Goal: Task Accomplishment & Management: Manage account settings

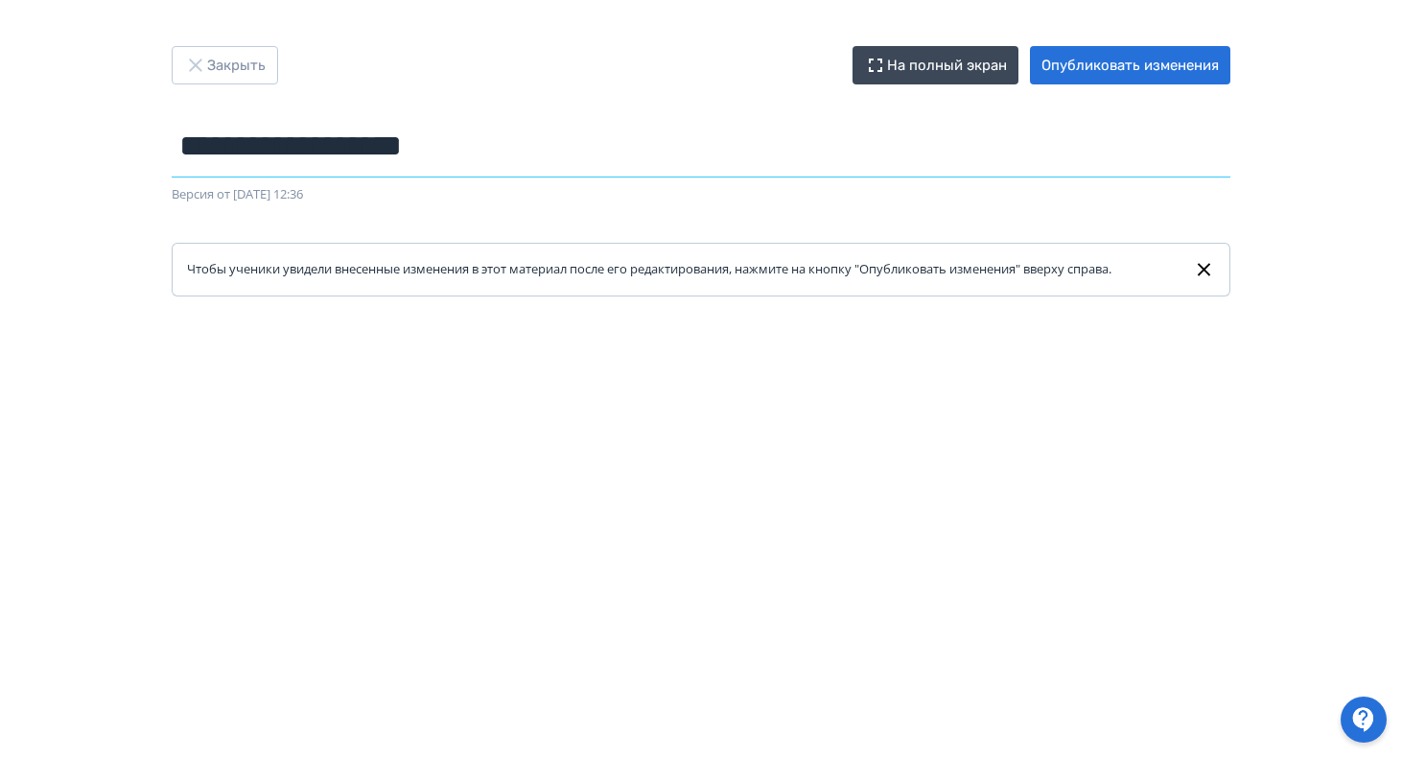
drag, startPoint x: 531, startPoint y: 148, endPoint x: 166, endPoint y: 141, distance: 365.5
click at [166, 141] on div "**********" at bounding box center [701, 171] width 1151 height 250
click at [1133, 59] on button "Опубликовать изменения" at bounding box center [1130, 65] width 200 height 38
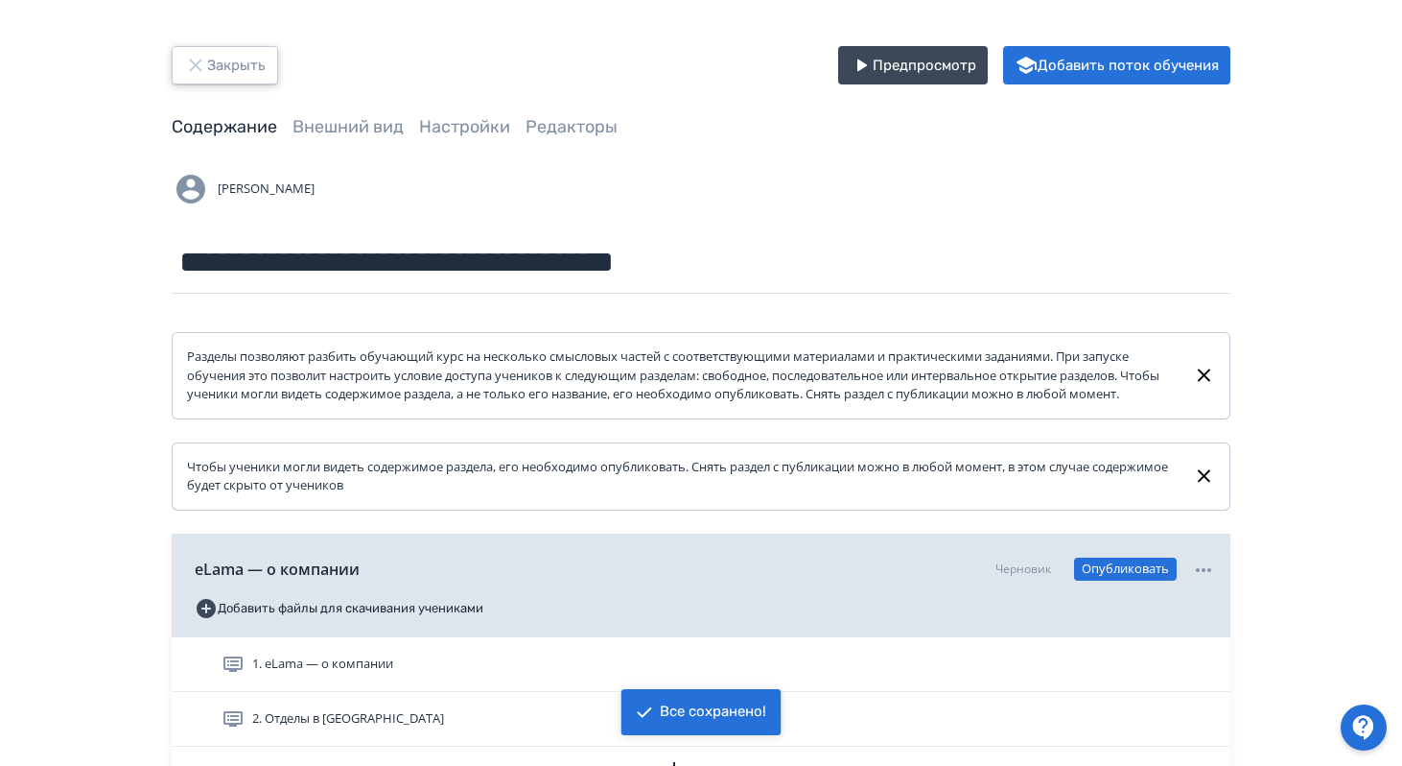
click at [235, 65] on button "Закрыть" at bounding box center [225, 65] width 106 height 38
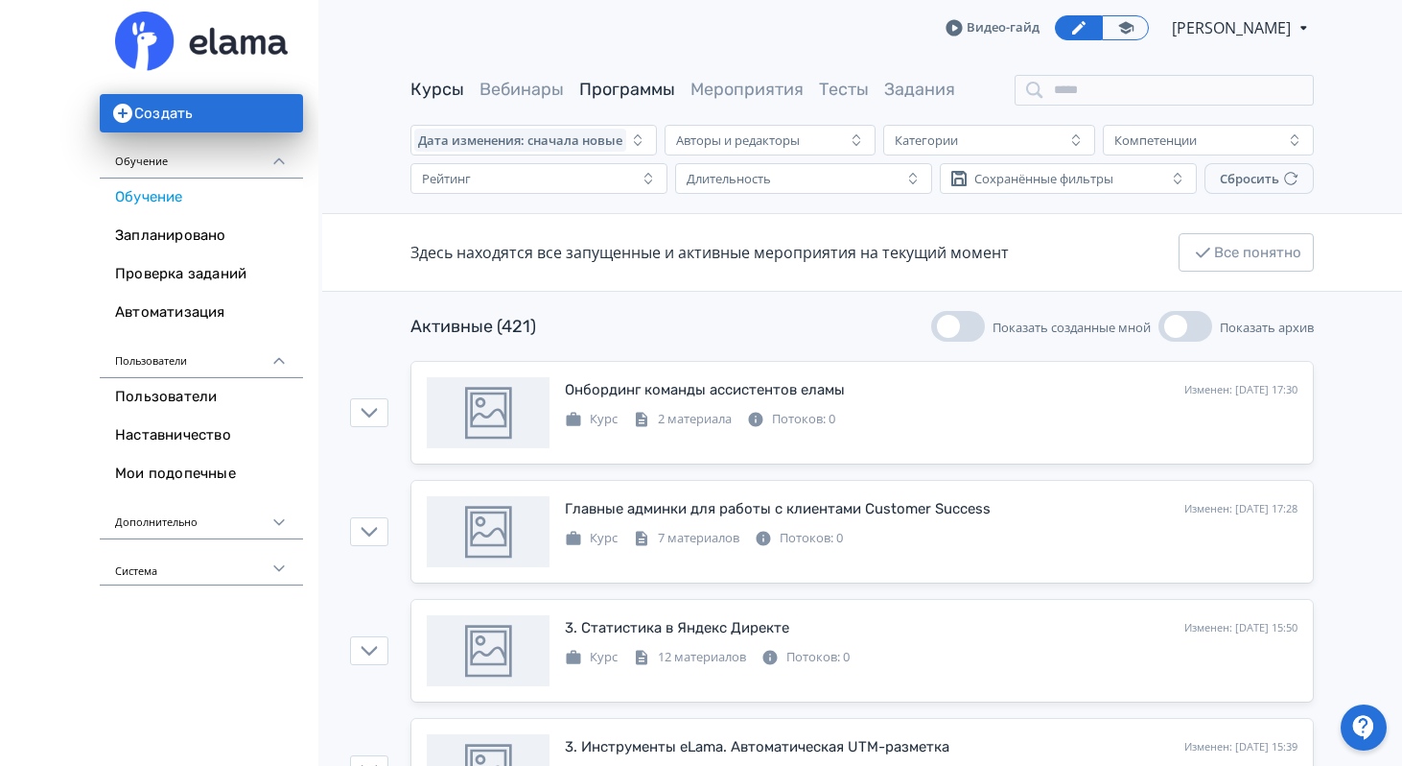
click at [655, 82] on link "Программы" at bounding box center [627, 89] width 96 height 21
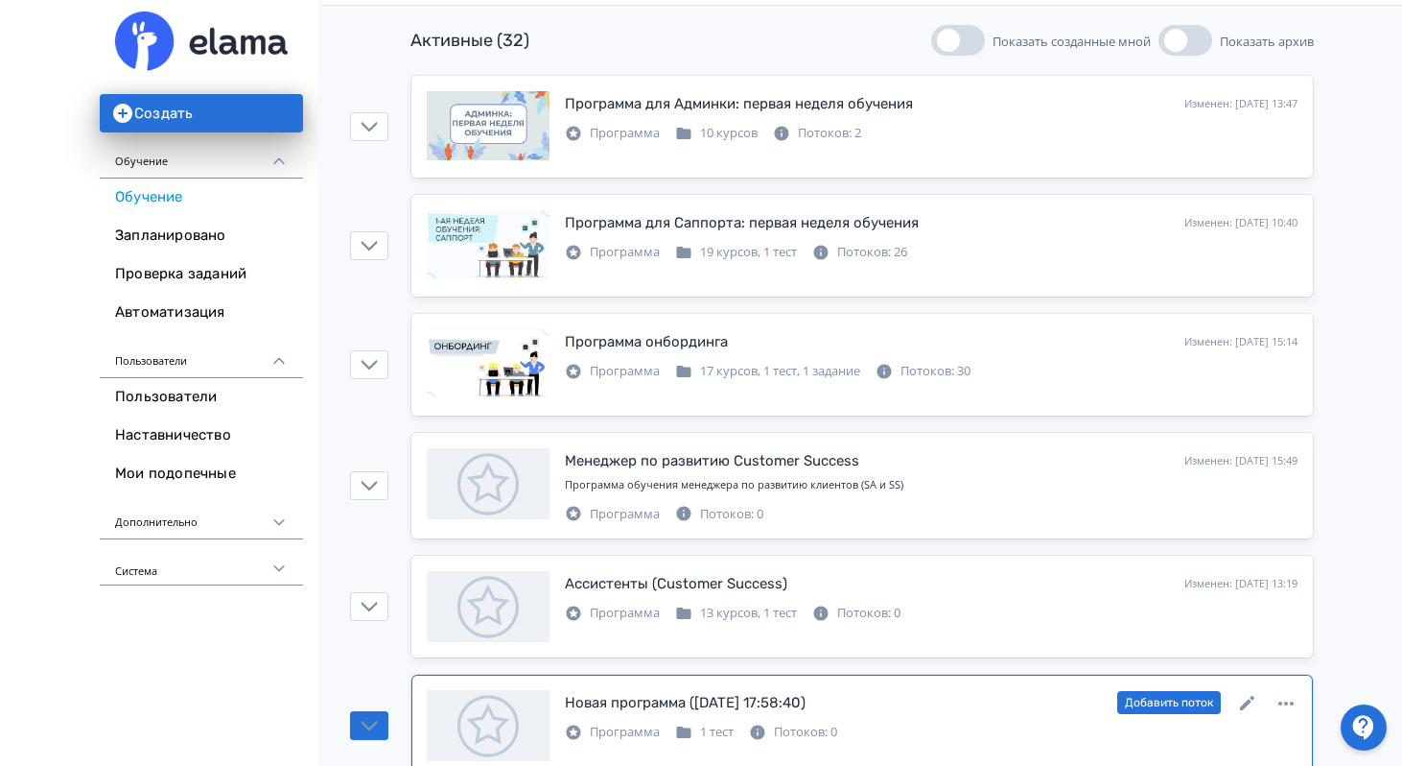
scroll to position [240, 0]
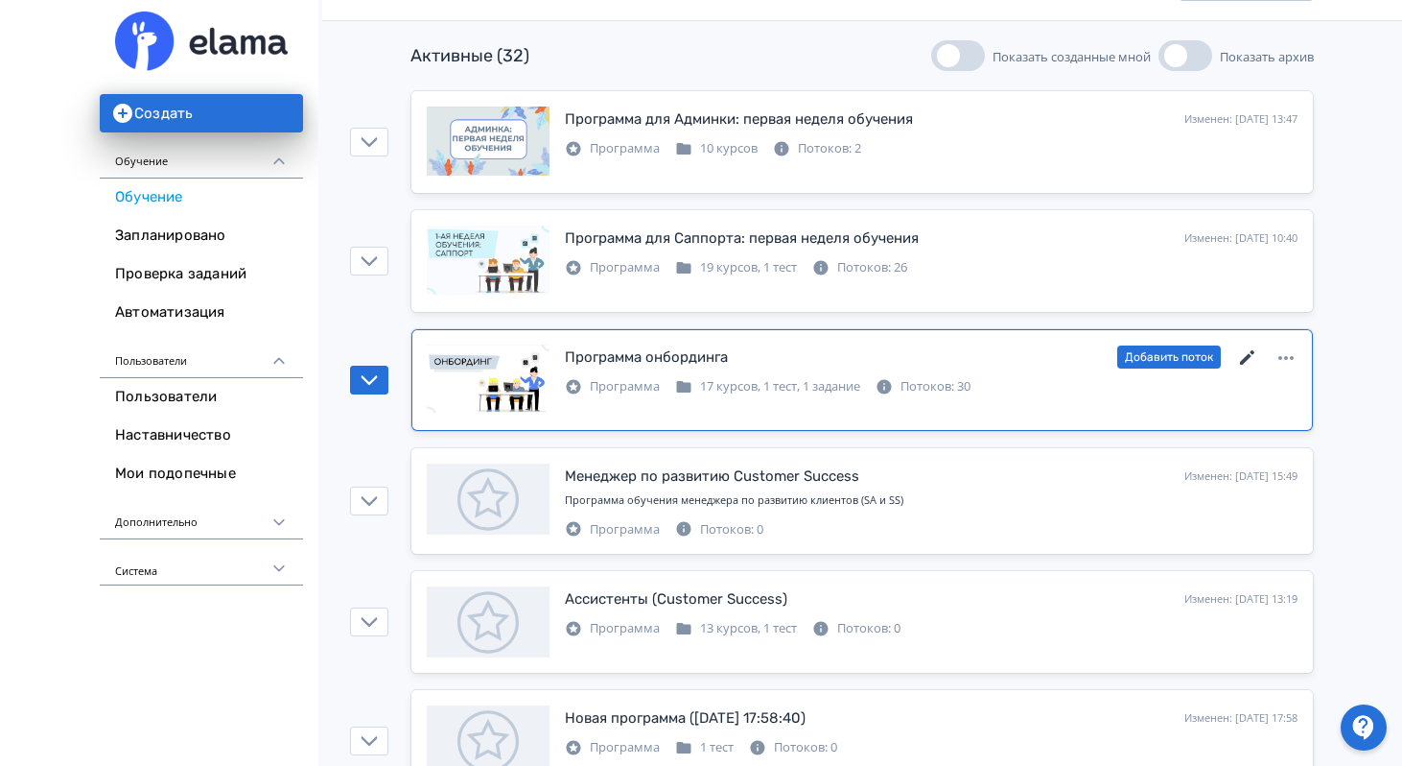
click at [1246, 360] on icon at bounding box center [1247, 357] width 14 height 14
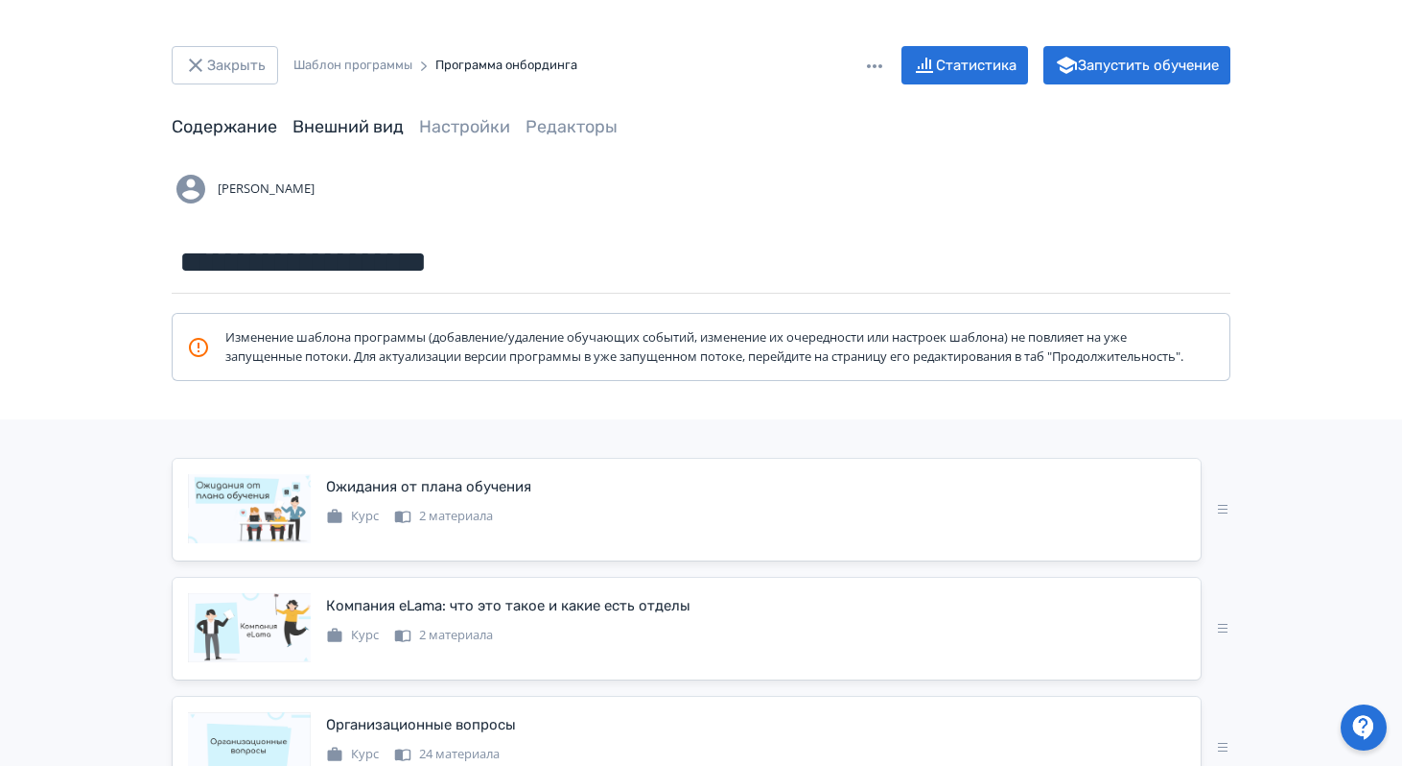
click at [382, 130] on link "Внешний вид" at bounding box center [348, 126] width 111 height 21
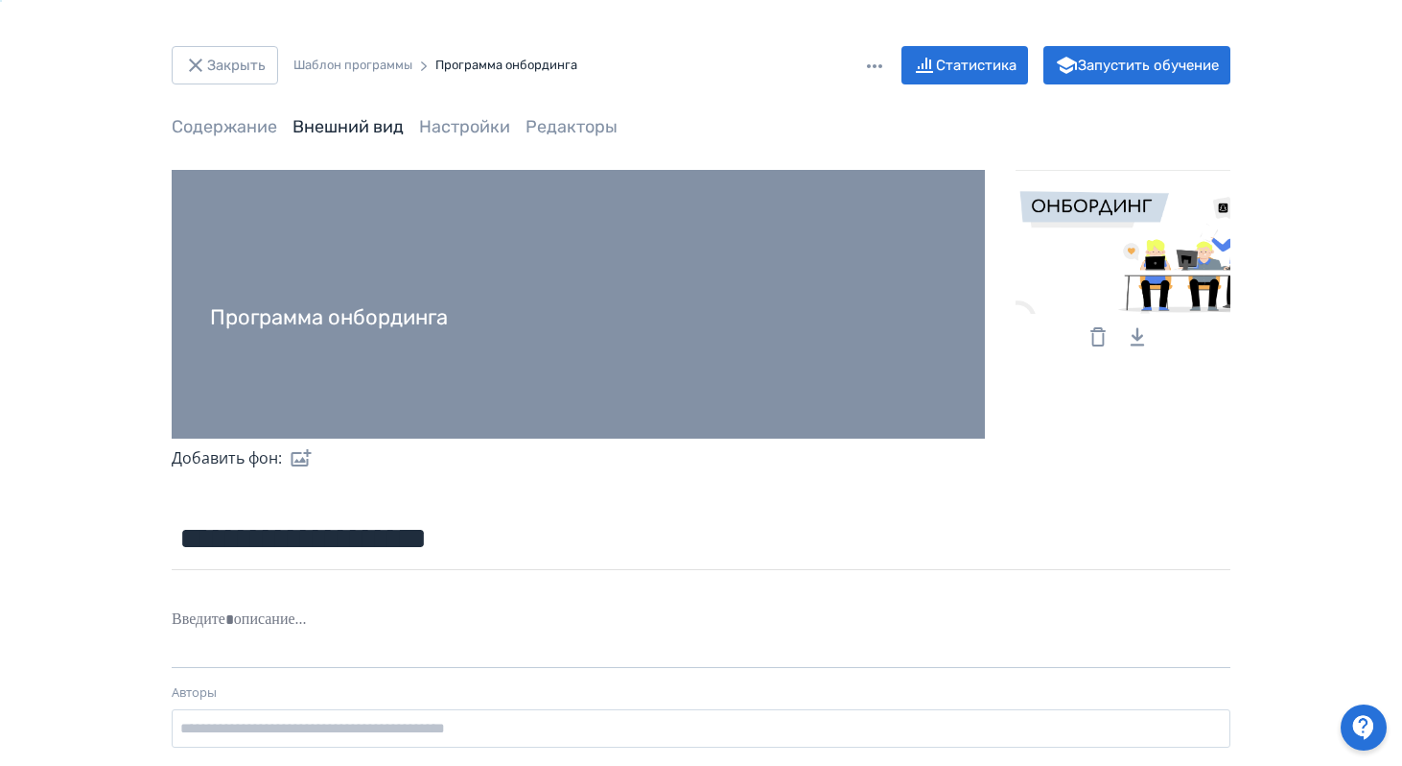
click at [1136, 337] on icon "Download Link" at bounding box center [1136, 337] width 13 height 18
click at [211, 70] on button "Закрыть" at bounding box center [225, 65] width 106 height 38
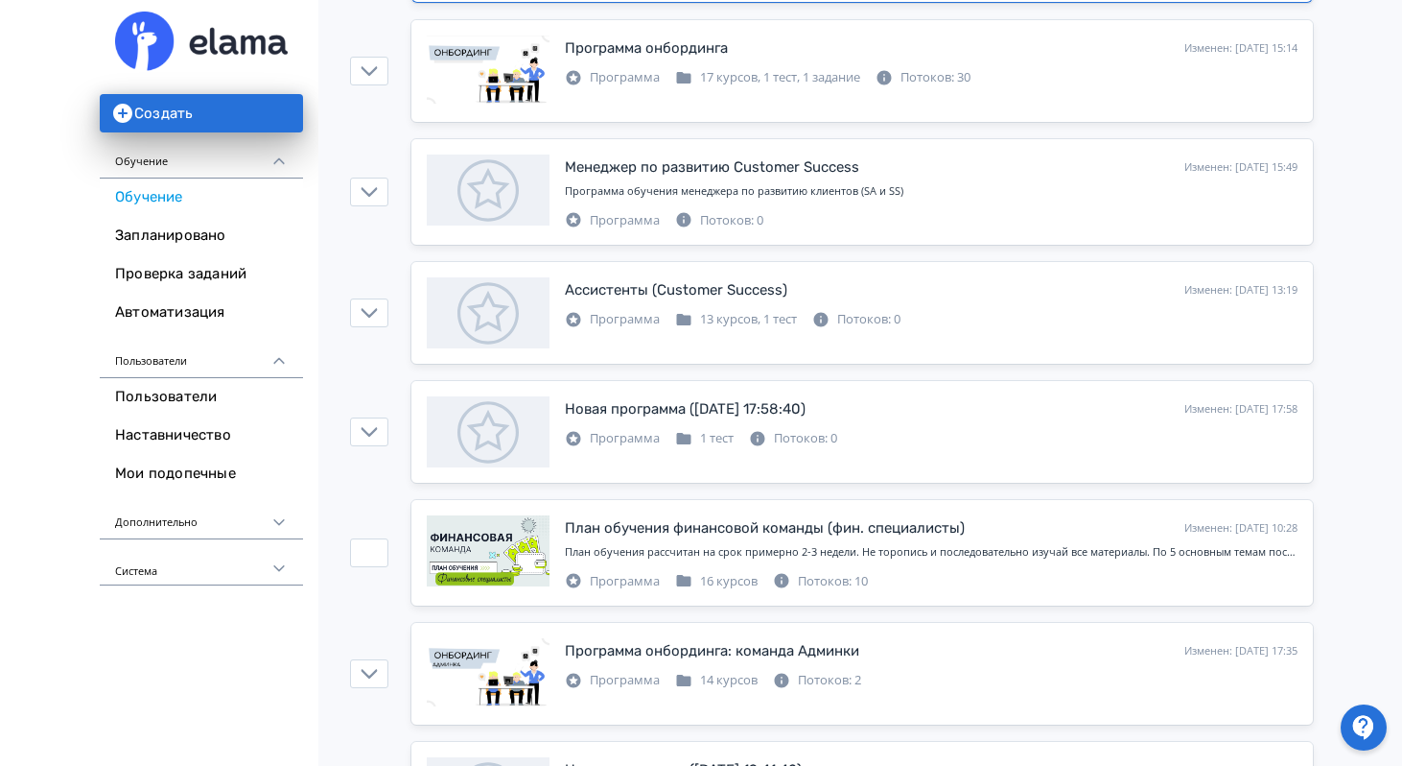
scroll to position [555, 0]
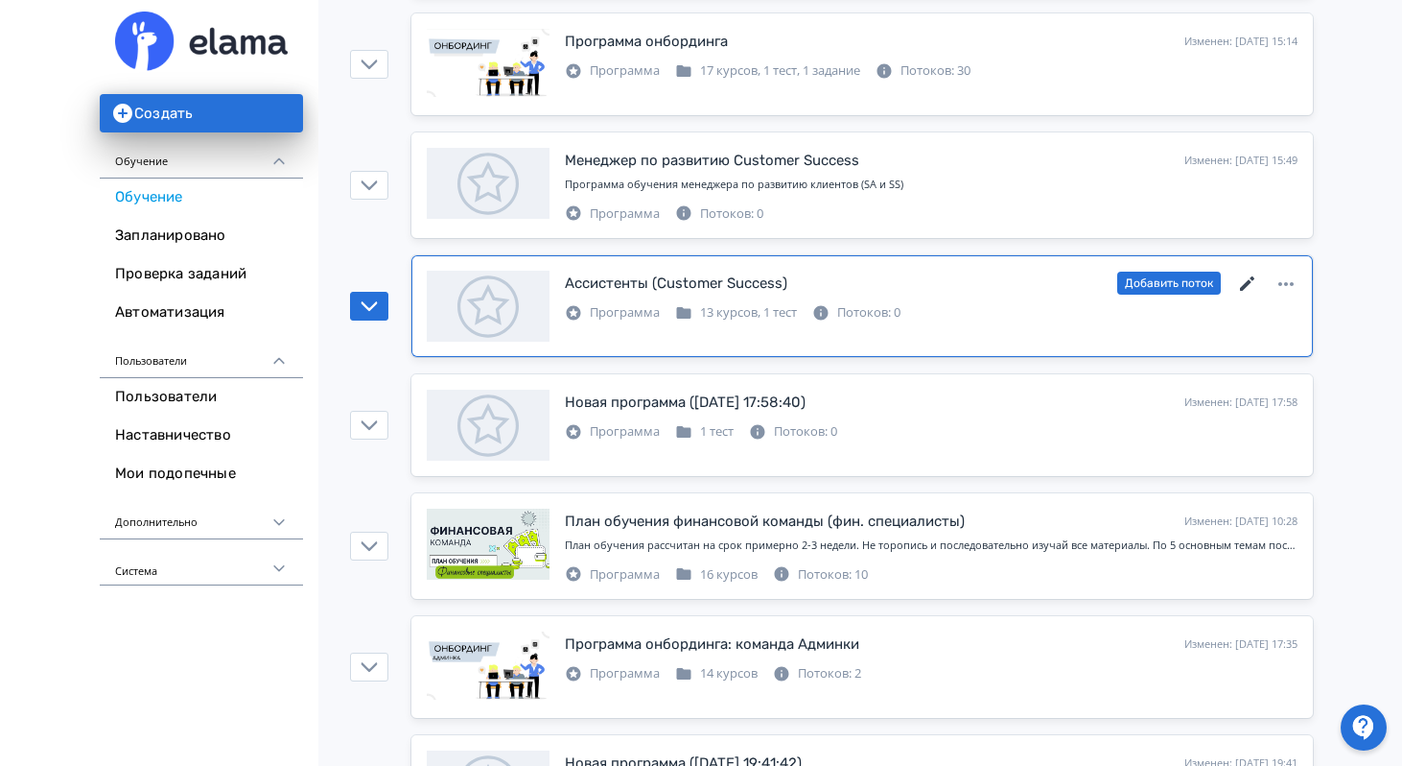
click at [1244, 282] on icon at bounding box center [1248, 283] width 23 height 23
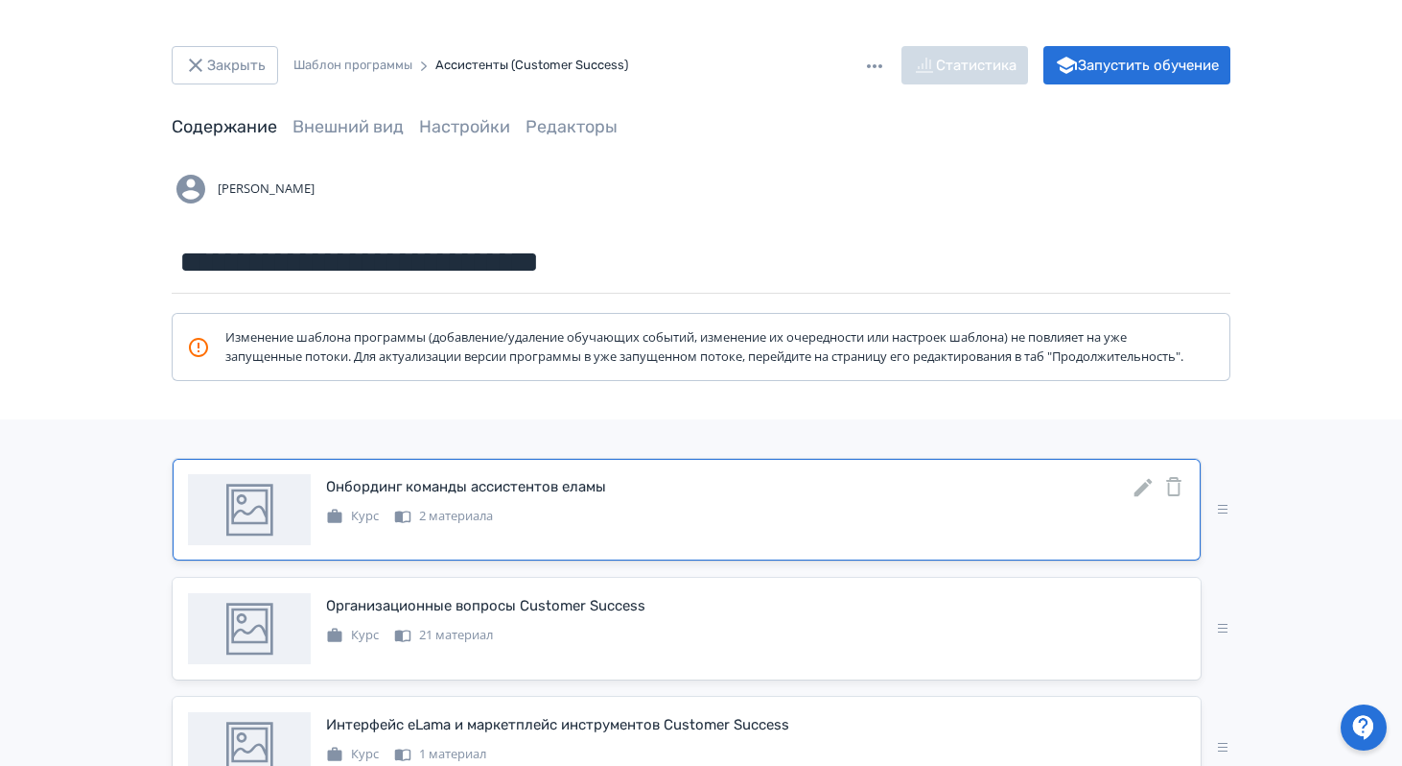
click at [1141, 499] on icon at bounding box center [1143, 487] width 23 height 23
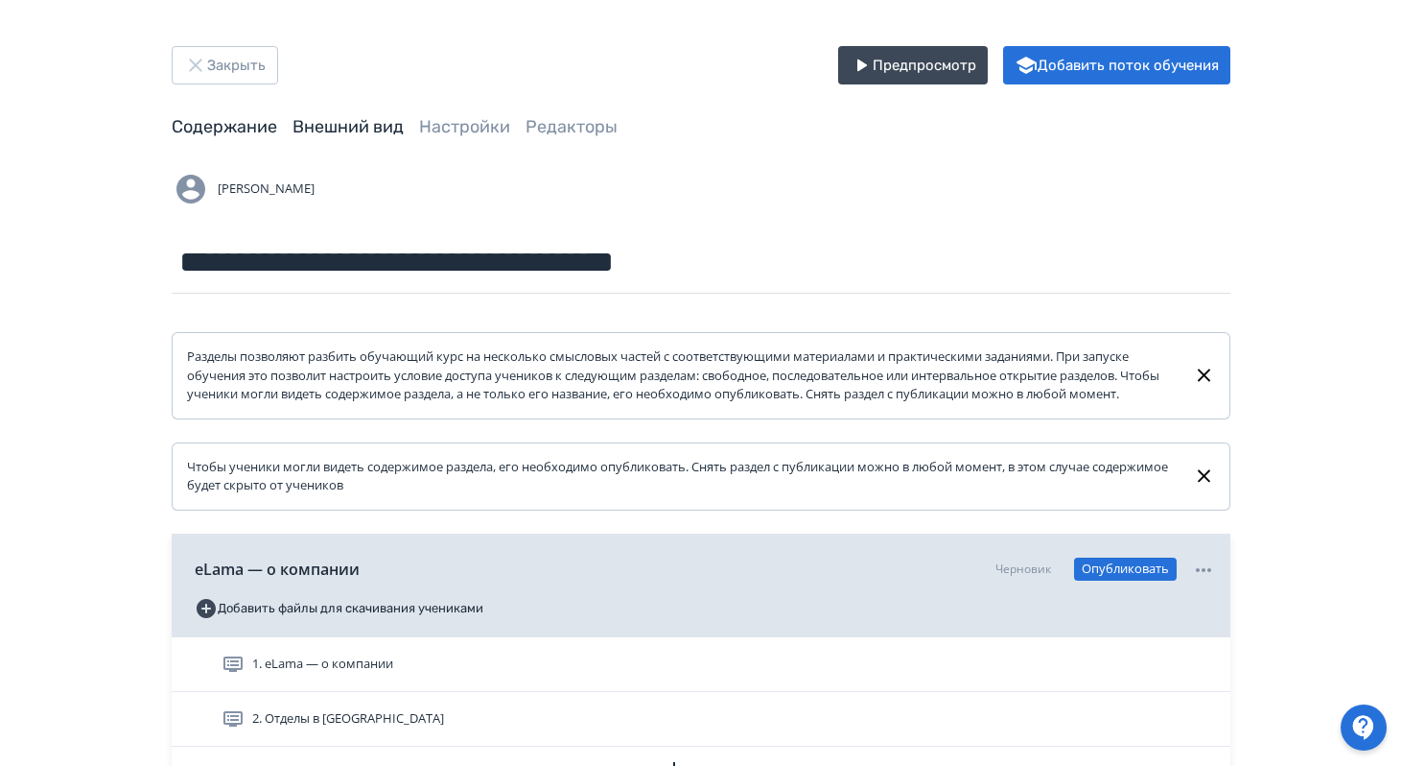
click at [361, 130] on link "Внешний вид" at bounding box center [348, 126] width 111 height 21
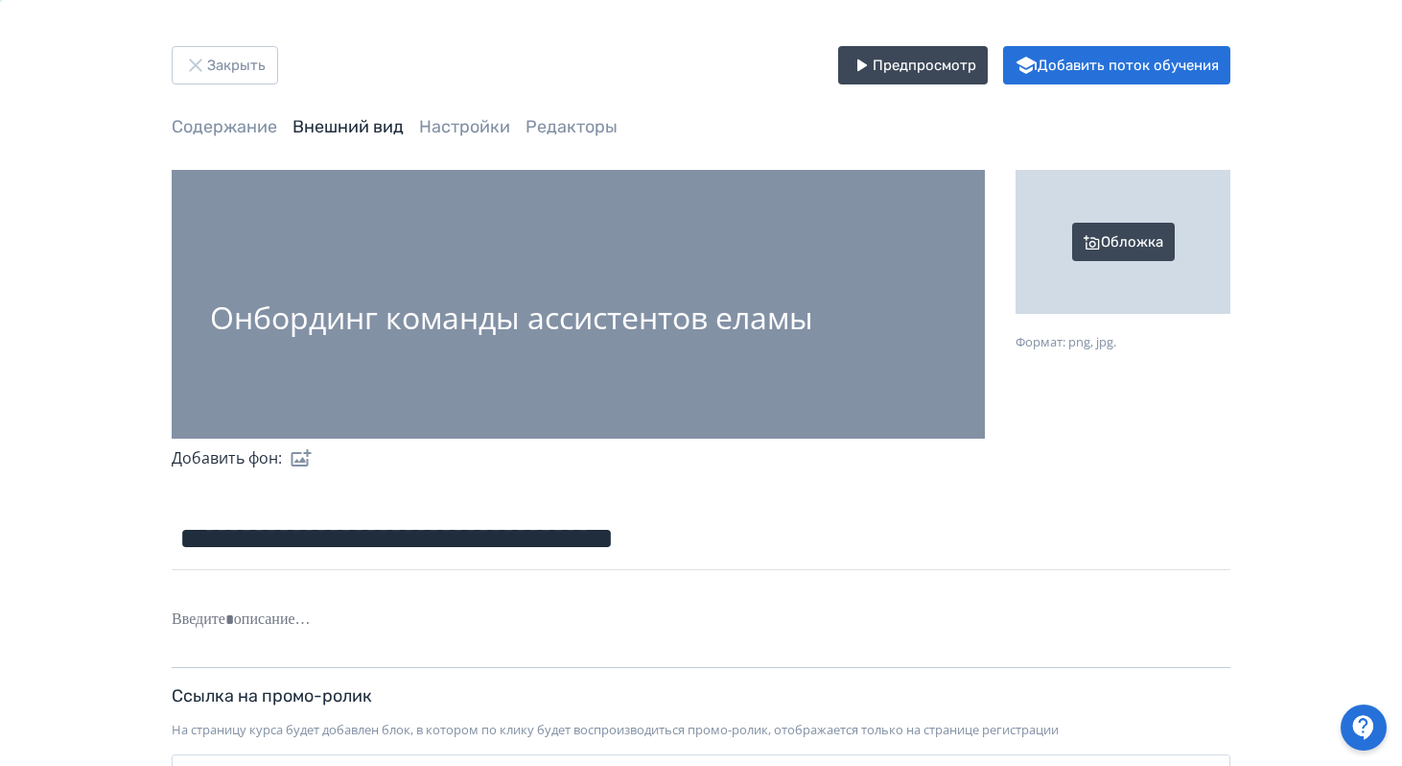
click at [1157, 237] on div "Обложка" at bounding box center [1123, 242] width 215 height 144
click at [0, 0] on input "Обложка Формат: png, jpg." at bounding box center [0, 0] width 0 height 0
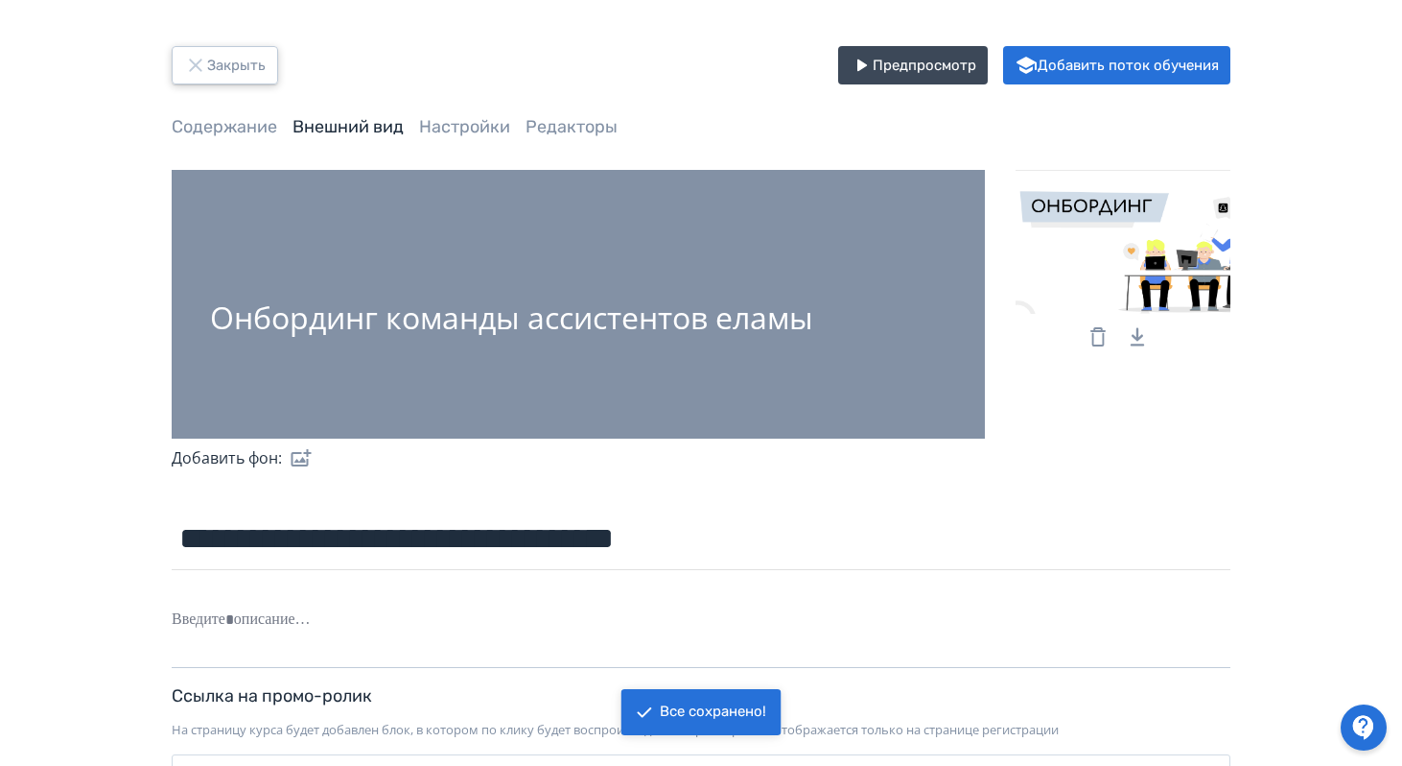
click at [216, 59] on button "Закрыть" at bounding box center [225, 65] width 106 height 38
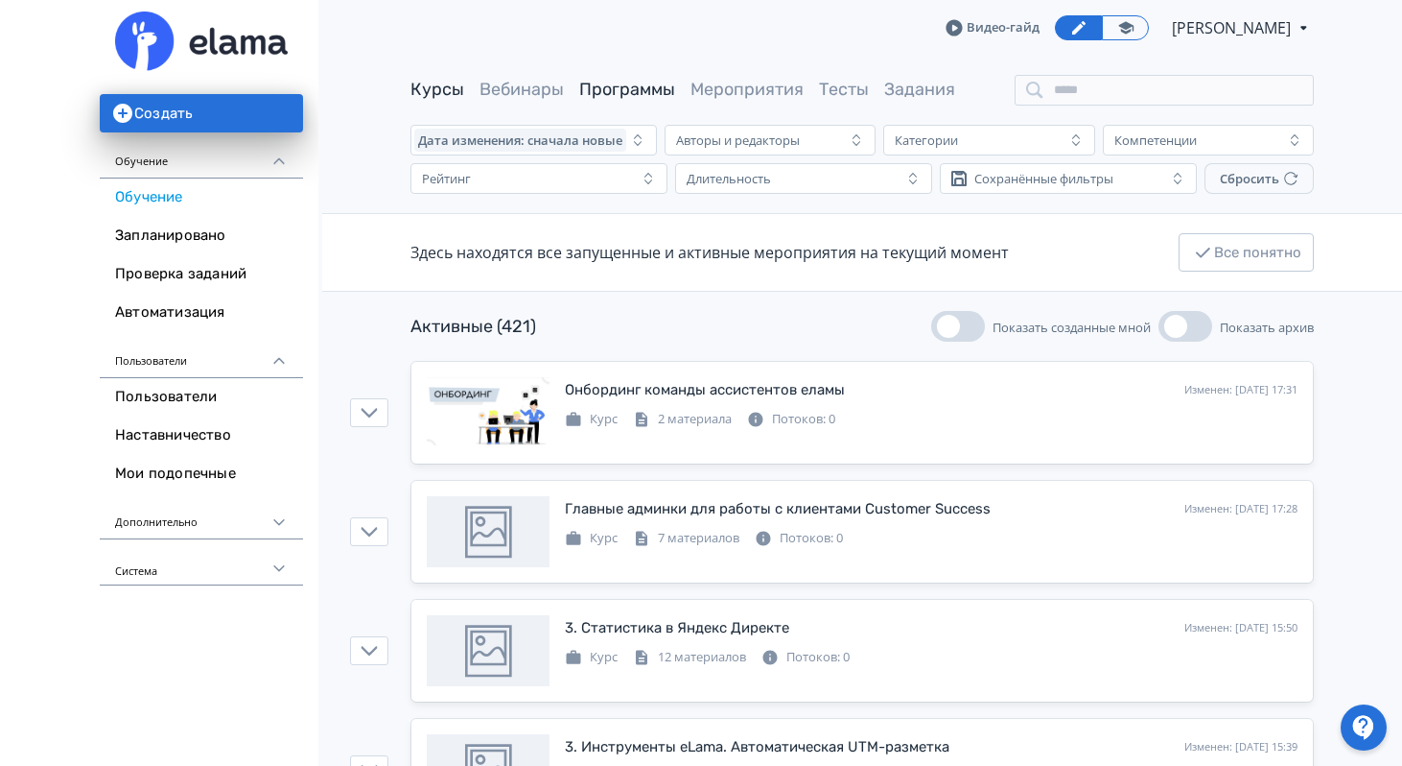
click at [614, 99] on link "Программы" at bounding box center [627, 89] width 96 height 21
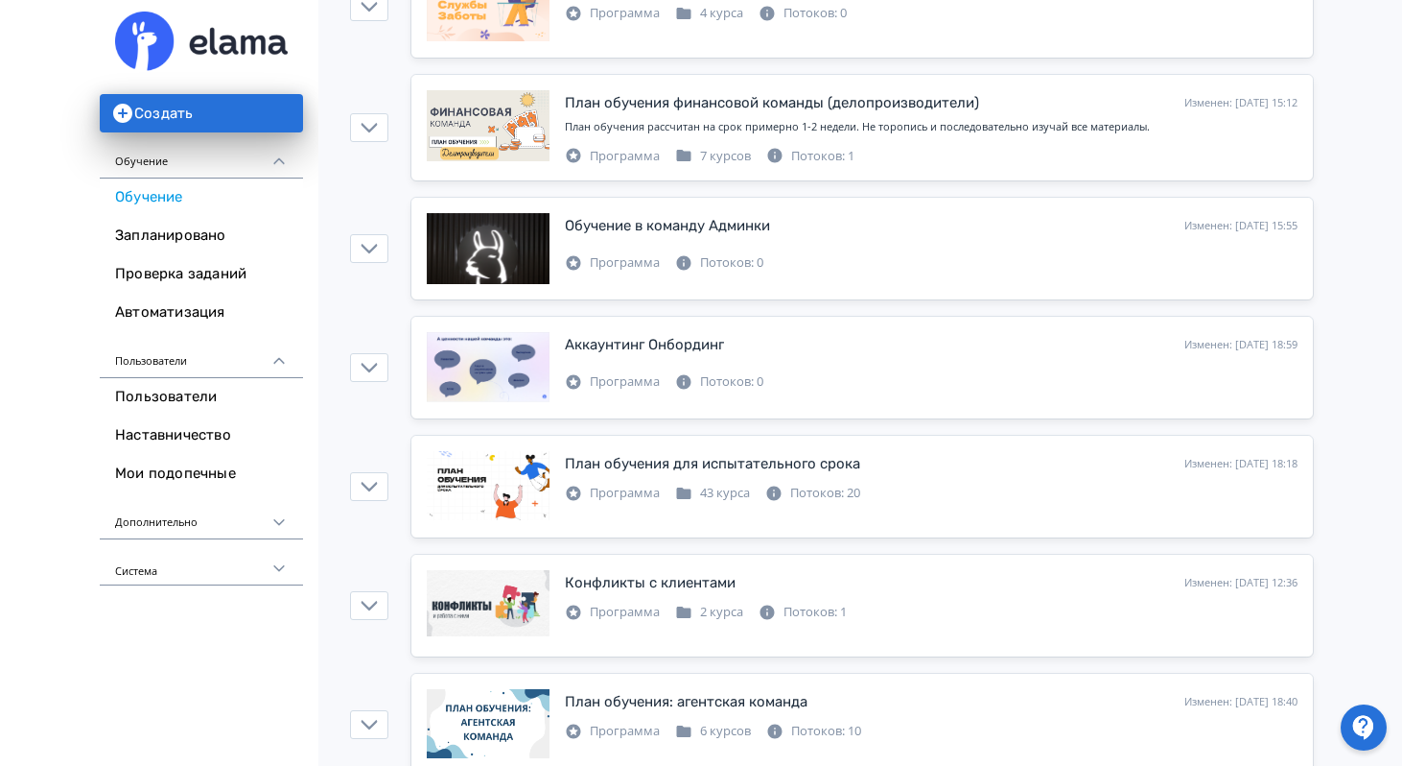
scroll to position [3357, 0]
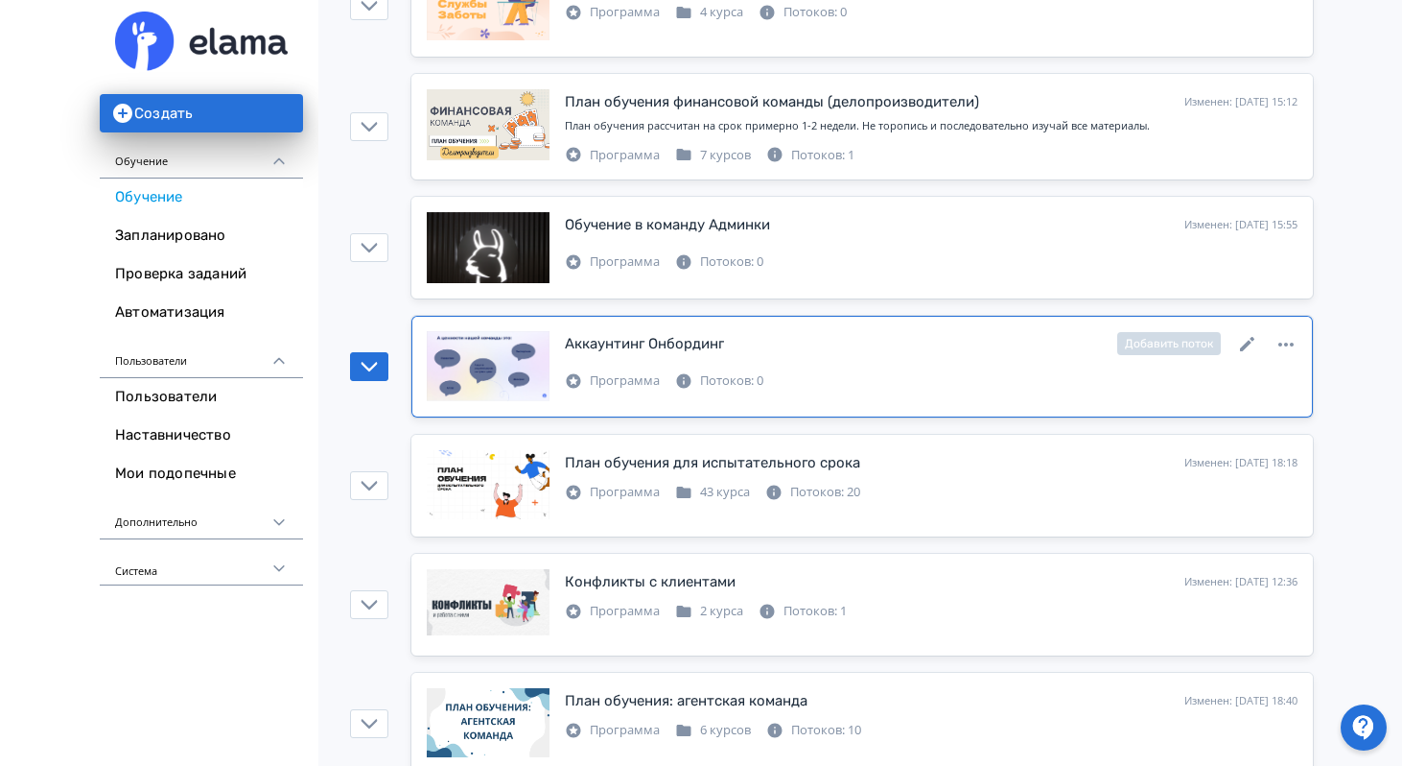
click at [502, 361] on div at bounding box center [488, 366] width 123 height 71
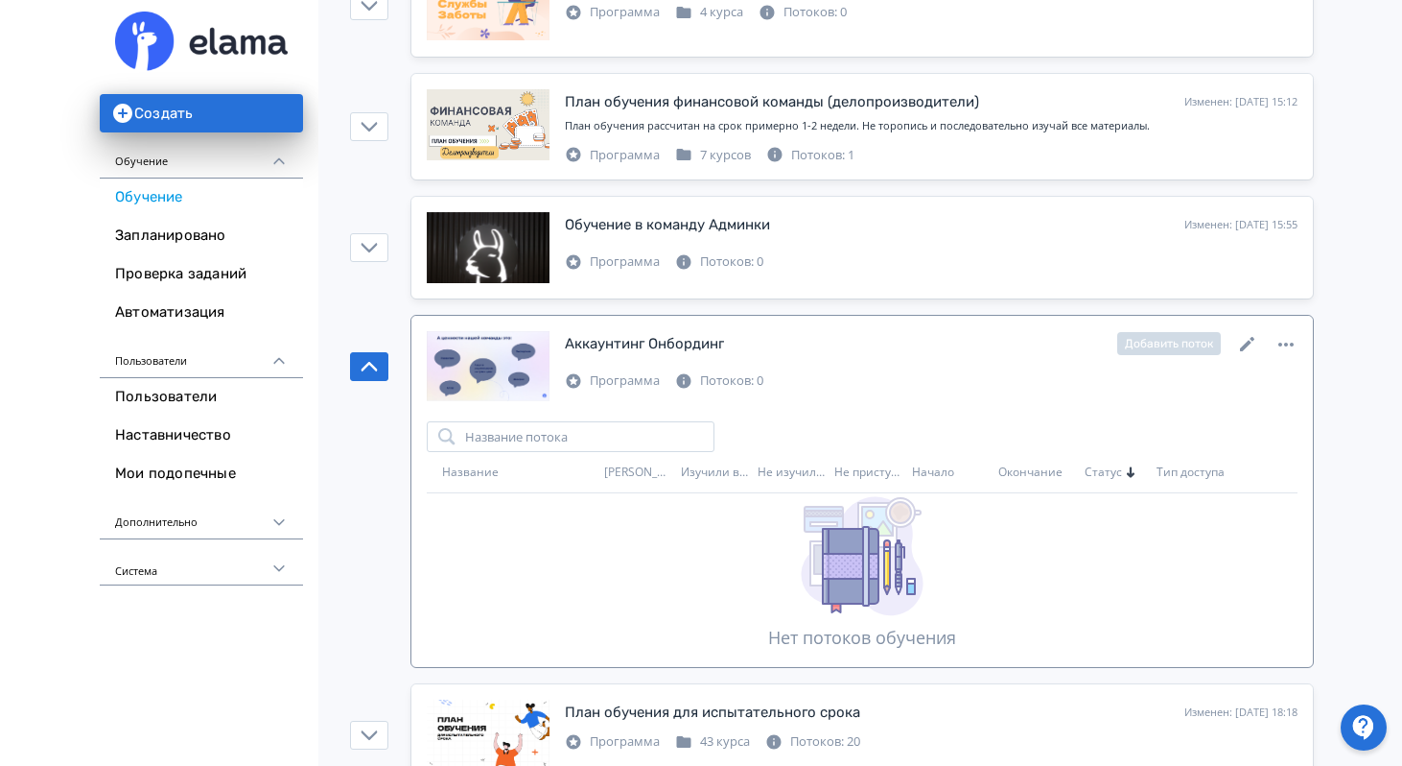
click at [502, 361] on div at bounding box center [488, 366] width 123 height 71
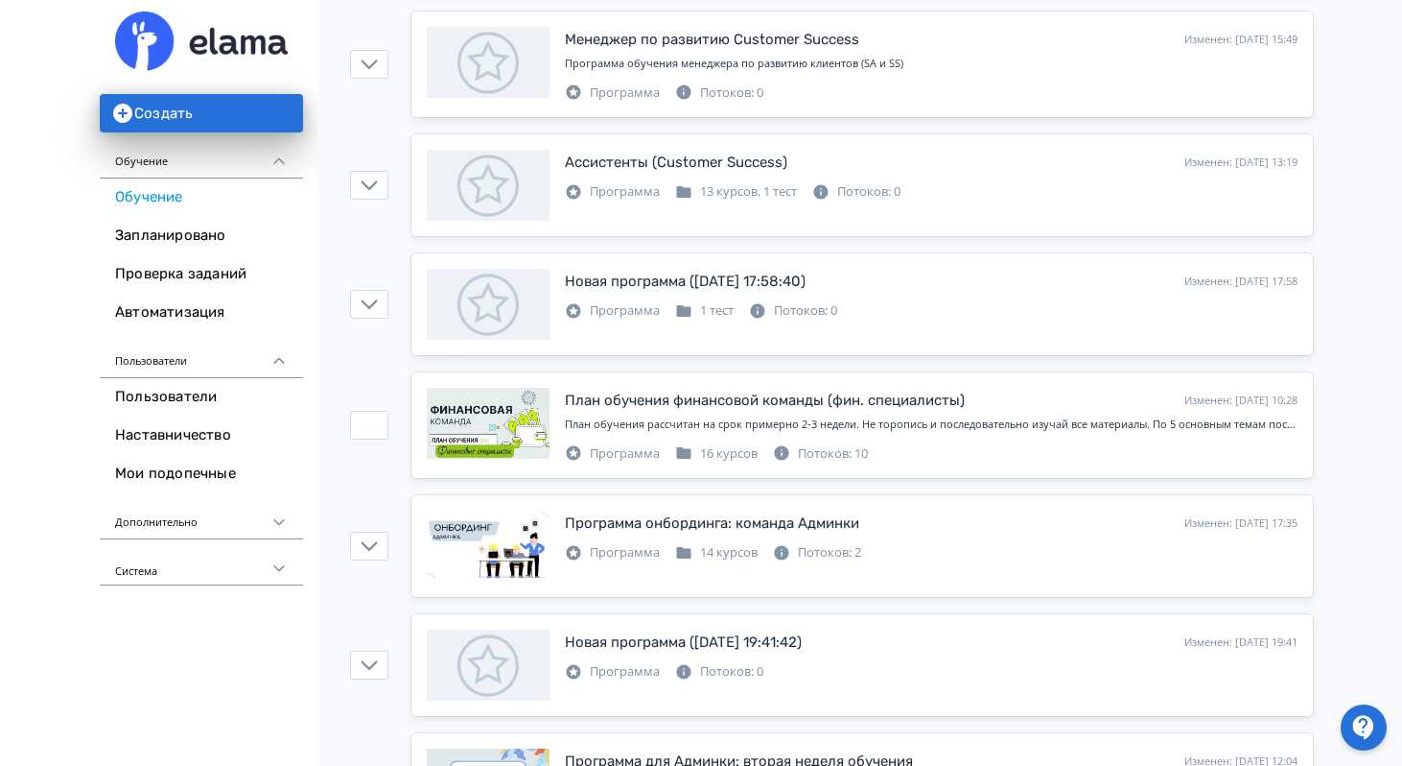
scroll to position [700, 0]
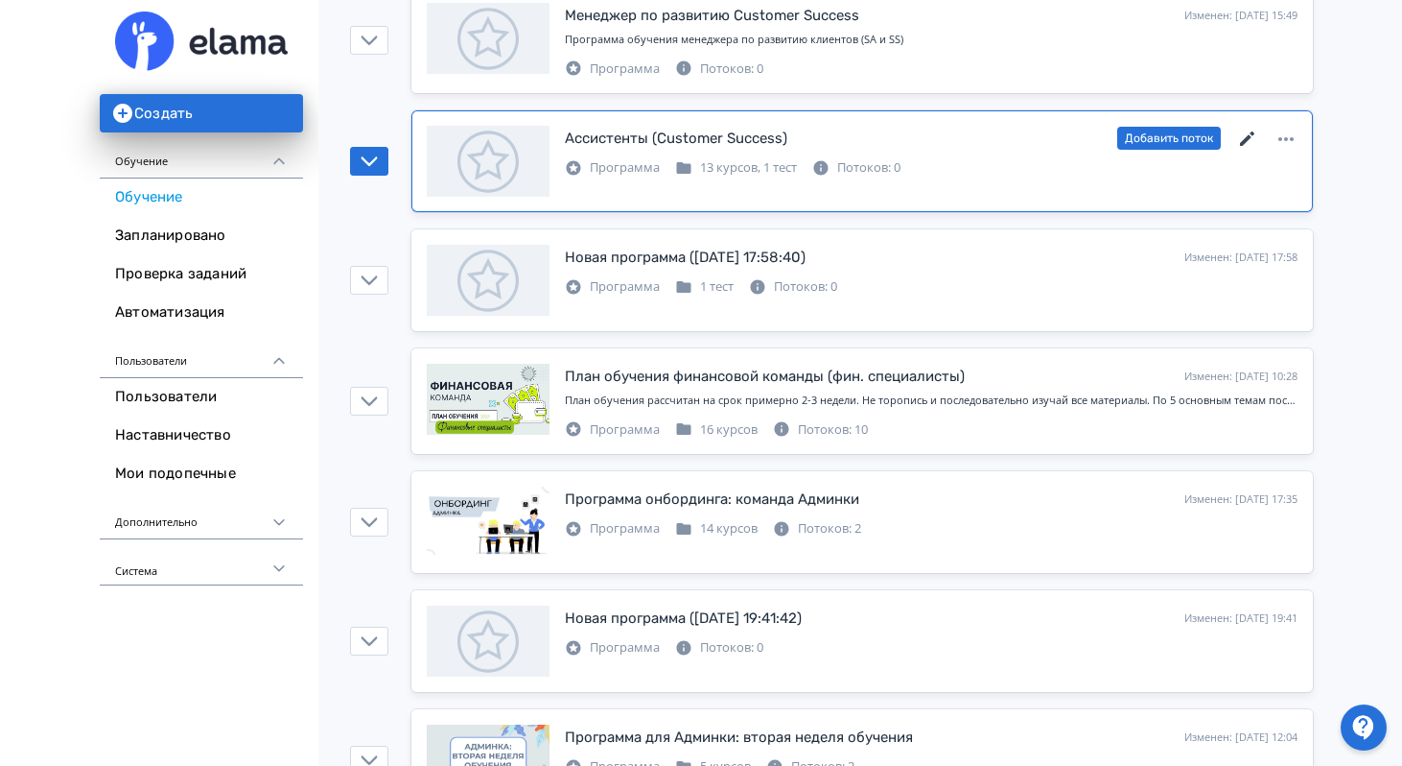
click at [1244, 135] on icon at bounding box center [1248, 139] width 23 height 23
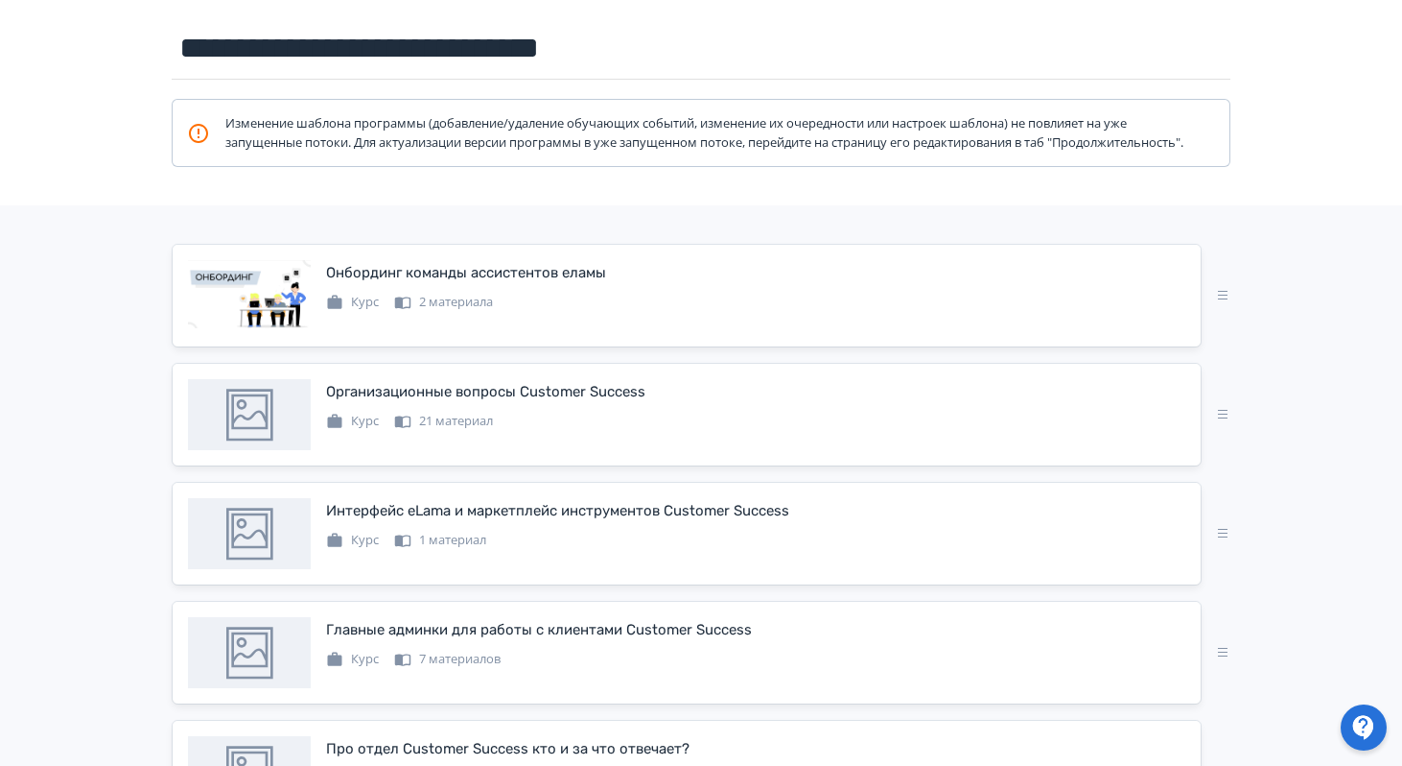
scroll to position [229, 0]
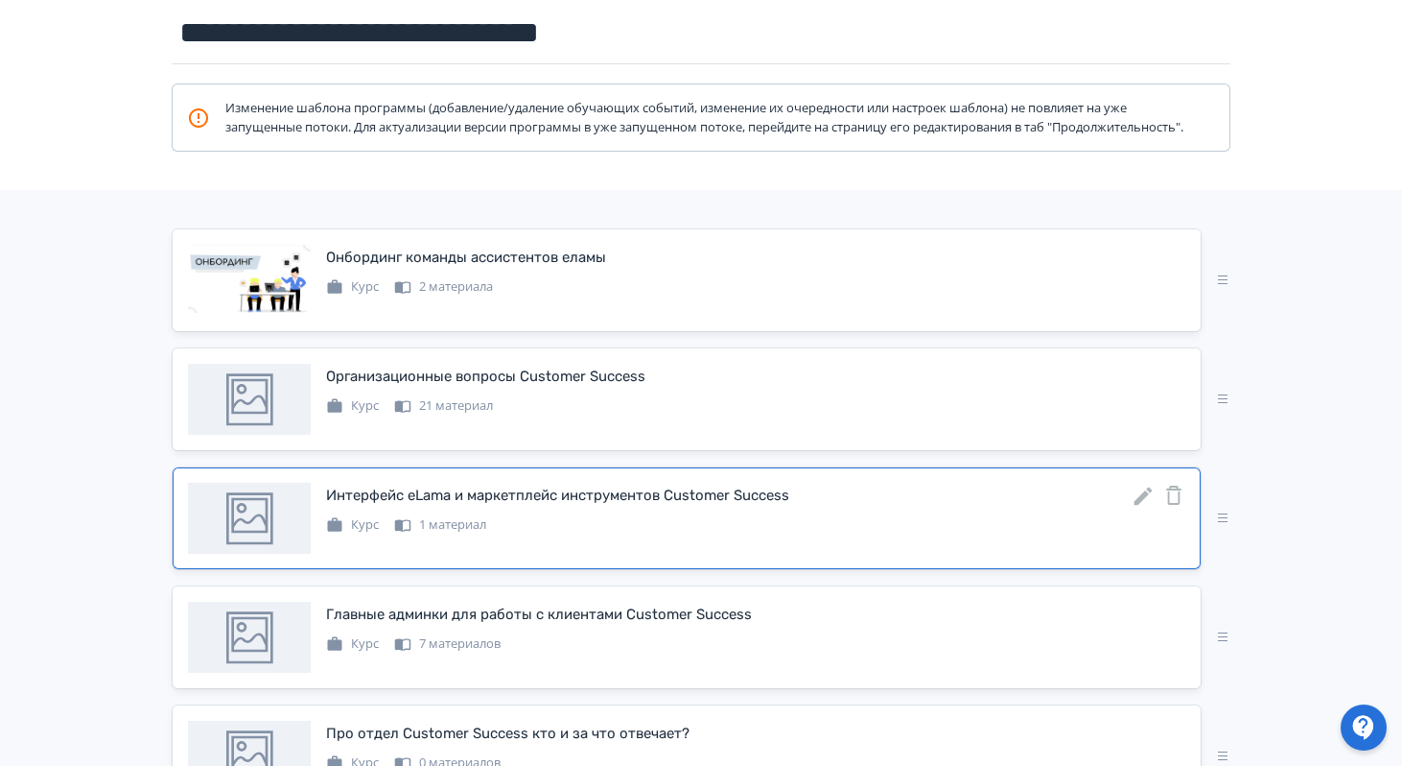
click at [1144, 506] on icon at bounding box center [1144, 496] width 18 height 18
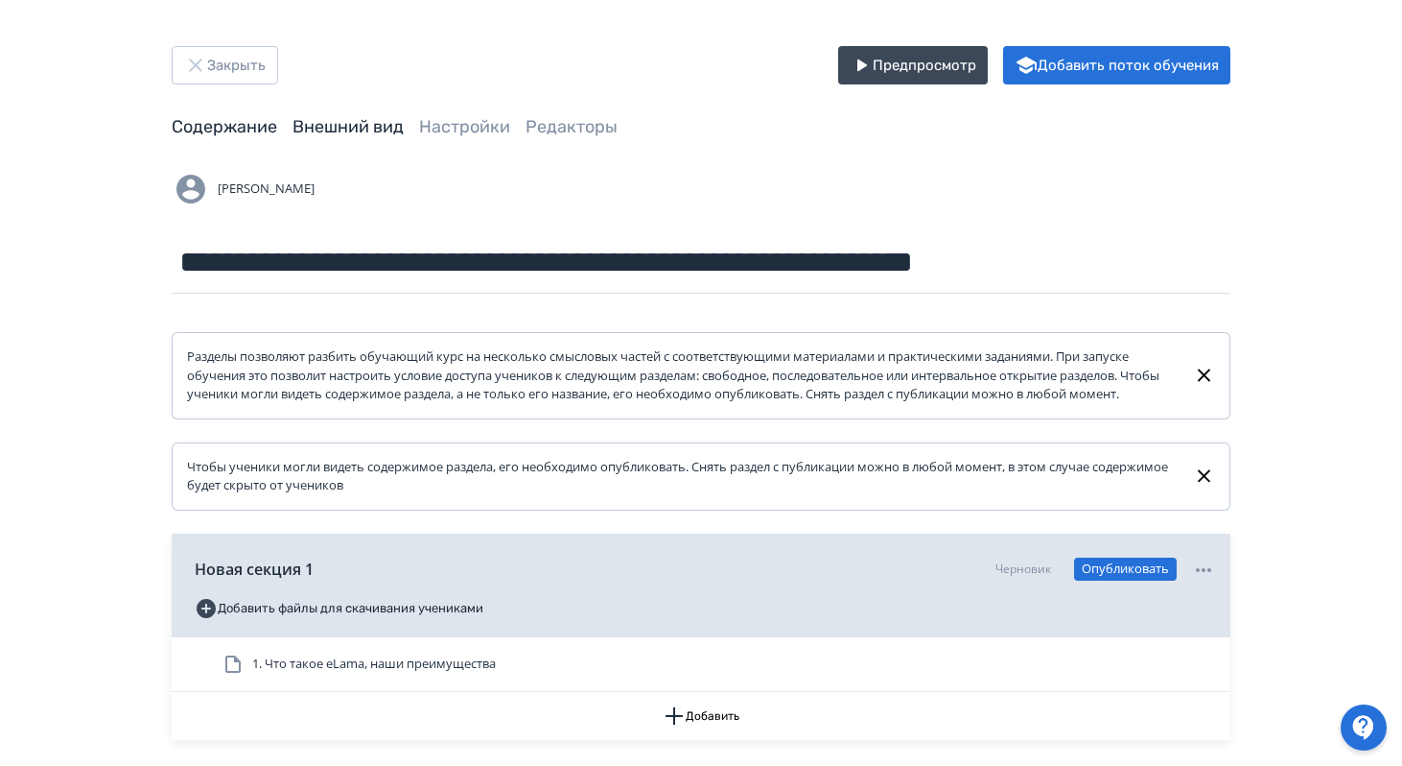
click at [365, 122] on link "Внешний вид" at bounding box center [348, 126] width 111 height 21
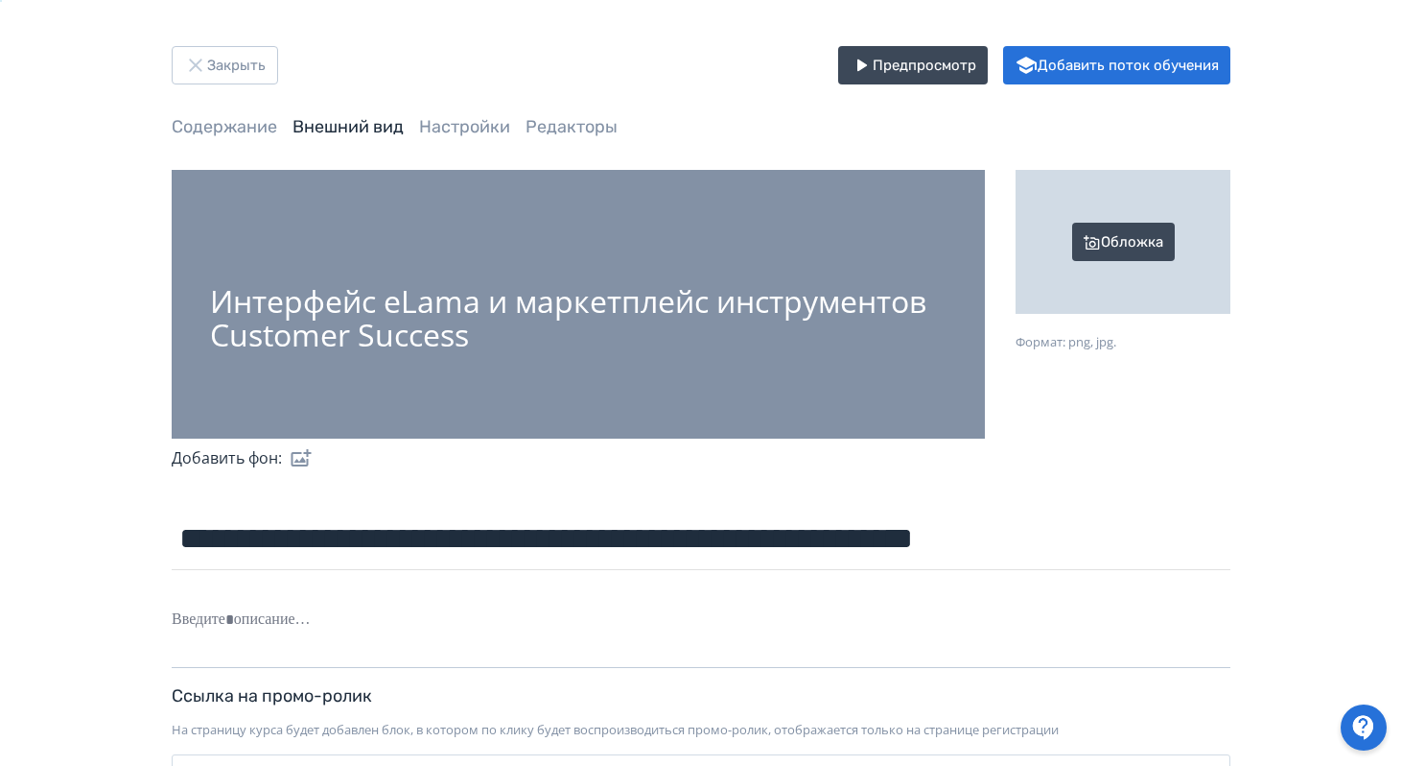
click at [1127, 238] on div "Обложка" at bounding box center [1123, 242] width 215 height 144
click at [0, 0] on input "Обложка Формат: png, jpg." at bounding box center [0, 0] width 0 height 0
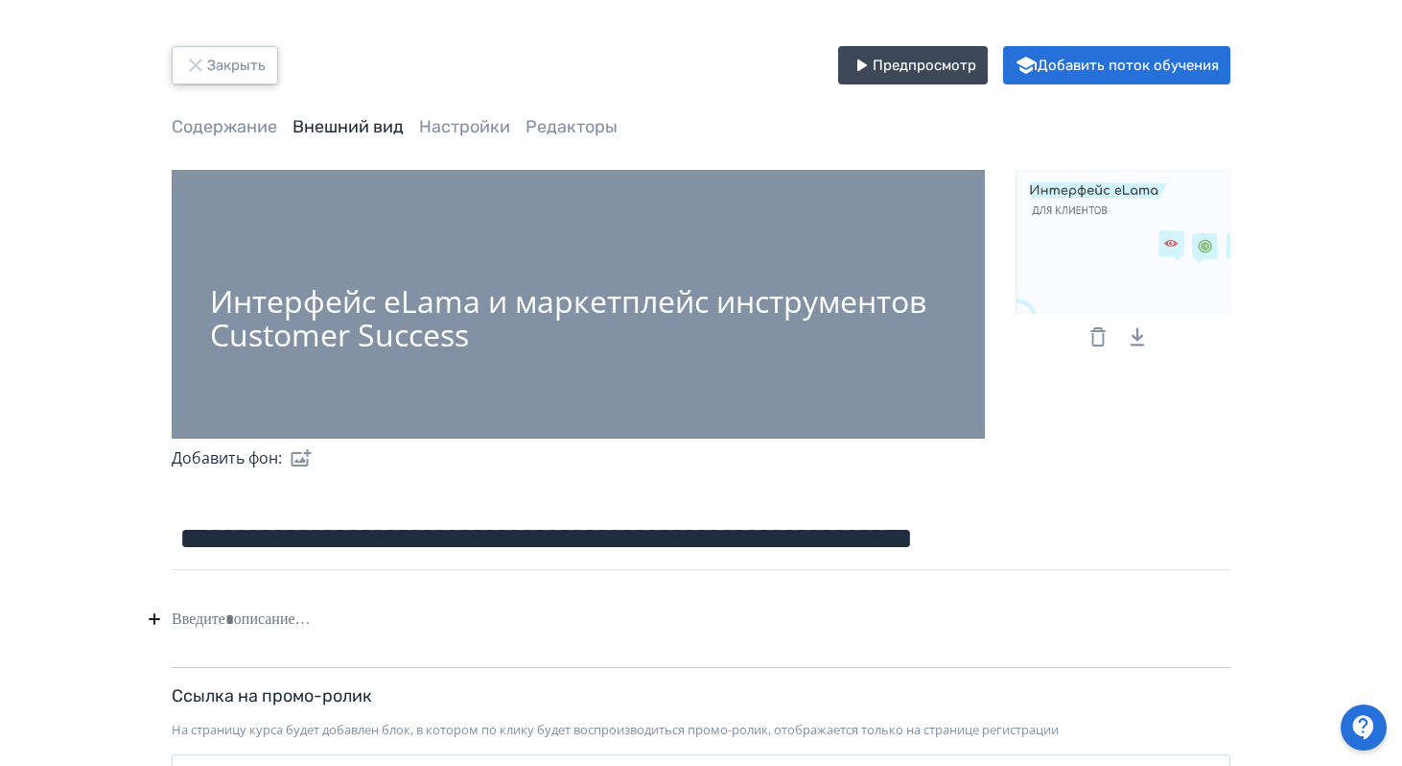
click at [188, 64] on icon "button" at bounding box center [195, 65] width 23 height 23
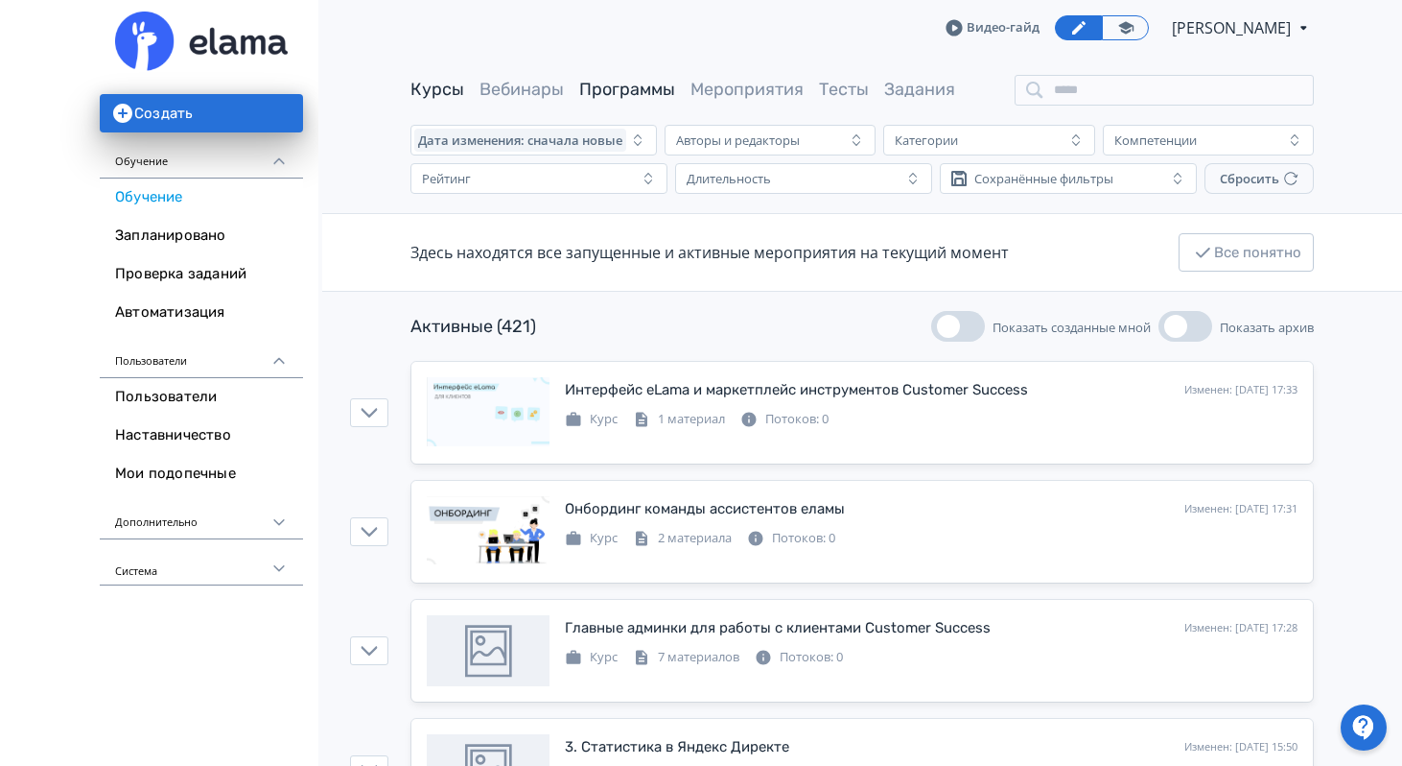
click at [638, 91] on link "Программы" at bounding box center [627, 89] width 96 height 21
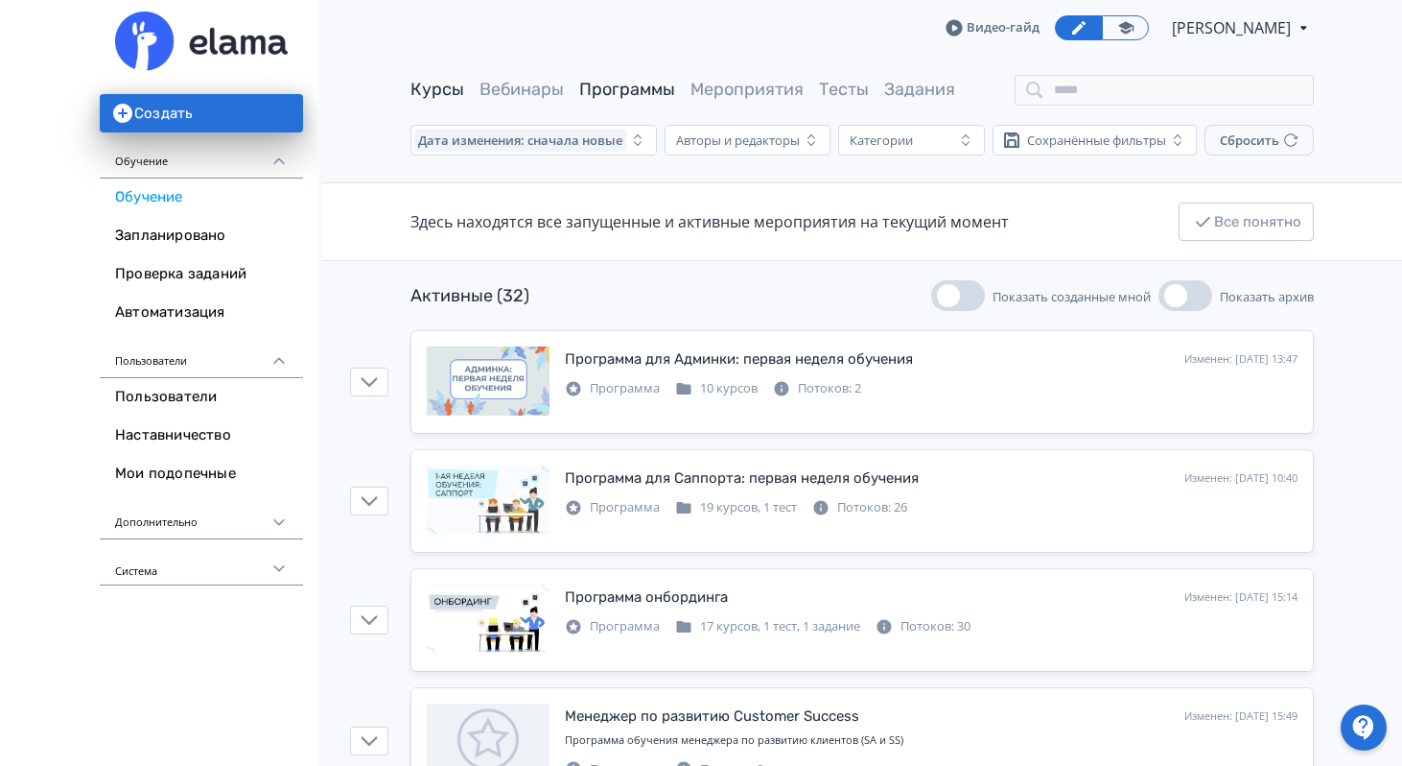
click at [442, 86] on link "Курсы" at bounding box center [438, 89] width 54 height 21
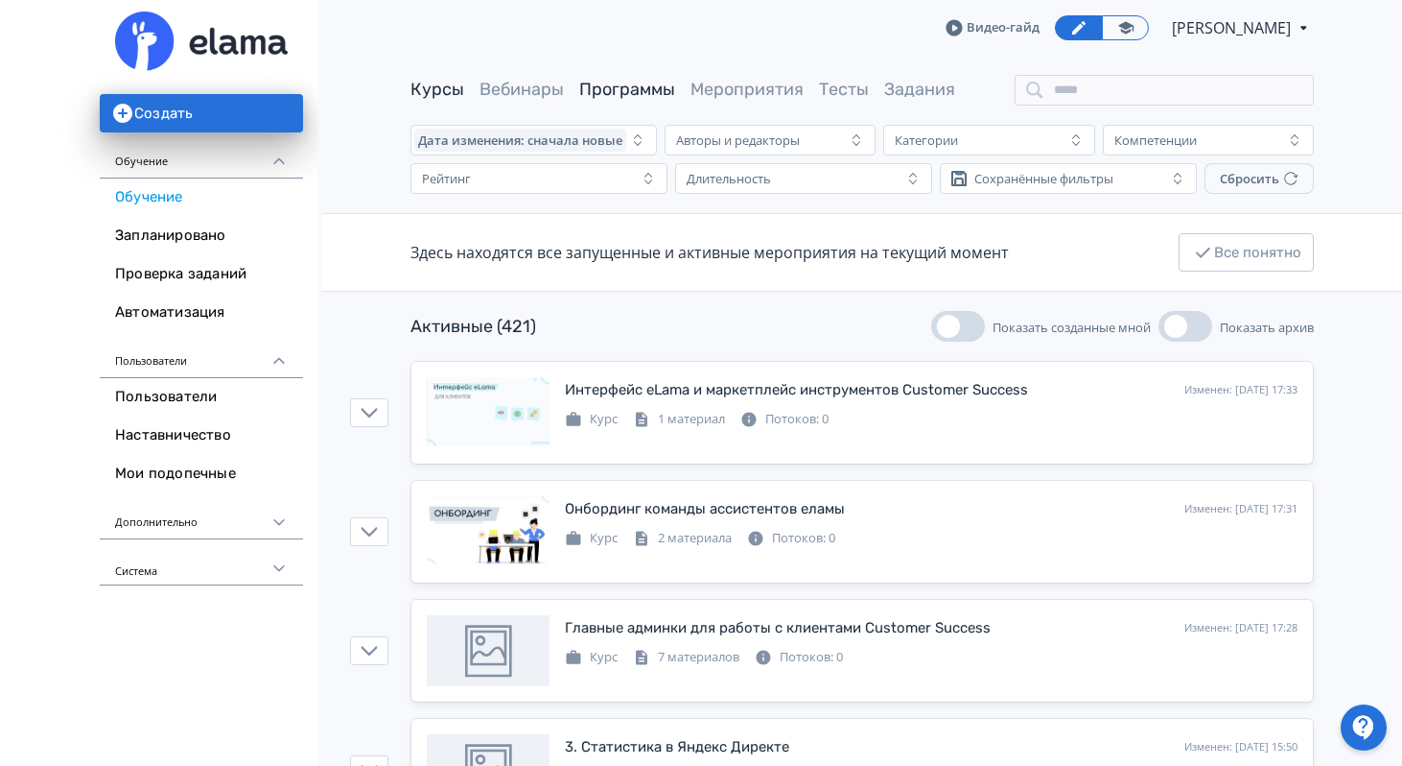
click at [646, 84] on link "Программы" at bounding box center [627, 89] width 96 height 21
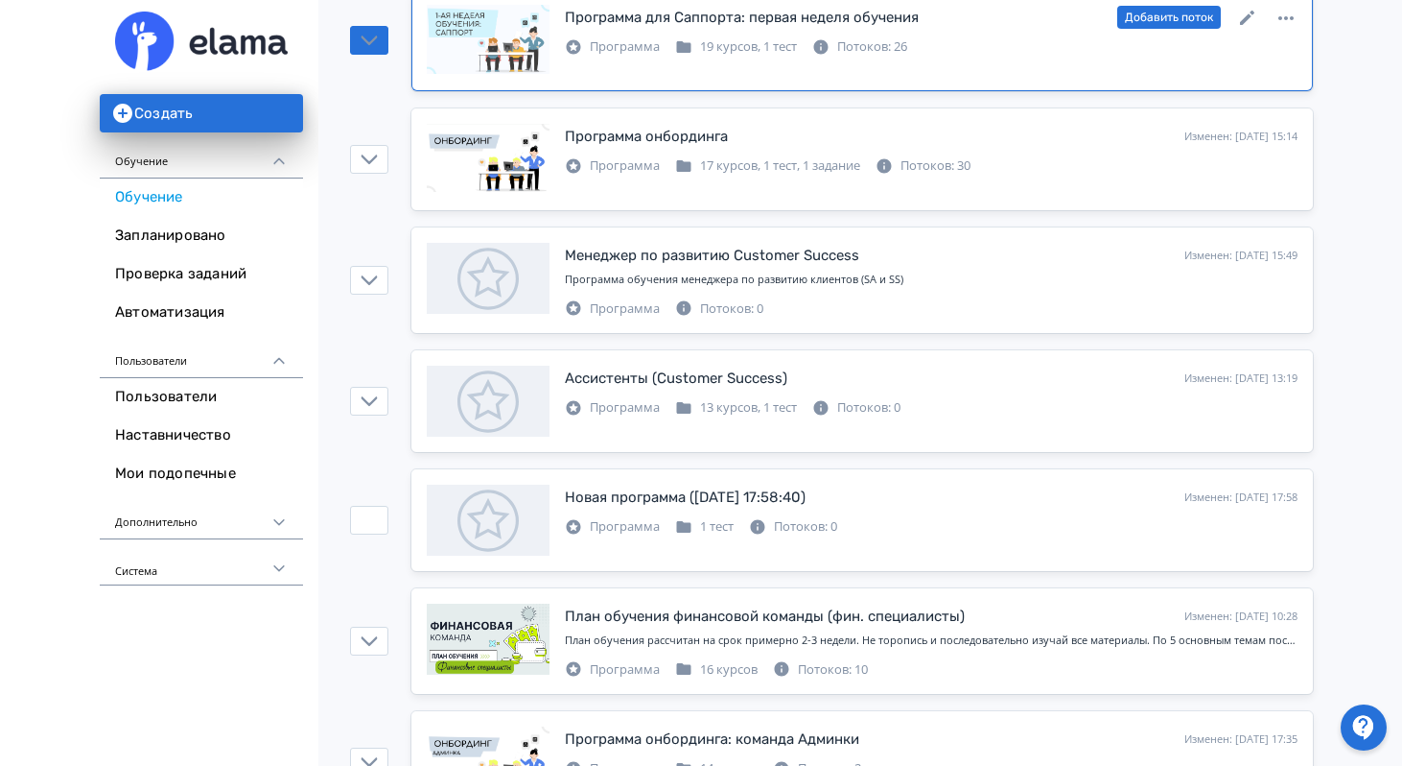
scroll to position [525, 0]
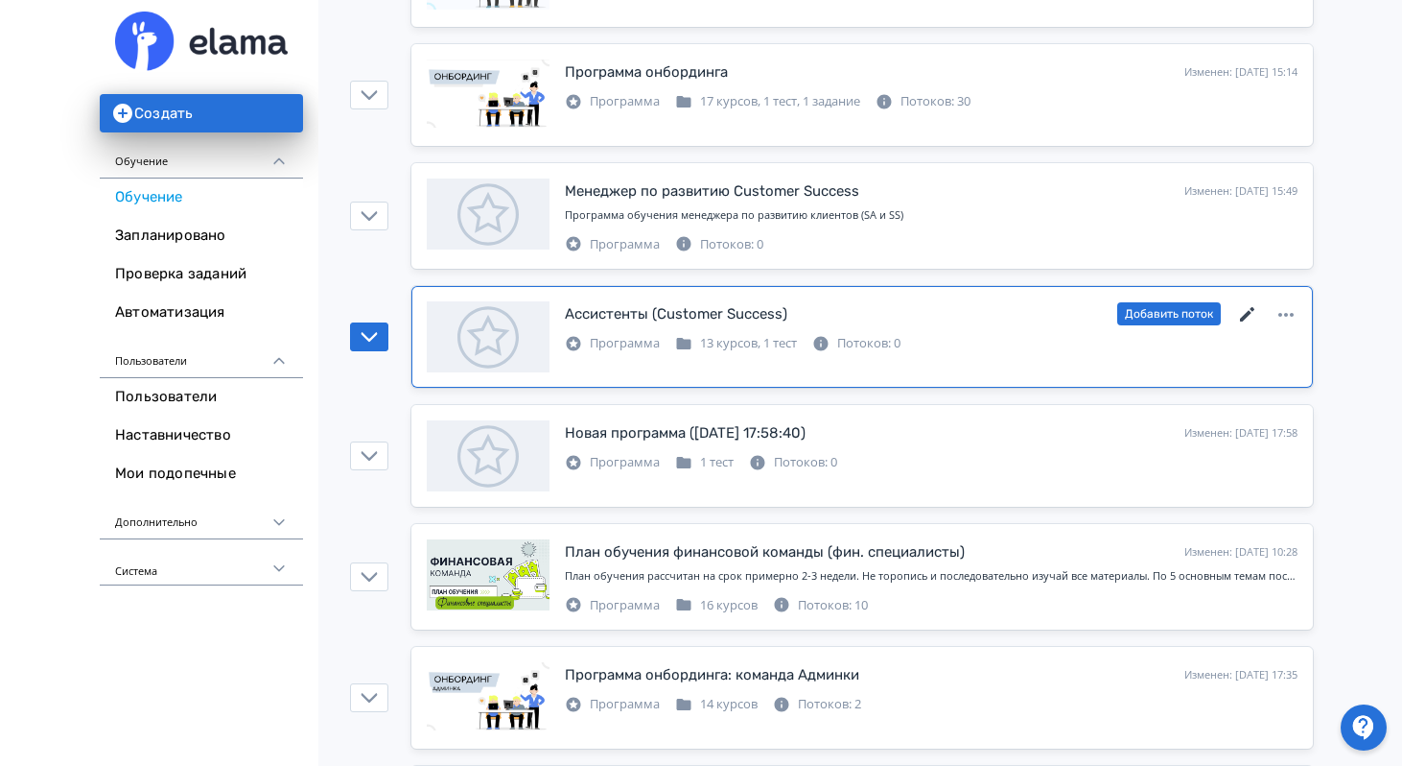
click at [1243, 317] on icon at bounding box center [1247, 314] width 14 height 14
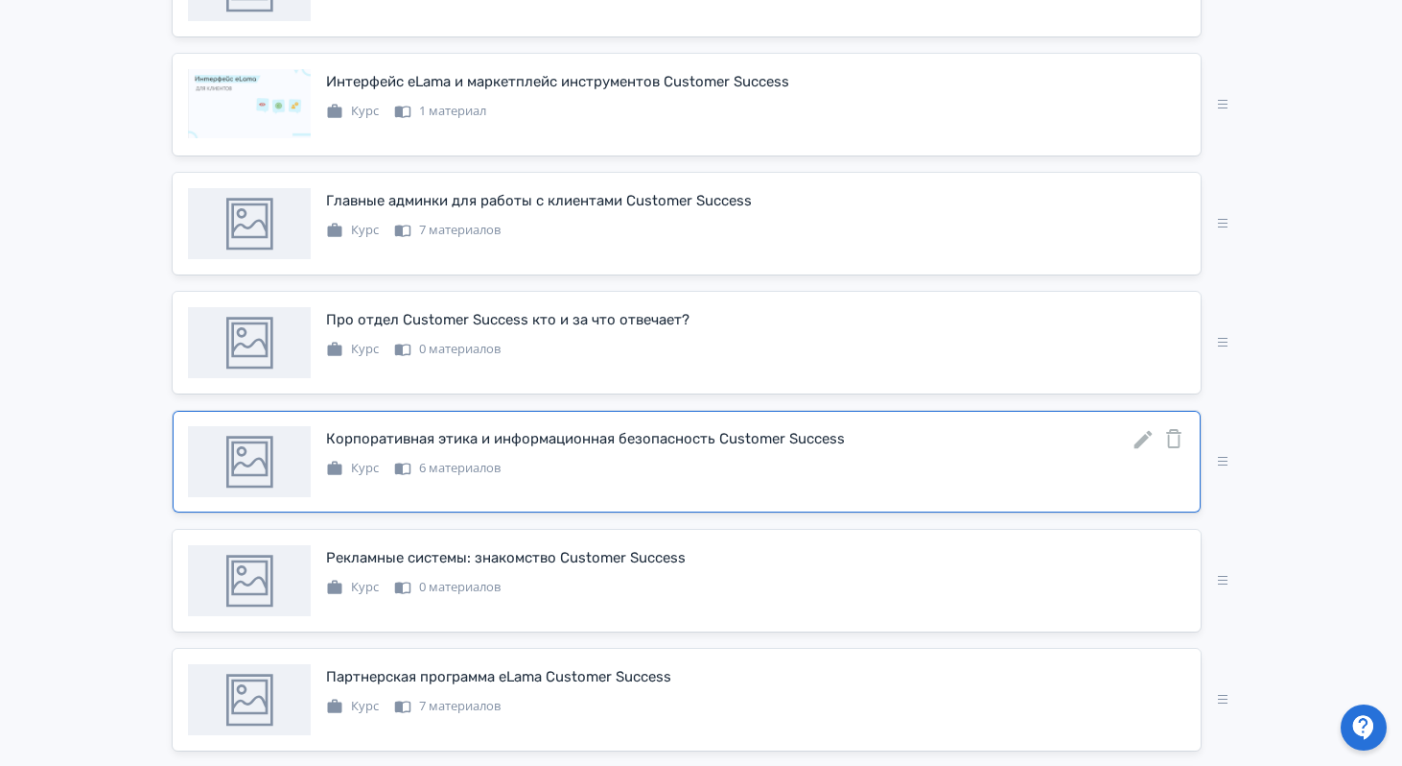
scroll to position [648, 0]
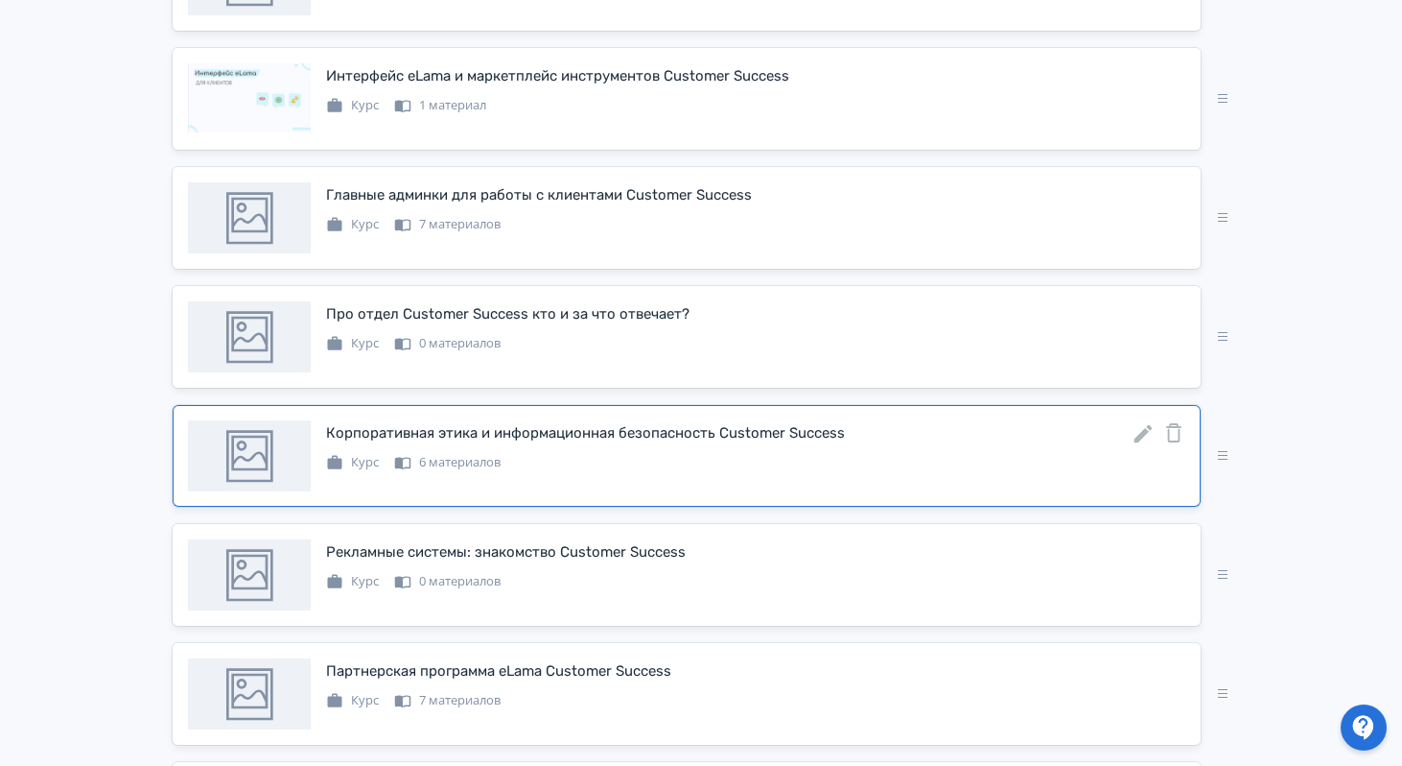
click at [1143, 445] on icon at bounding box center [1143, 433] width 23 height 23
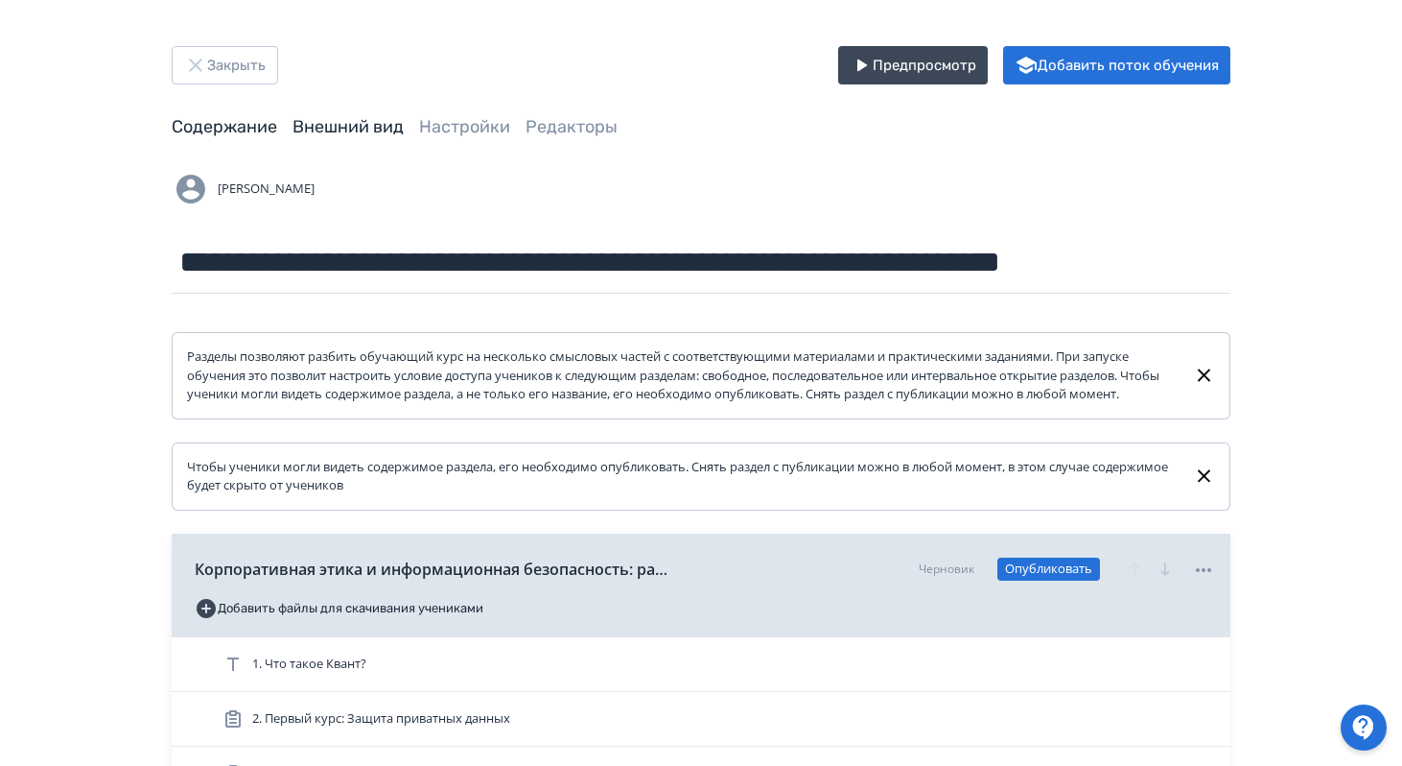
click at [337, 133] on link "Внешний вид" at bounding box center [348, 126] width 111 height 21
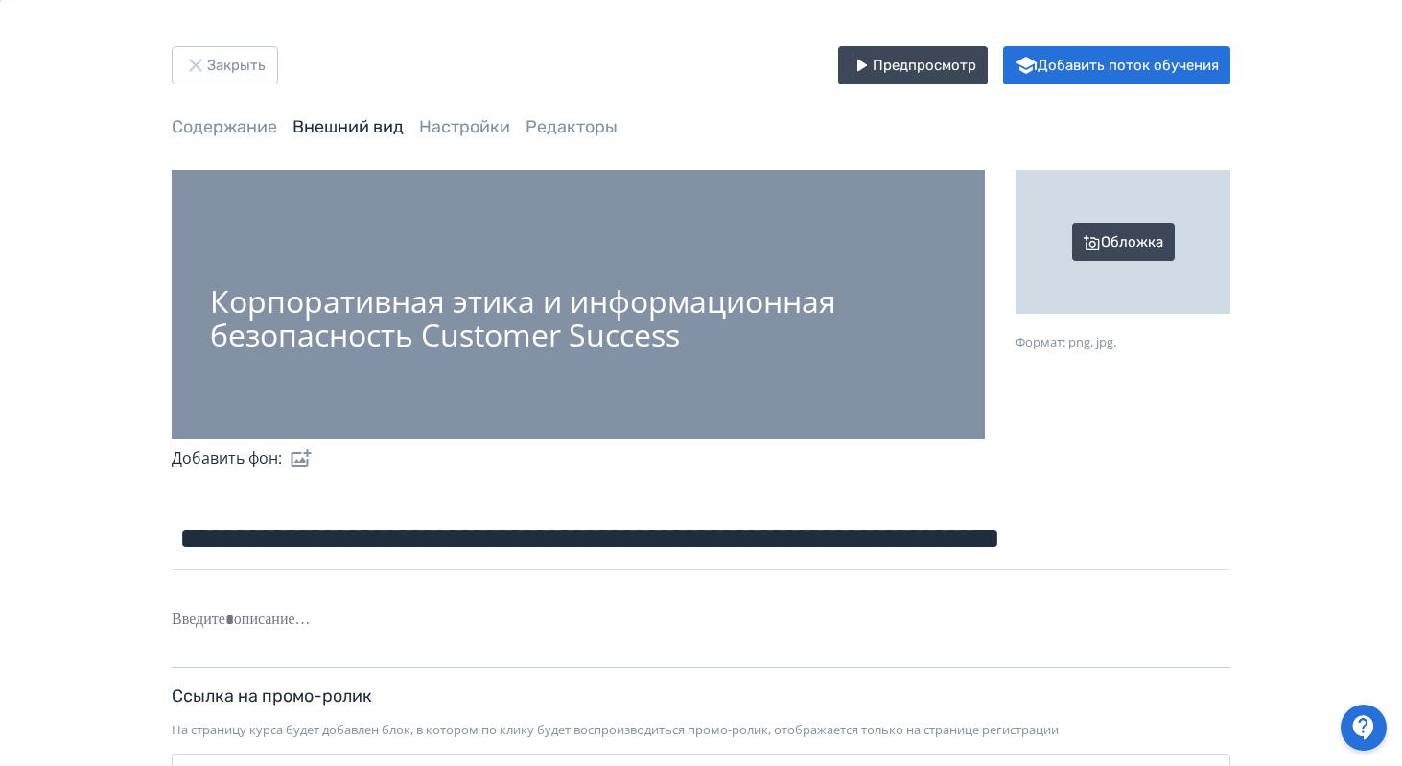
click at [1110, 232] on div "Обложка" at bounding box center [1123, 242] width 215 height 144
click at [0, 0] on input "Обложка Формат: png, jpg." at bounding box center [0, 0] width 0 height 0
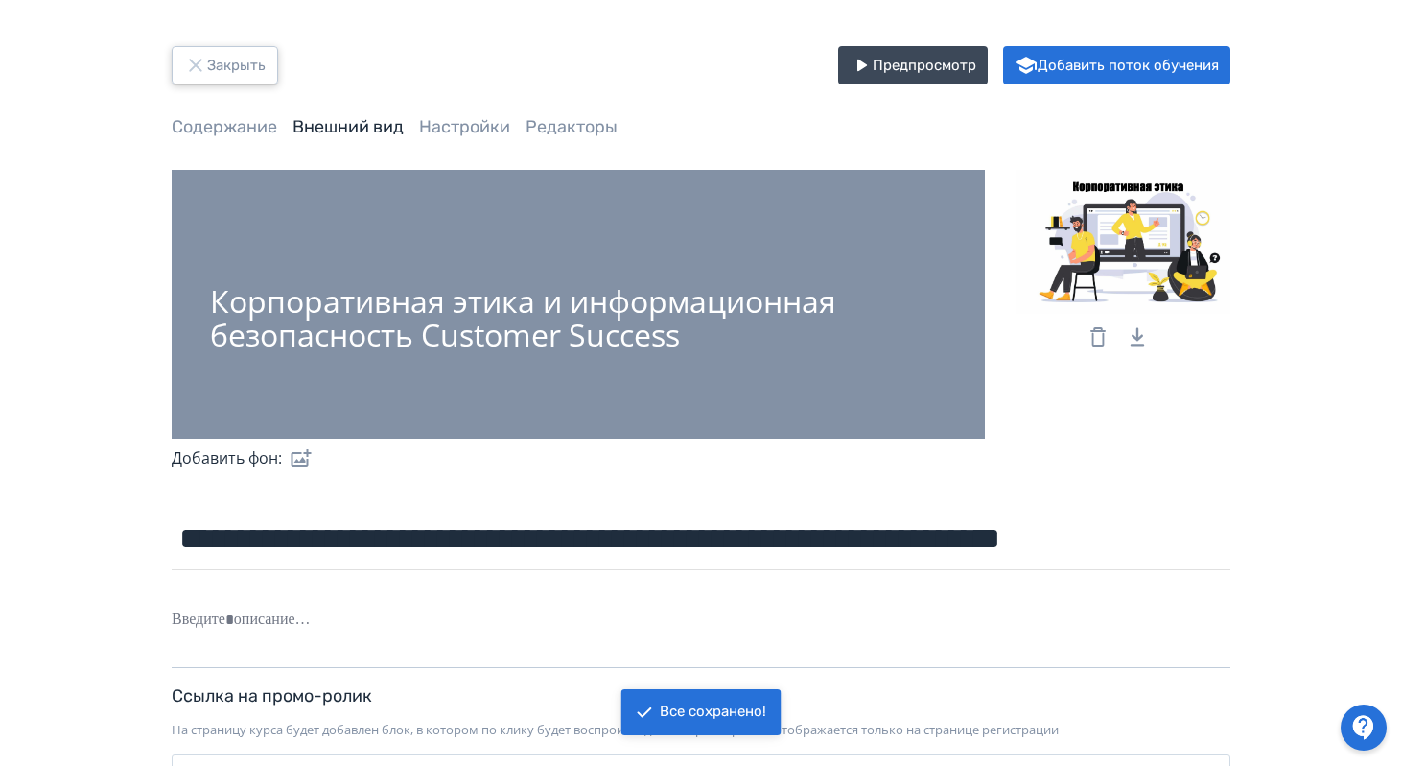
click at [230, 61] on button "Закрыть" at bounding box center [225, 65] width 106 height 38
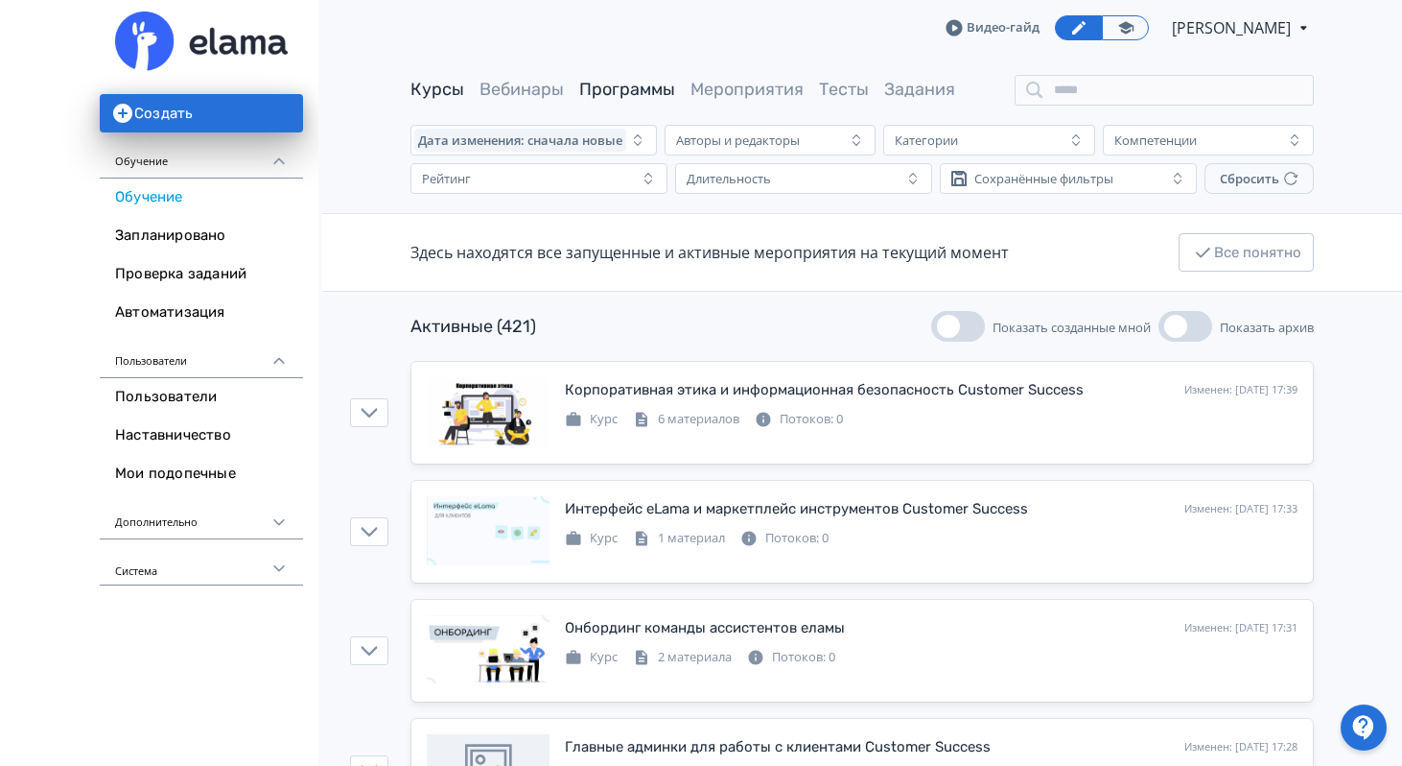
click at [607, 90] on link "Программы" at bounding box center [627, 89] width 96 height 21
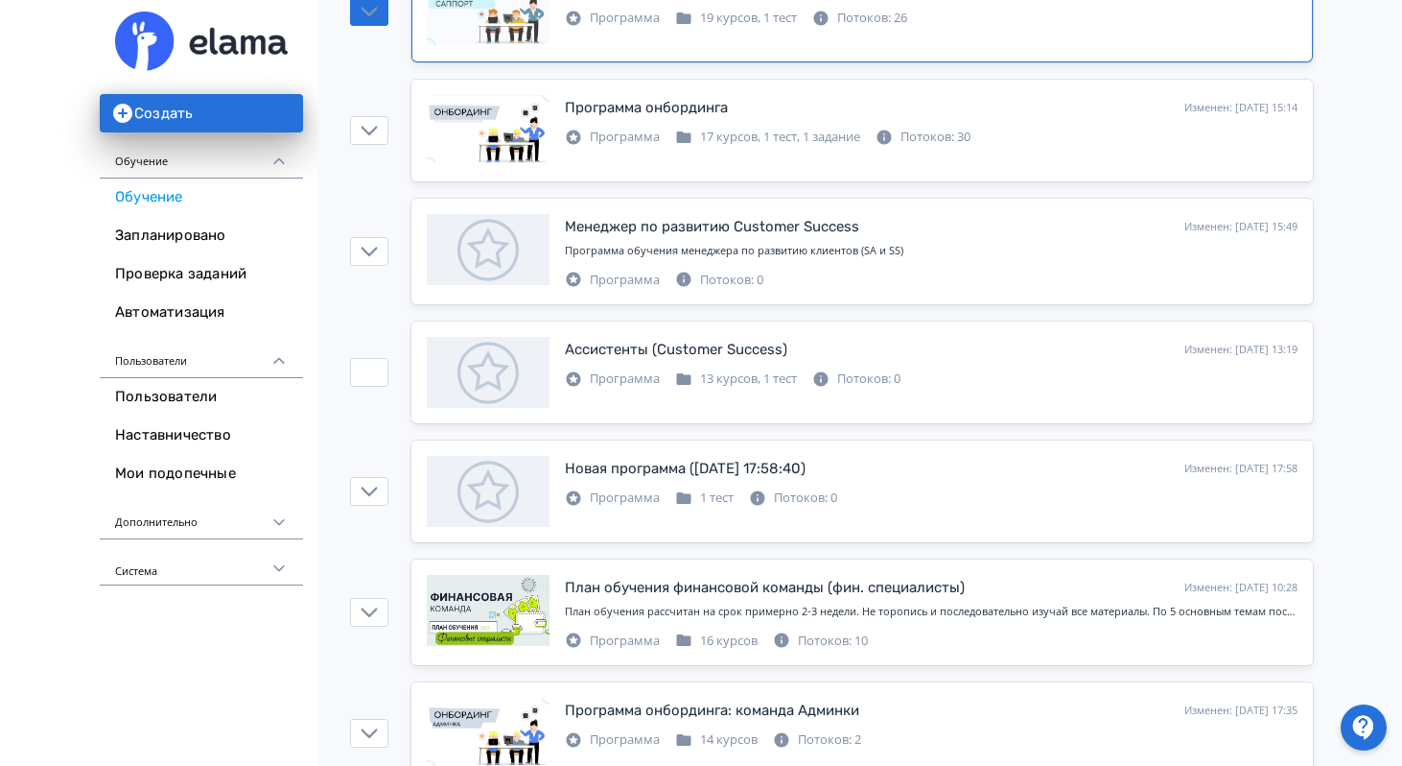
scroll to position [492, 0]
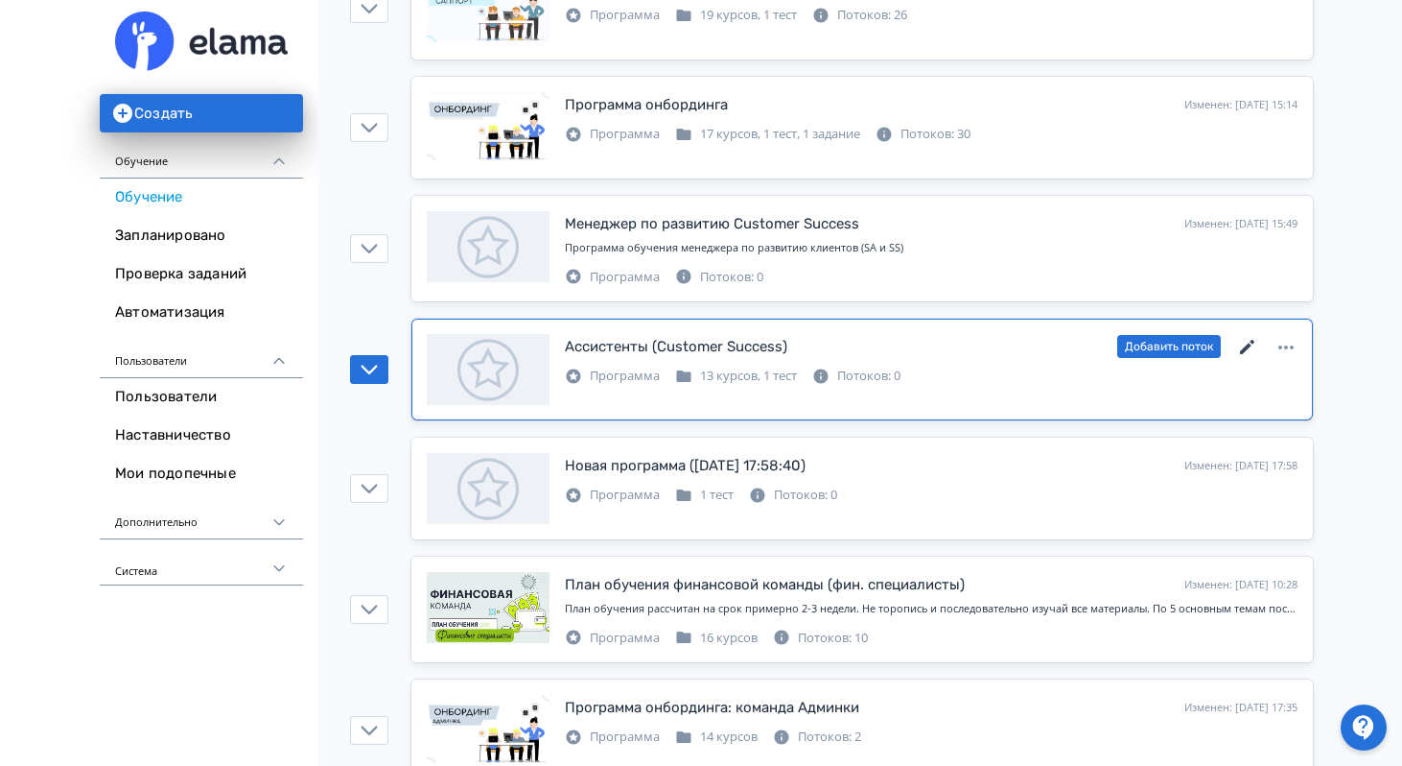
click at [1249, 345] on icon at bounding box center [1247, 347] width 14 height 14
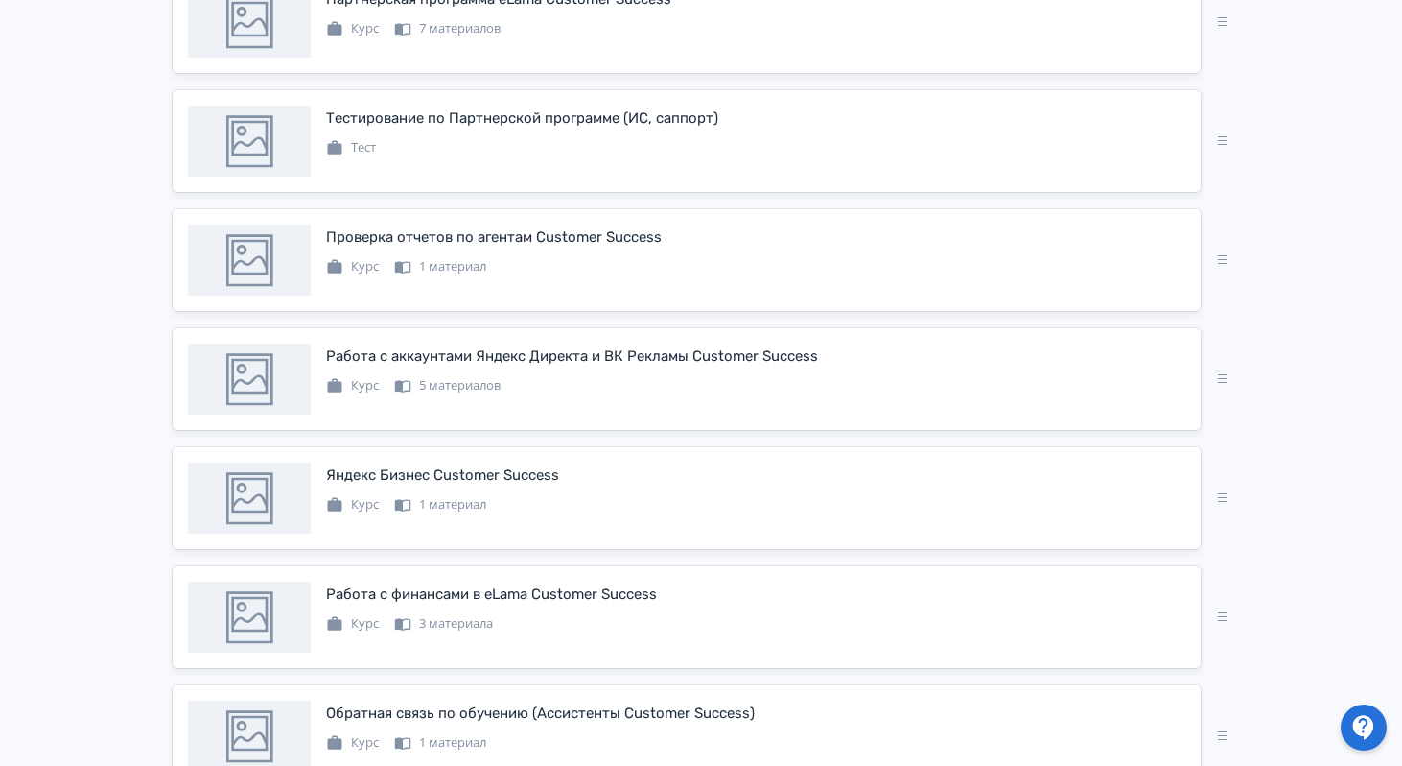
scroll to position [1323, 0]
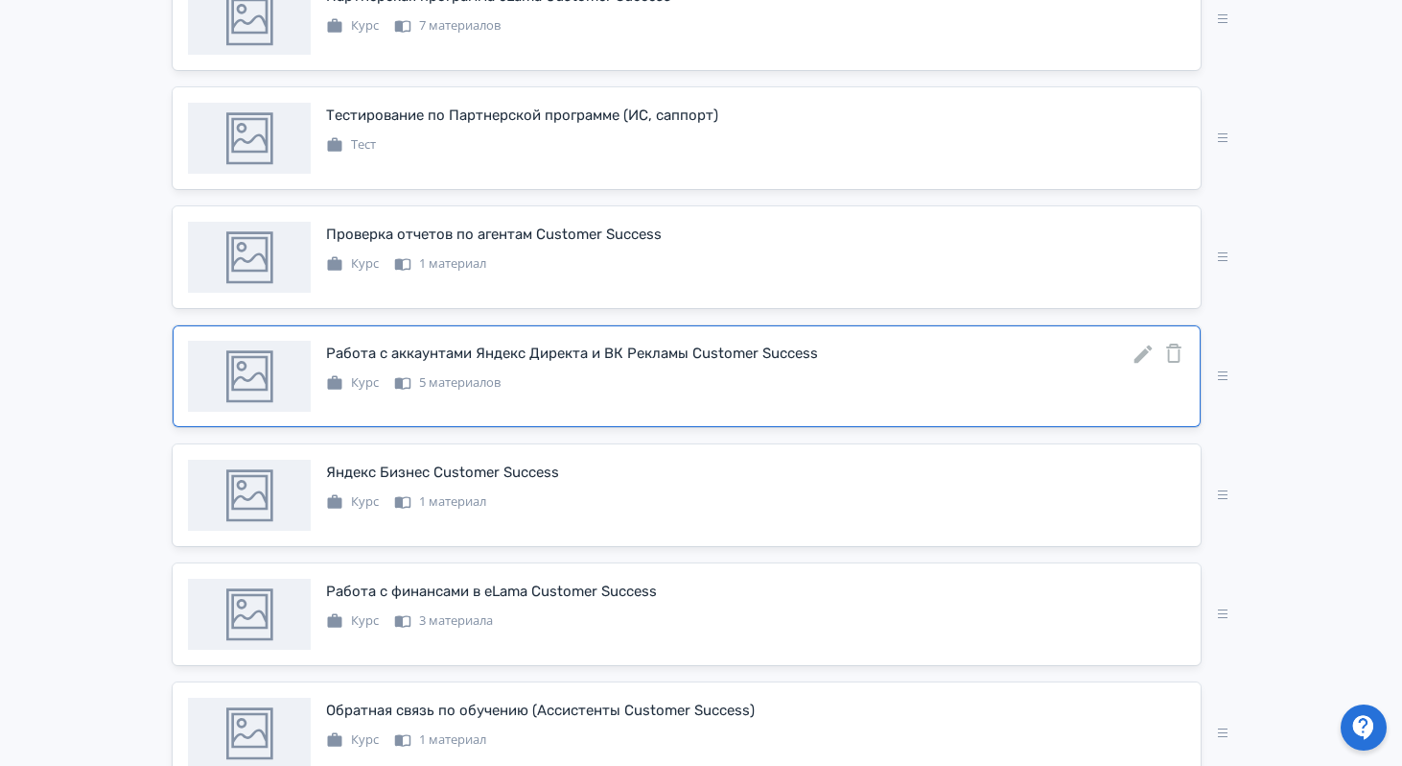
click at [1144, 364] on icon at bounding box center [1144, 354] width 18 height 18
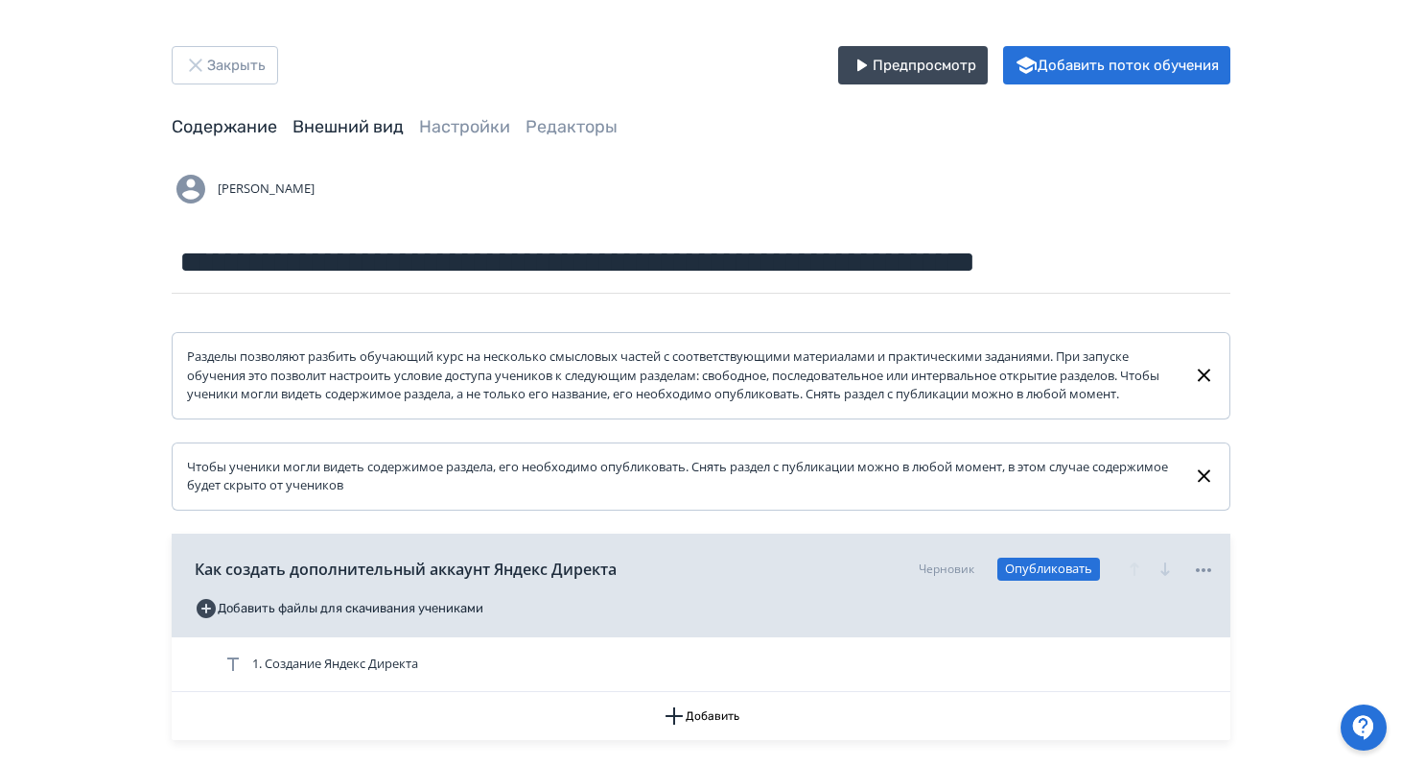
click at [344, 127] on link "Внешний вид" at bounding box center [348, 126] width 111 height 21
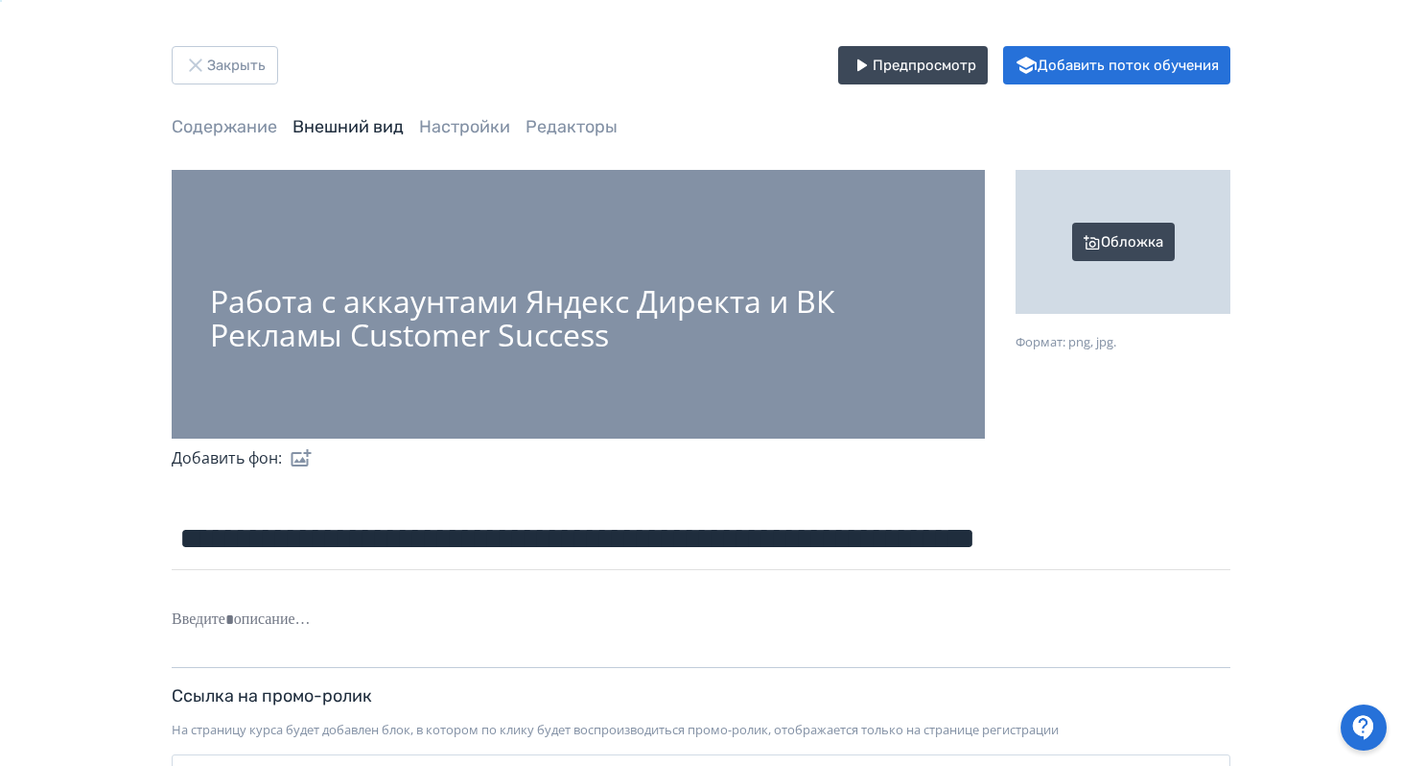
click at [1157, 241] on div "Обложка" at bounding box center [1123, 242] width 215 height 144
click at [0, 0] on input "Обложка Формат: png, jpg." at bounding box center [0, 0] width 0 height 0
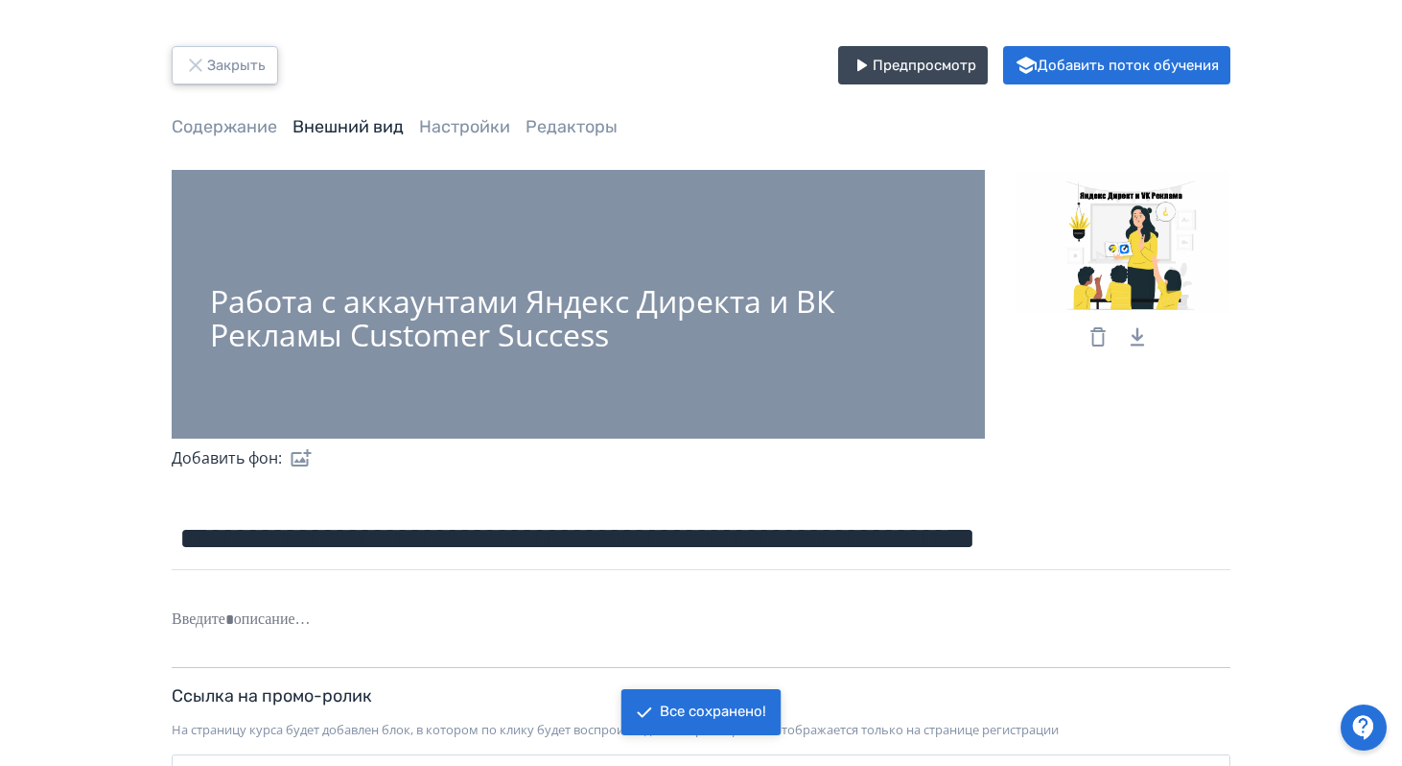
click at [253, 55] on button "Закрыть" at bounding box center [225, 65] width 106 height 38
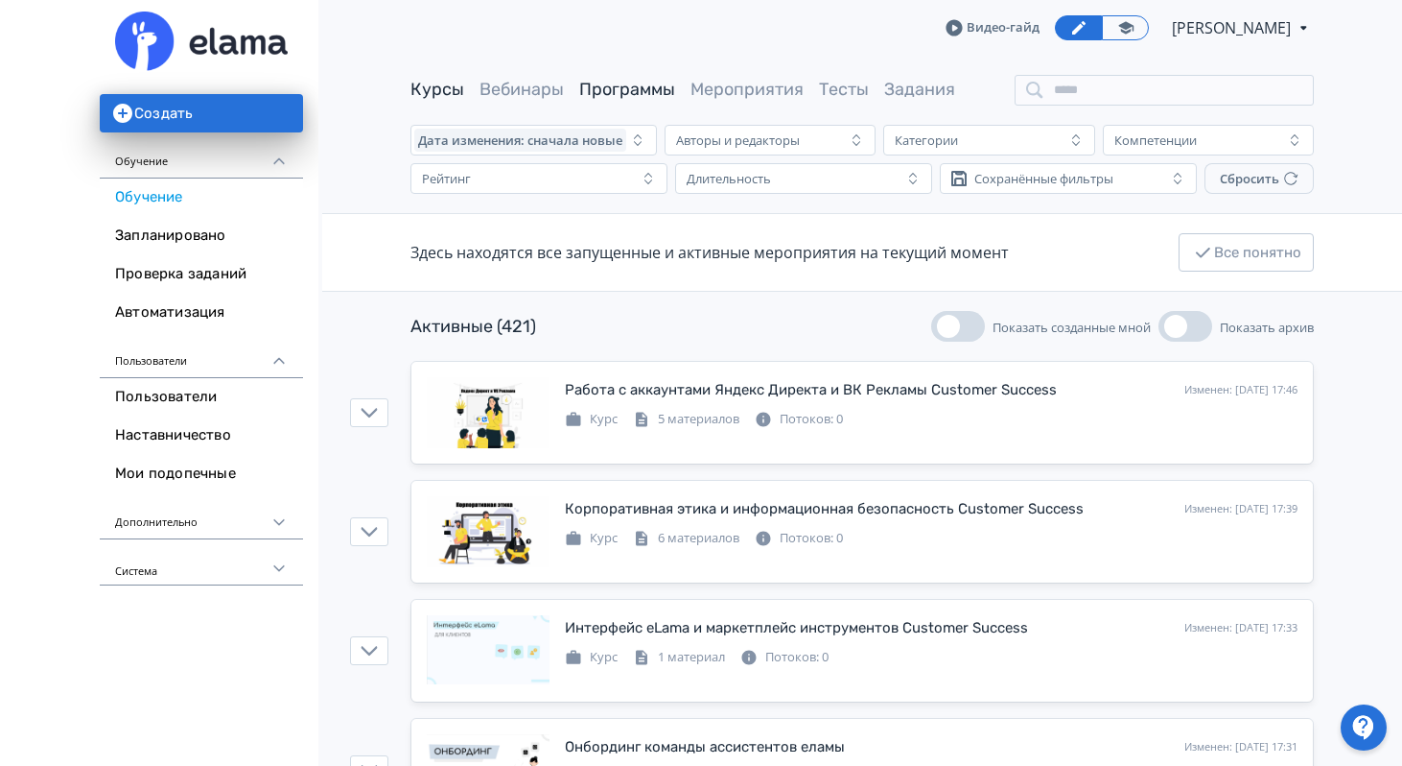
click at [620, 90] on link "Программы" at bounding box center [627, 89] width 96 height 21
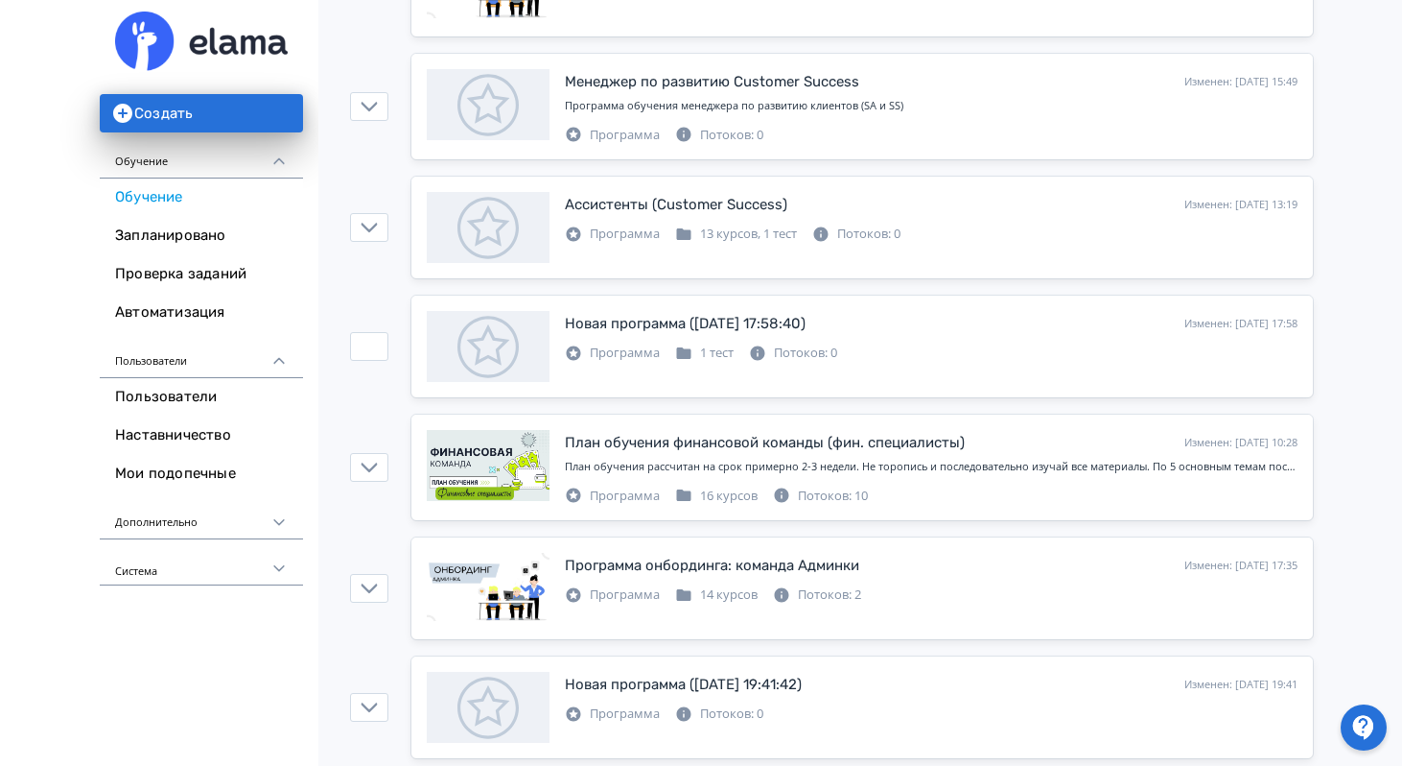
scroll to position [628, 0]
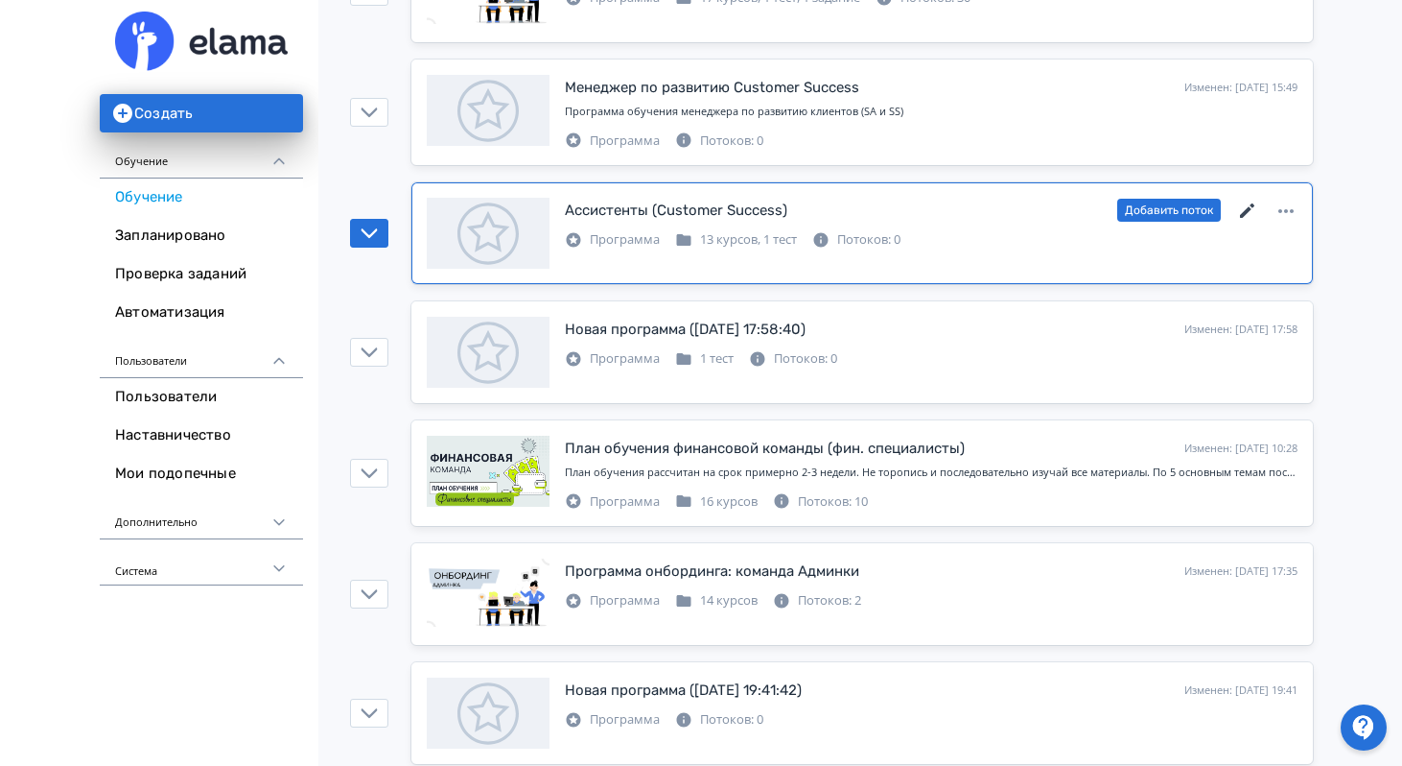
click at [1246, 211] on icon at bounding box center [1247, 210] width 14 height 14
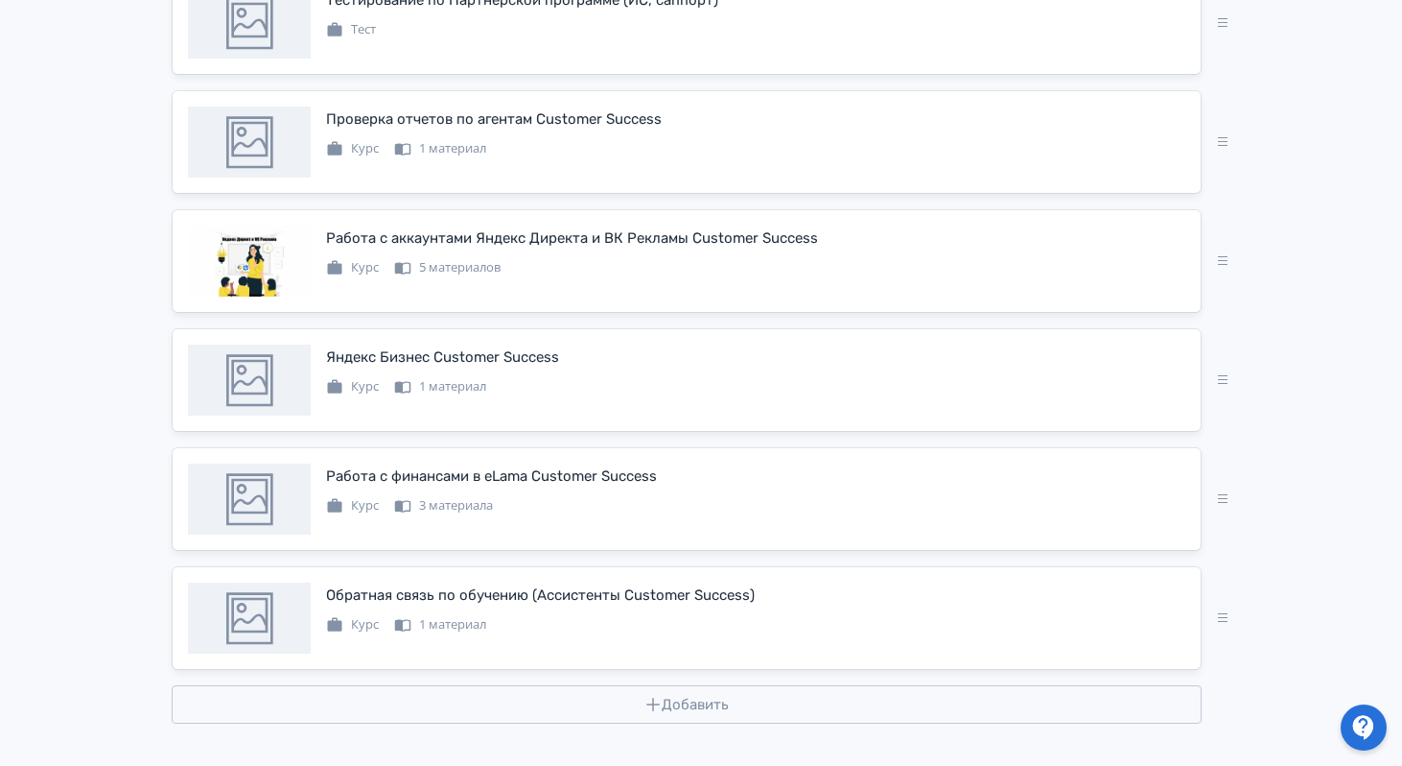
scroll to position [1460, 0]
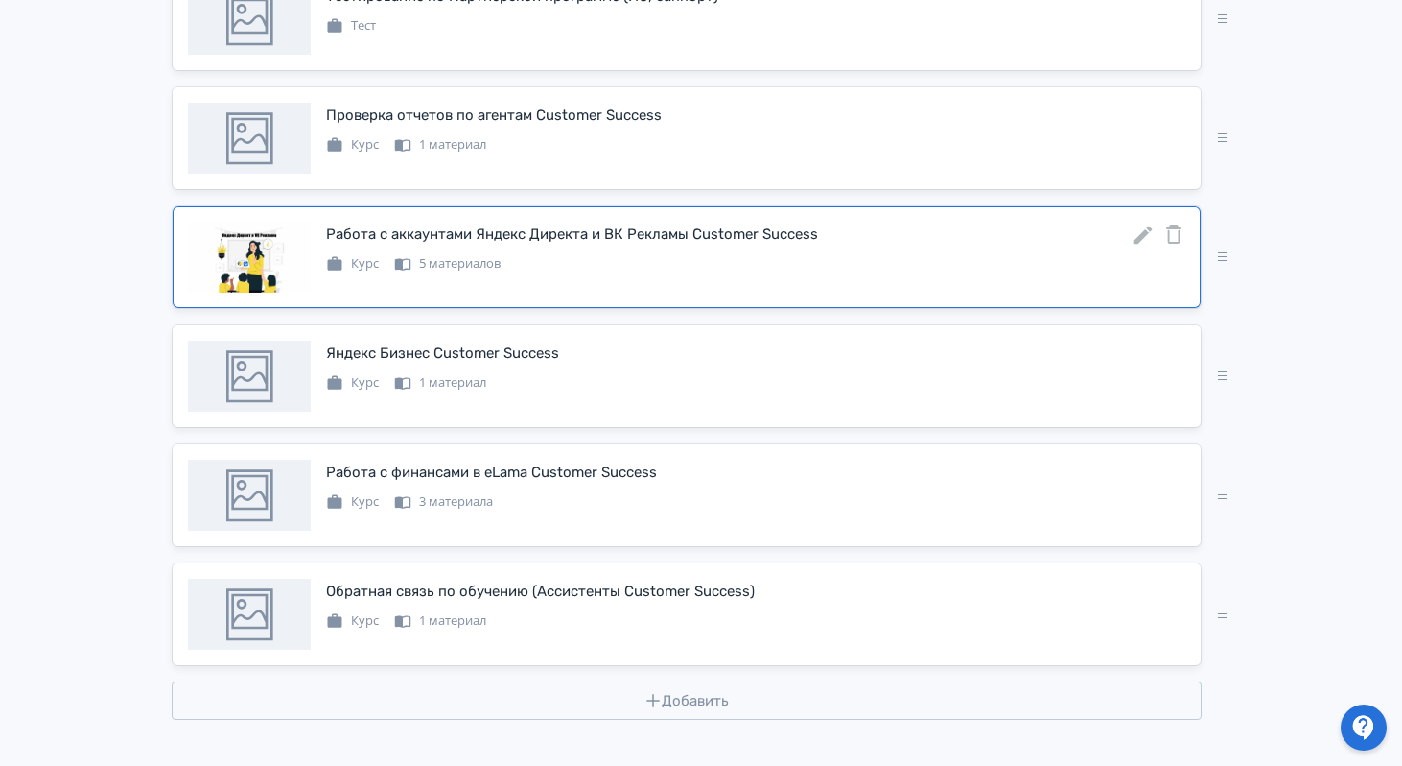
click at [1145, 237] on icon at bounding box center [1143, 235] width 23 height 23
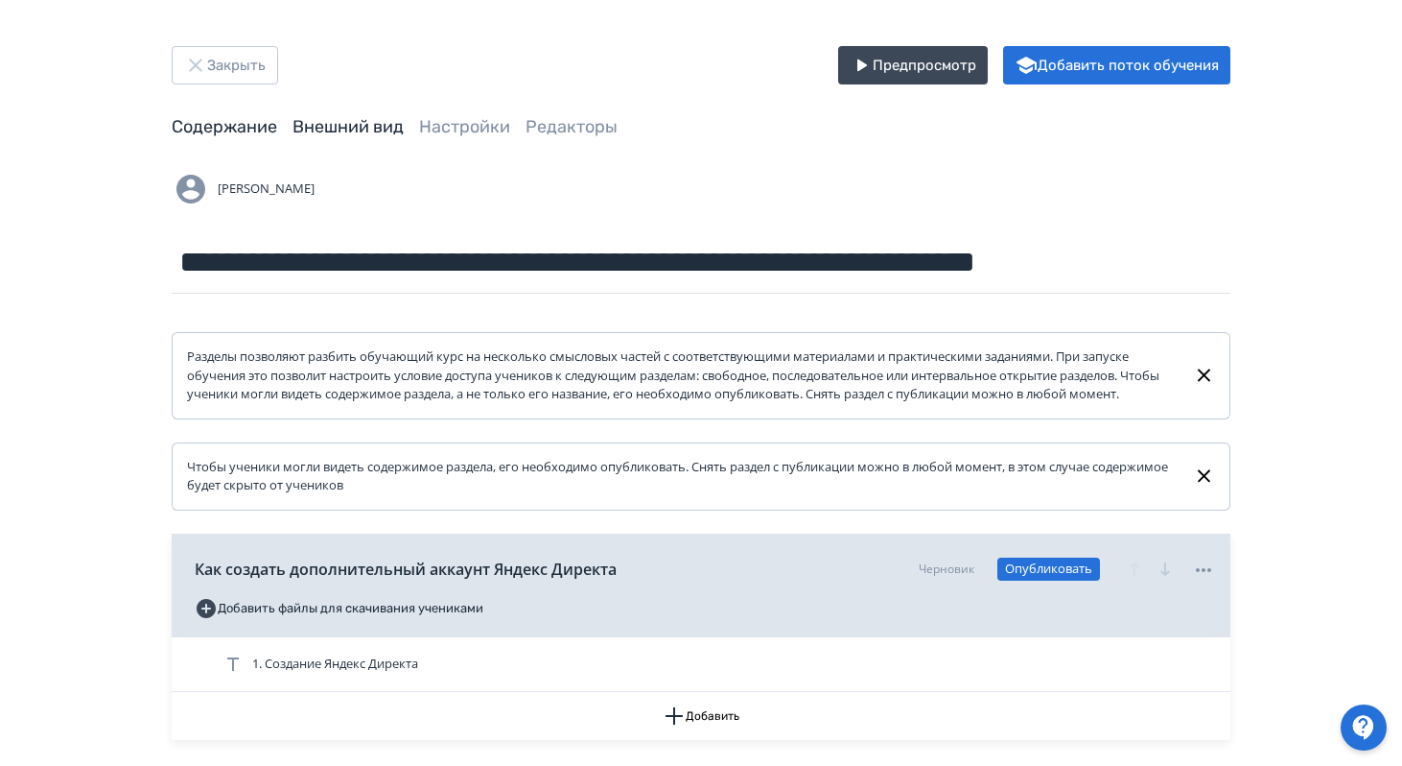
click at [356, 133] on link "Внешний вид" at bounding box center [348, 126] width 111 height 21
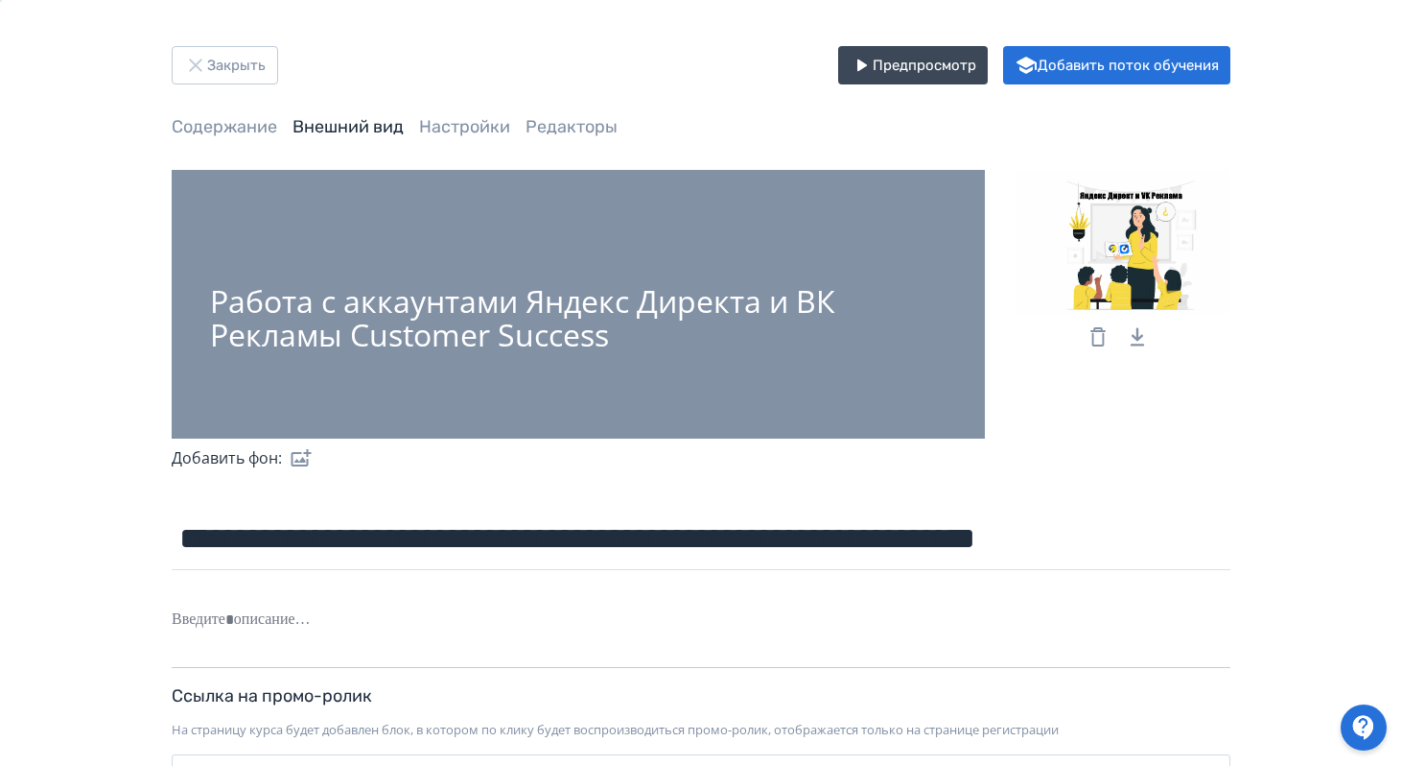
click at [1098, 337] on icon at bounding box center [1098, 336] width 23 height 23
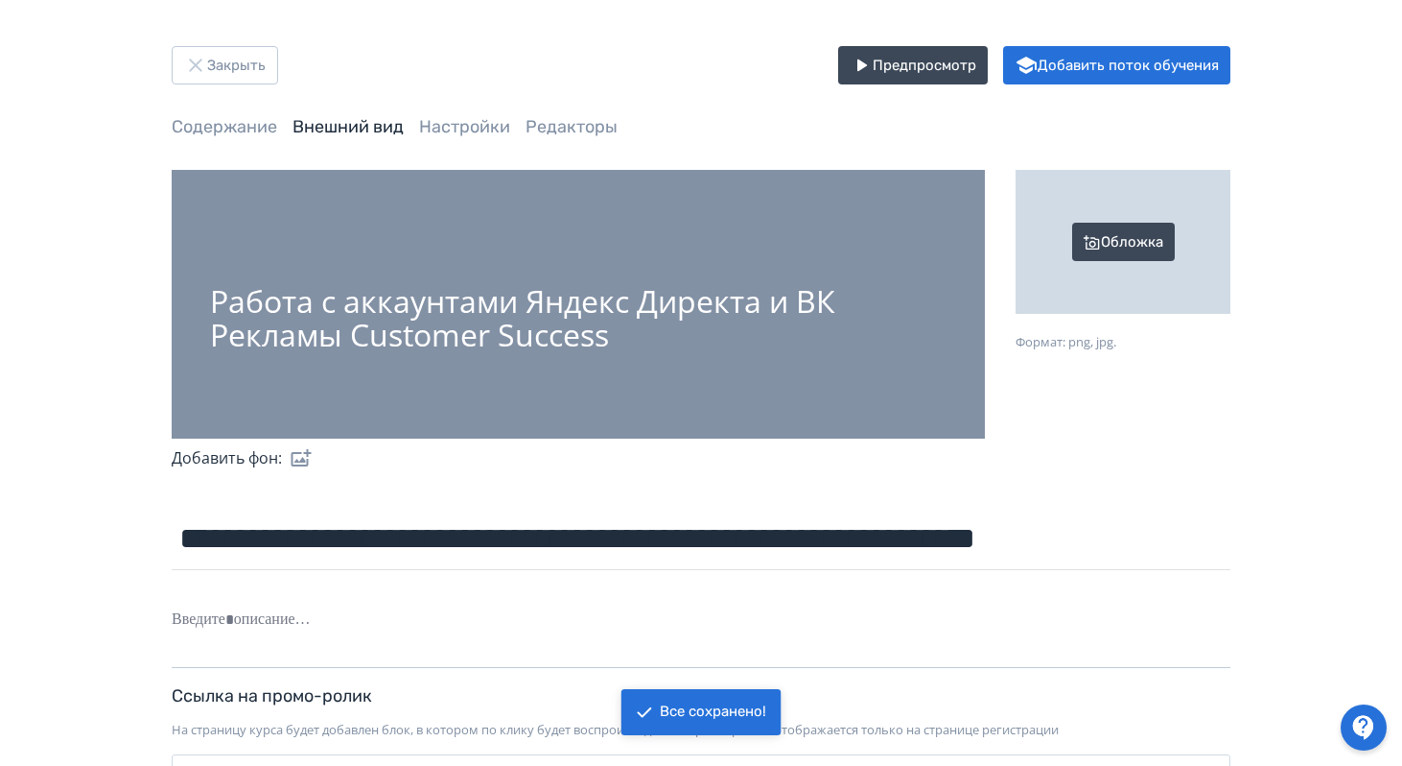
click at [1109, 234] on div "Обложка" at bounding box center [1123, 242] width 215 height 144
click at [0, 0] on input "Обложка Формат: png, jpg." at bounding box center [0, 0] width 0 height 0
click at [1132, 226] on div "Обложка" at bounding box center [1123, 242] width 215 height 144
click at [0, 0] on input "Обложка Формат: png, jpg." at bounding box center [0, 0] width 0 height 0
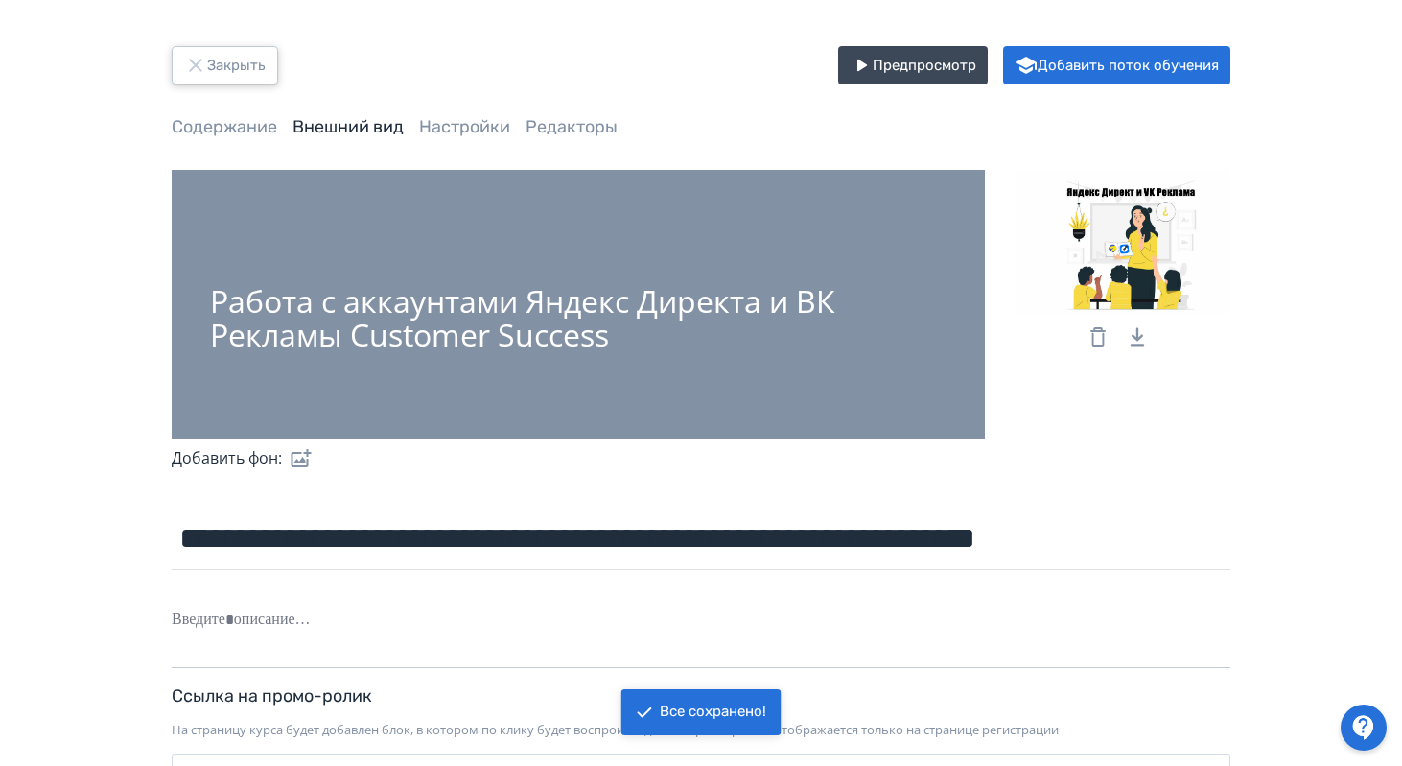
click at [247, 70] on button "Закрыть" at bounding box center [225, 65] width 106 height 38
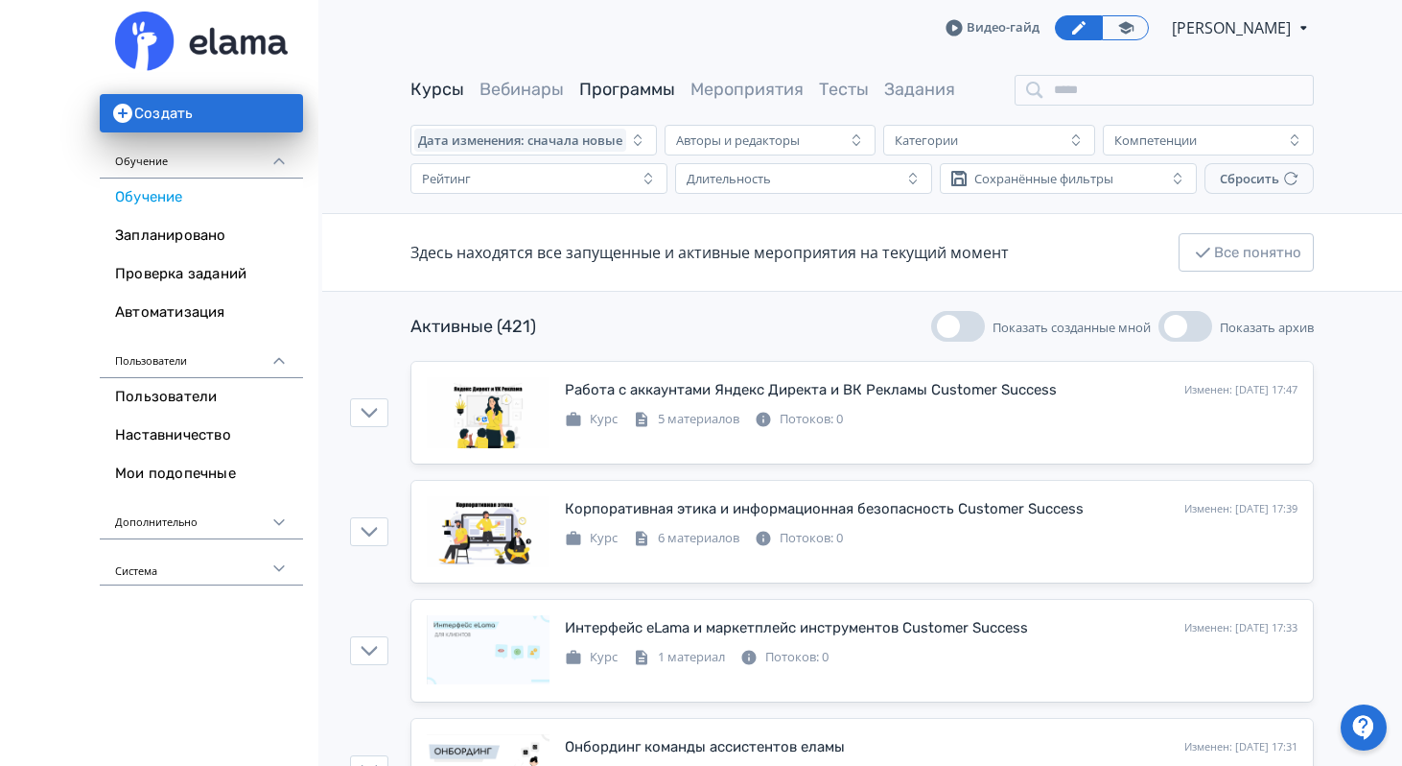
click at [616, 91] on link "Программы" at bounding box center [627, 89] width 96 height 21
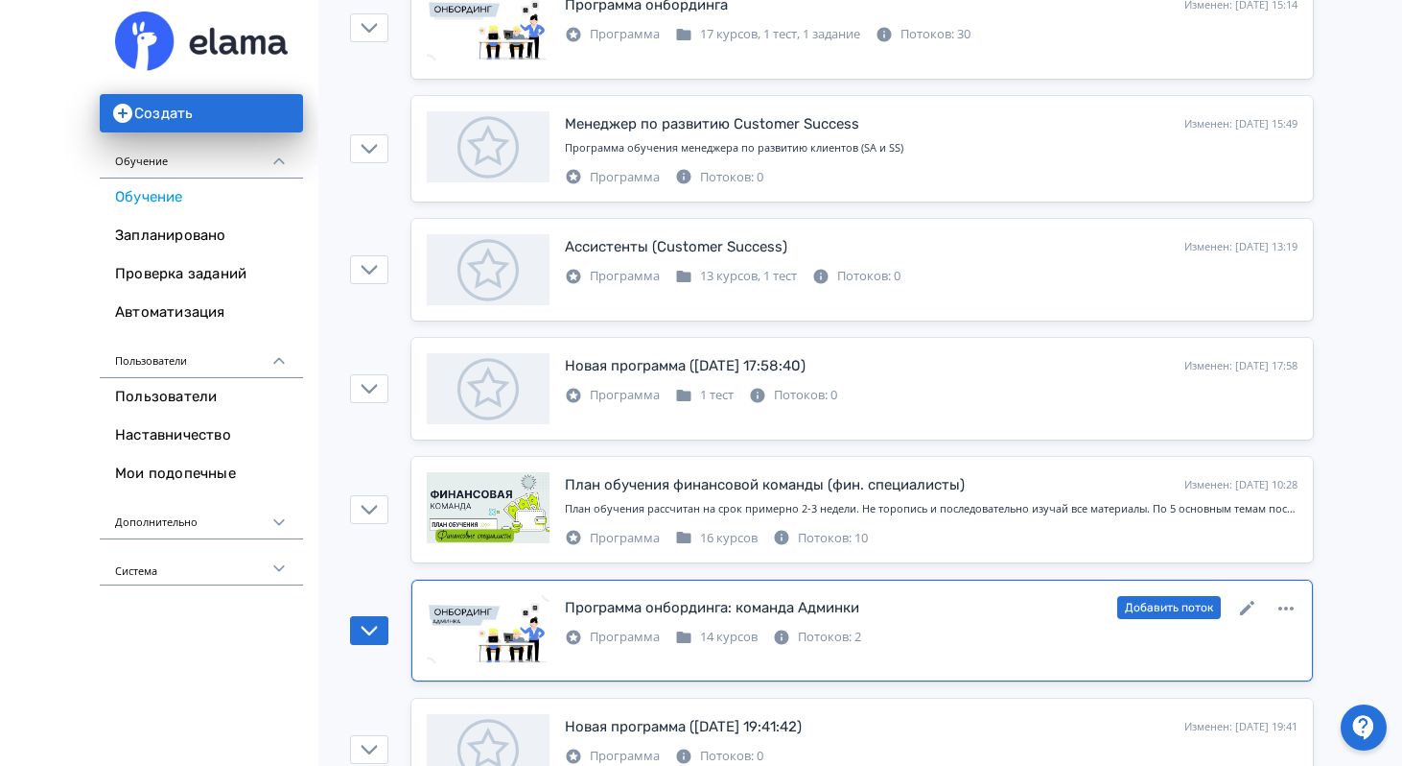
scroll to position [602, 0]
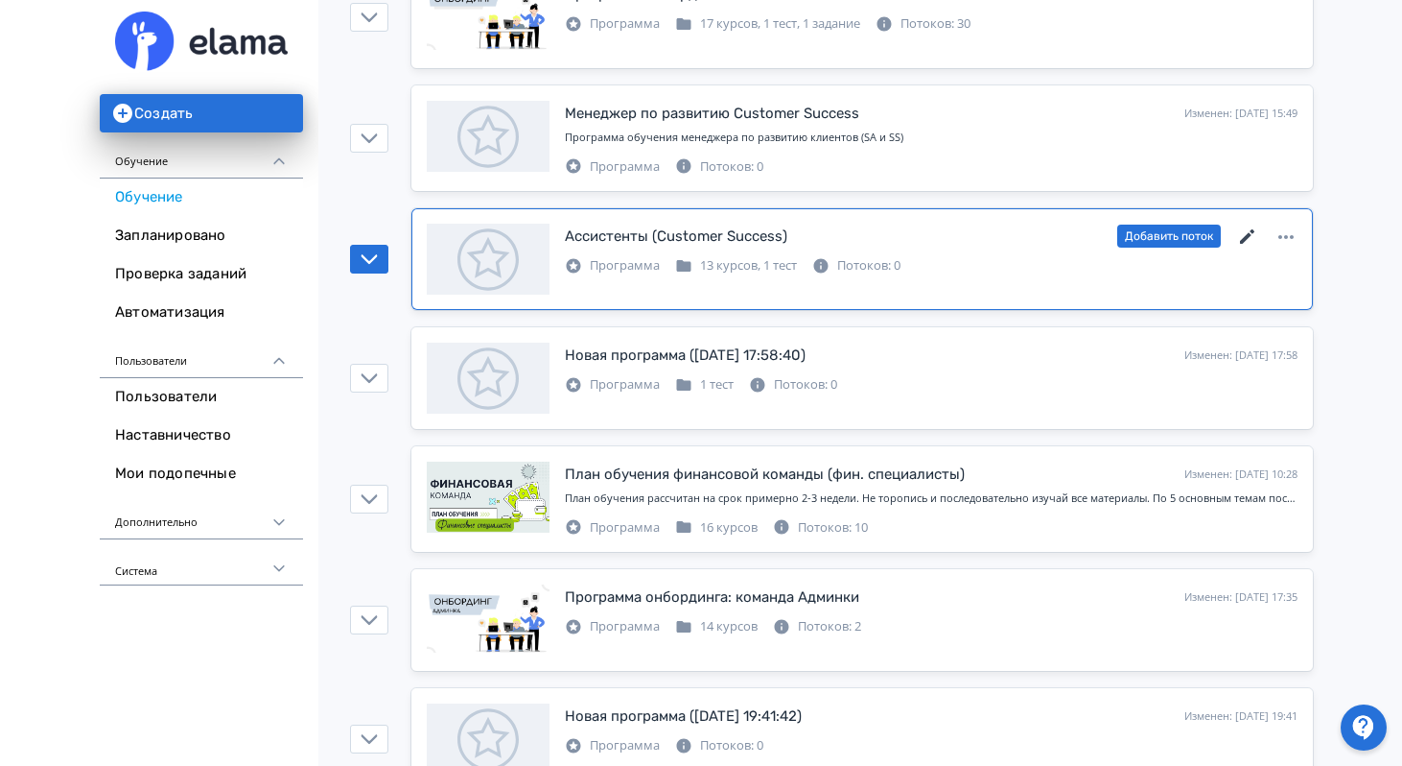
click at [1249, 226] on icon at bounding box center [1248, 236] width 23 height 23
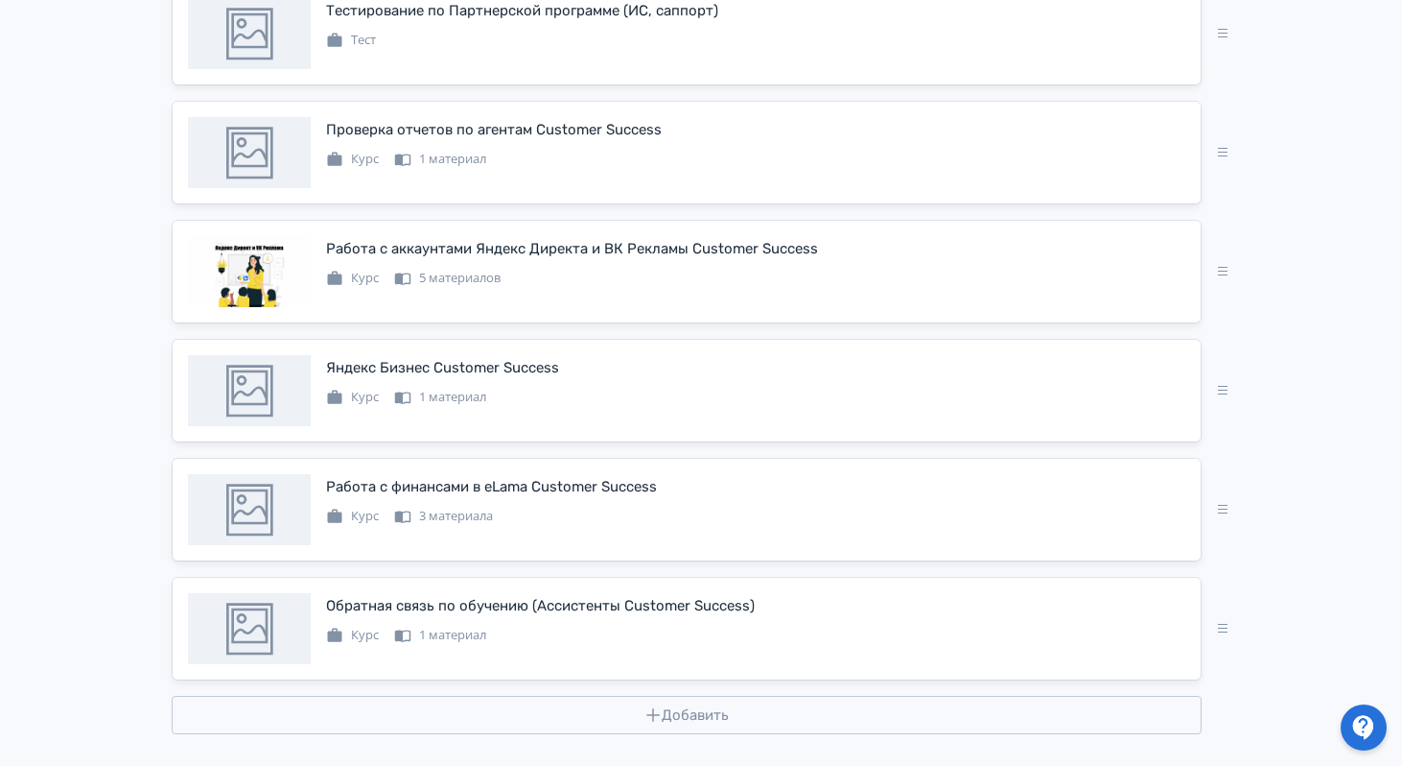
scroll to position [1460, 0]
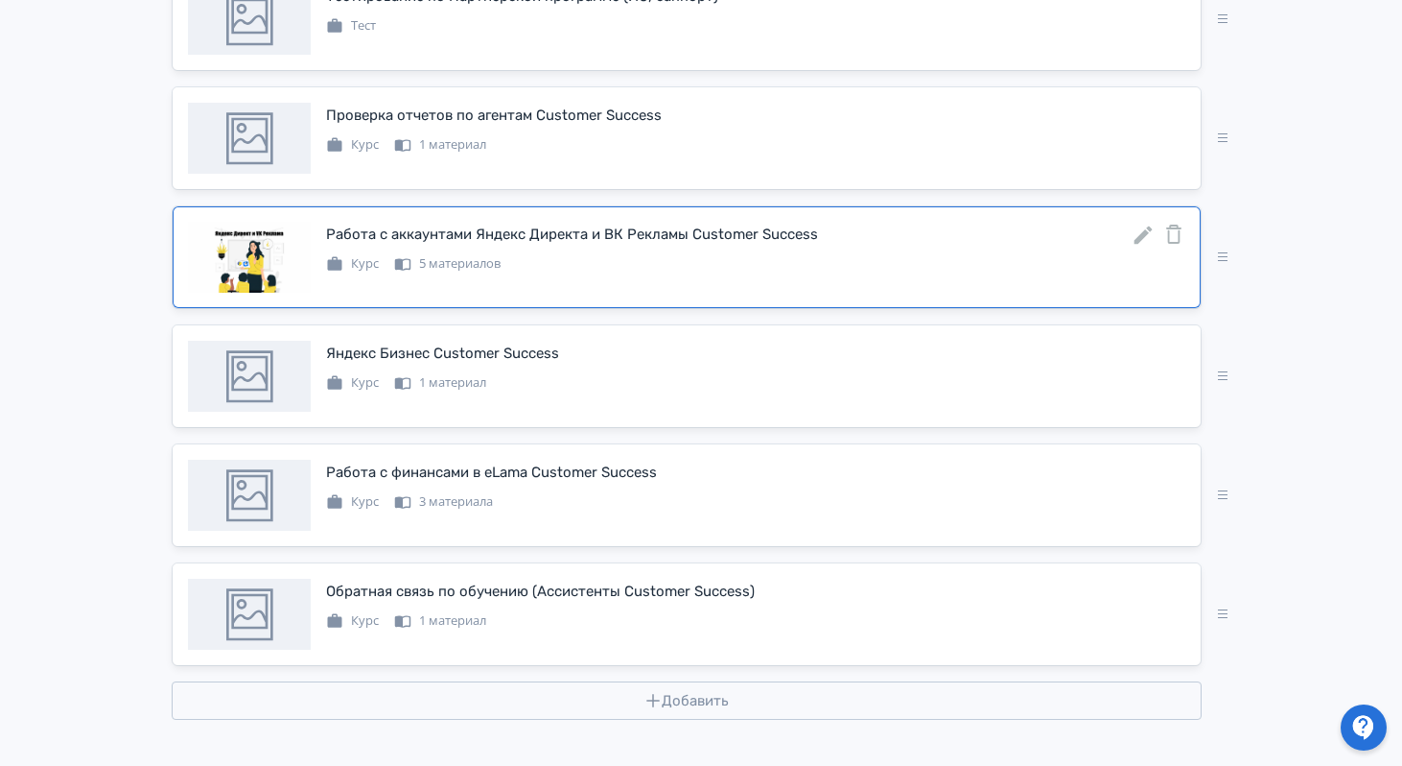
click at [1138, 235] on icon at bounding box center [1143, 235] width 23 height 23
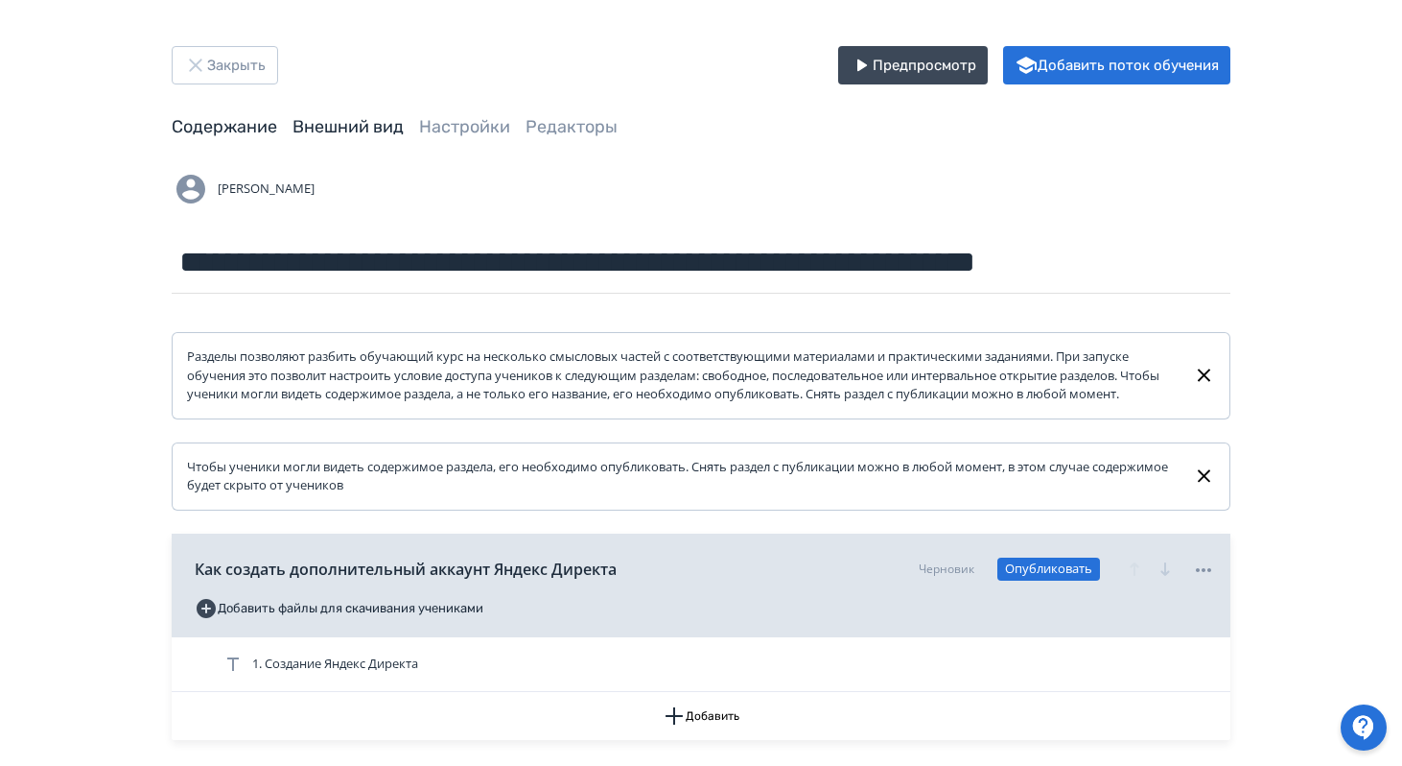
click at [384, 123] on link "Внешний вид" at bounding box center [348, 126] width 111 height 21
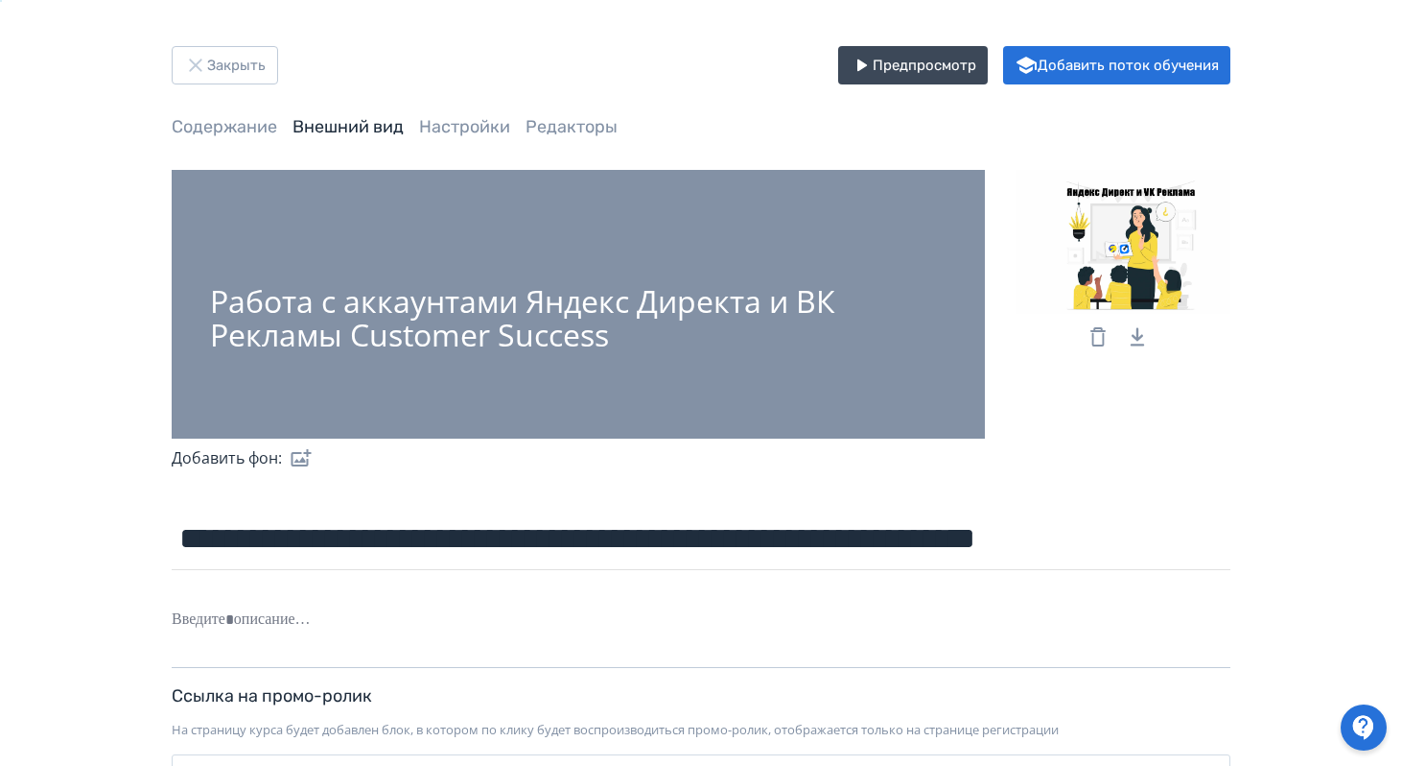
click at [1099, 339] on icon at bounding box center [1098, 336] width 23 height 23
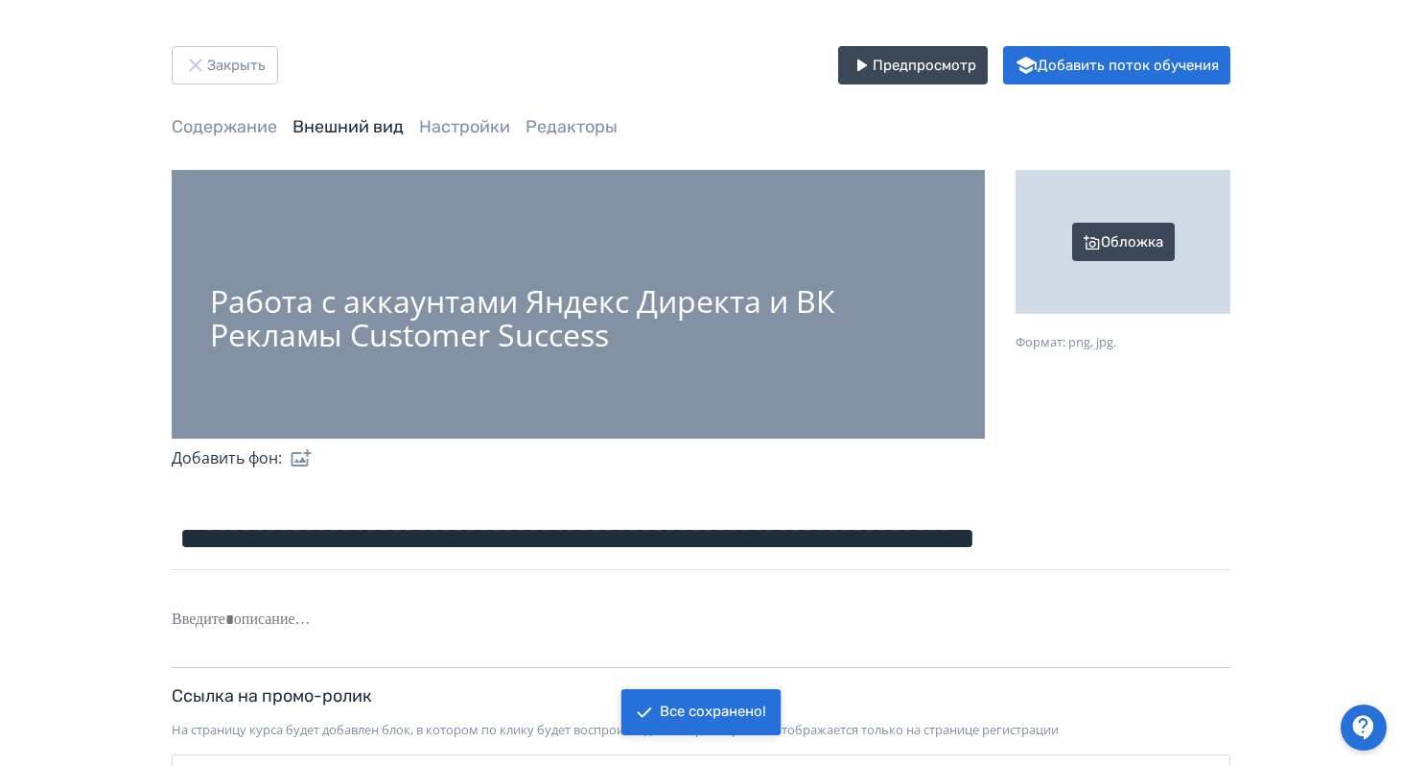
click at [1106, 240] on div "Обложка" at bounding box center [1123, 242] width 215 height 144
click at [0, 0] on input "Обложка Формат: png, jpg." at bounding box center [0, 0] width 0 height 0
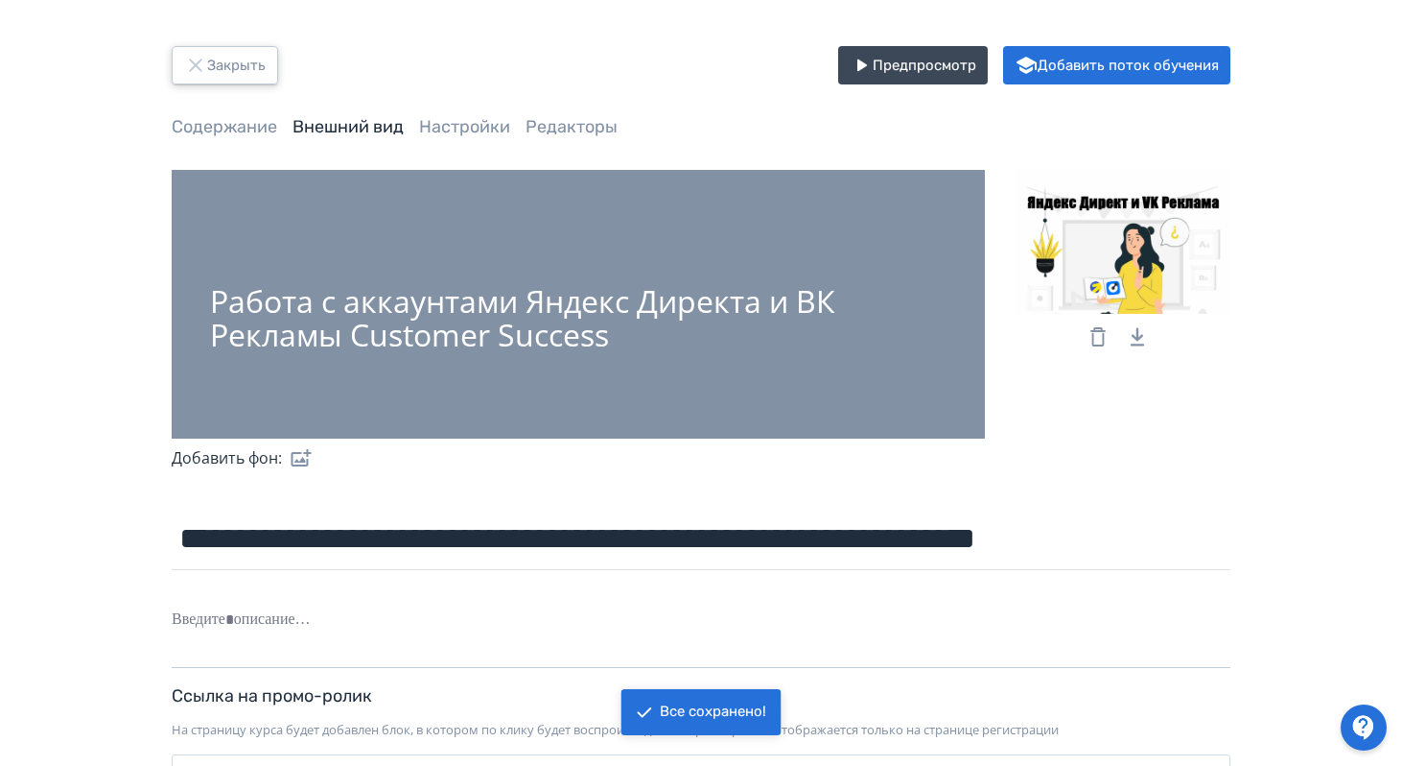
click at [250, 65] on button "Закрыть" at bounding box center [225, 65] width 106 height 38
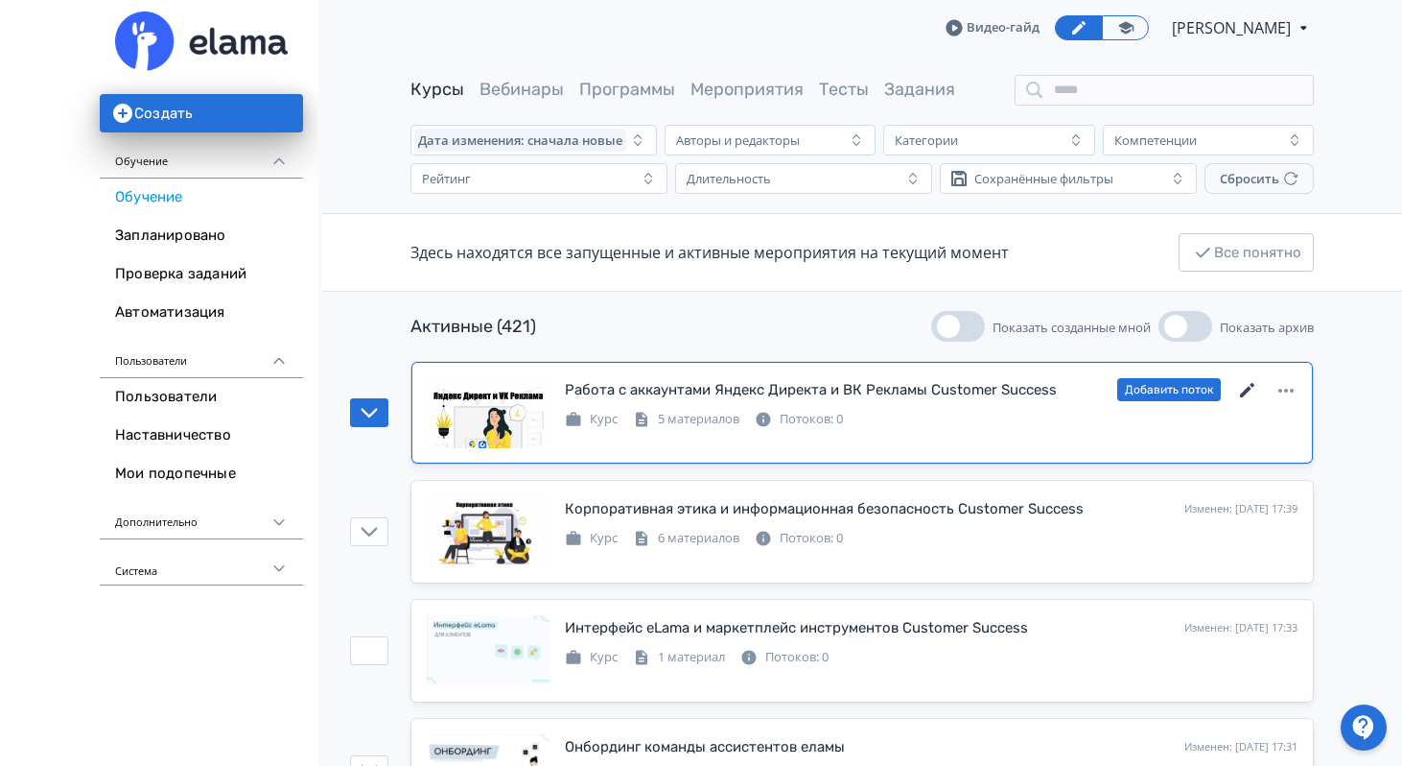
click at [1249, 389] on icon at bounding box center [1247, 390] width 14 height 14
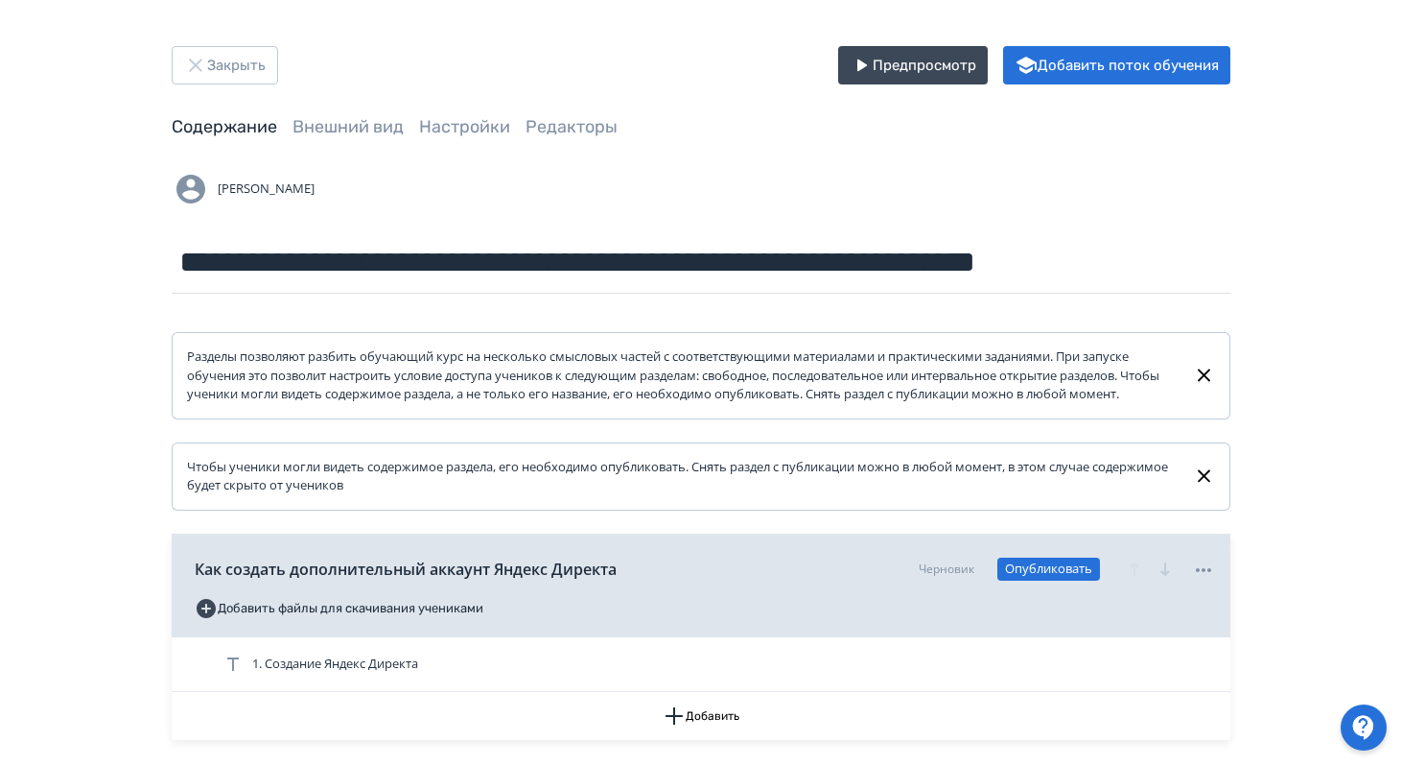
click at [365, 137] on span "Внешний вид" at bounding box center [348, 127] width 111 height 24
click at [365, 121] on link "Внешний вид" at bounding box center [348, 126] width 111 height 21
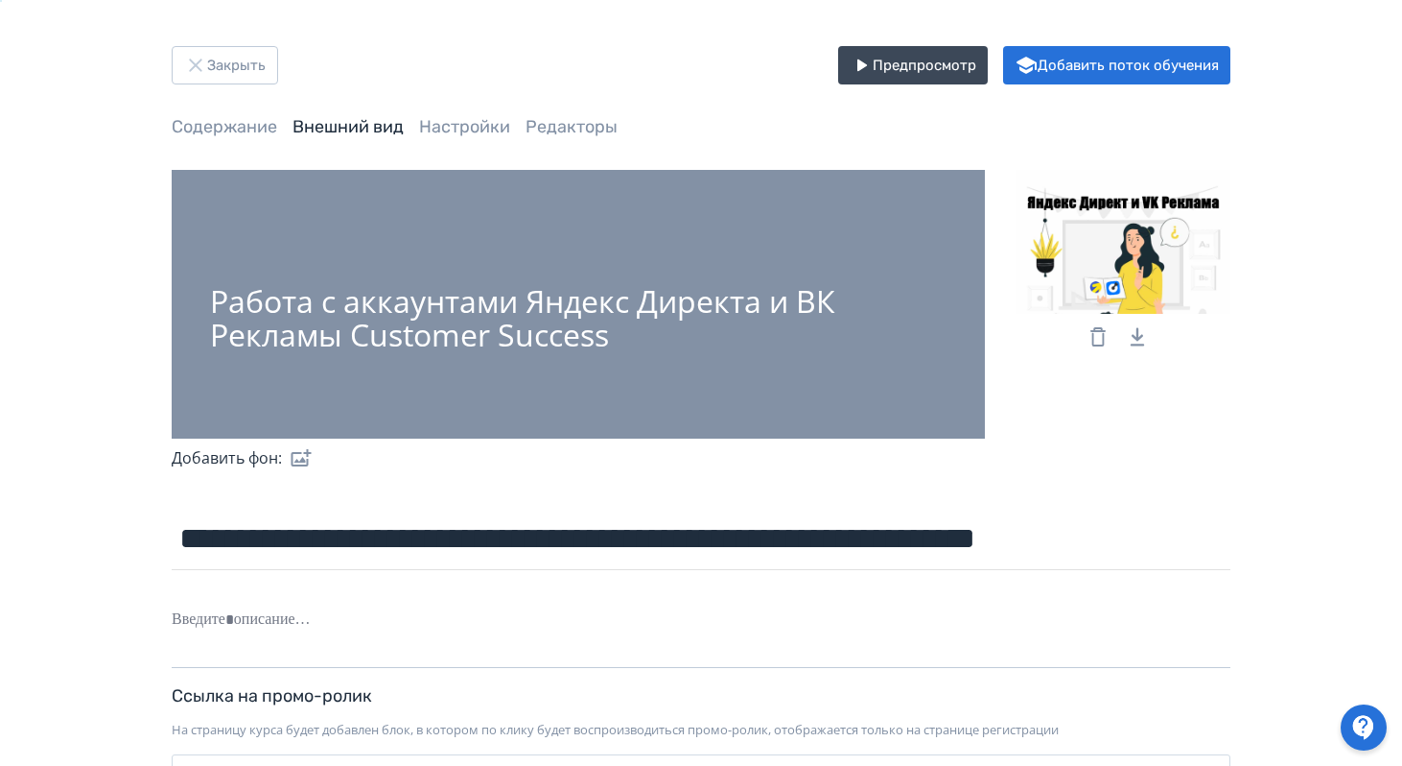
click at [1091, 334] on icon at bounding box center [1098, 336] width 23 height 23
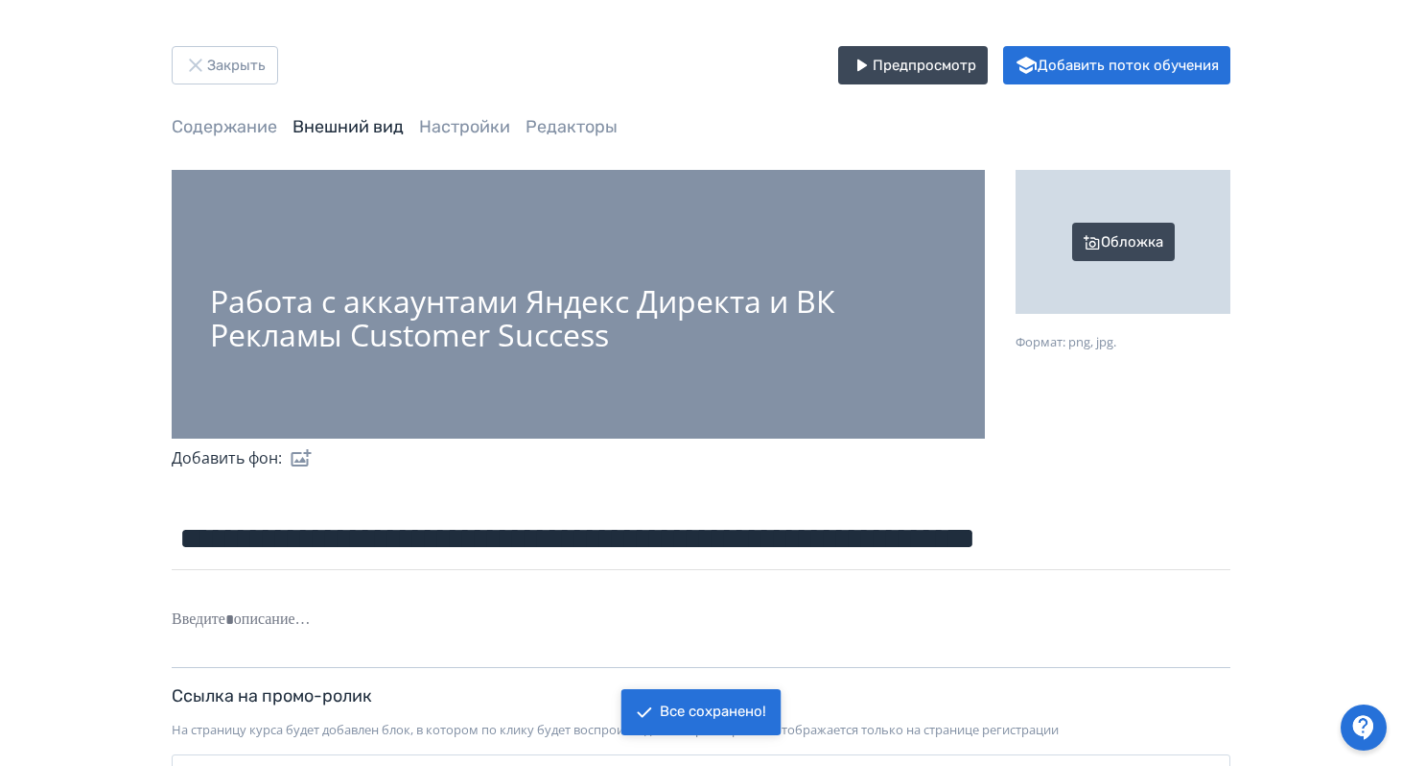
click at [1116, 245] on div "Обложка" at bounding box center [1123, 242] width 215 height 144
click at [0, 0] on input "Обложка Формат: png, jpg." at bounding box center [0, 0] width 0 height 0
click at [1122, 227] on div "Обложка" at bounding box center [1123, 242] width 215 height 144
click at [0, 0] on input "Обложка Формат: png, jpg." at bounding box center [0, 0] width 0 height 0
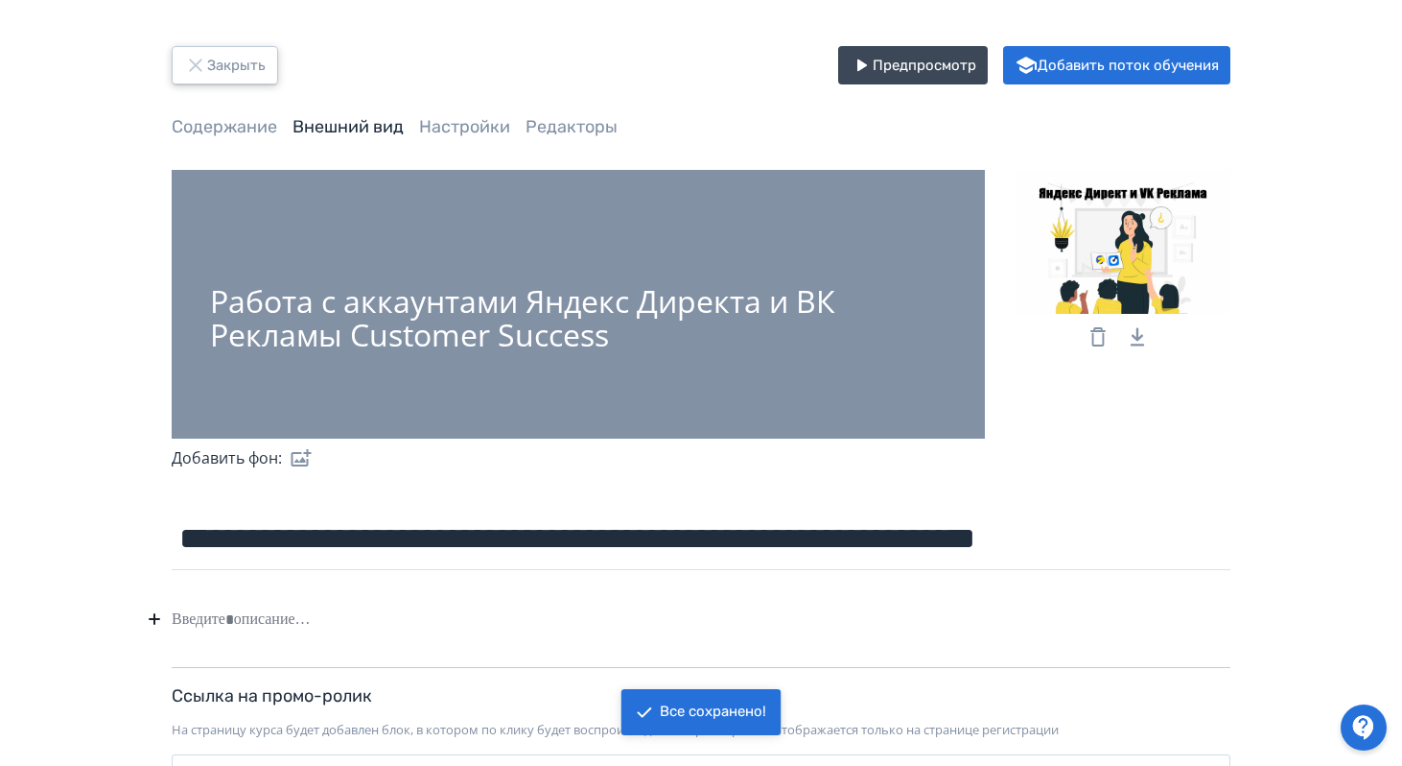
click at [213, 64] on button "Закрыть" at bounding box center [225, 65] width 106 height 38
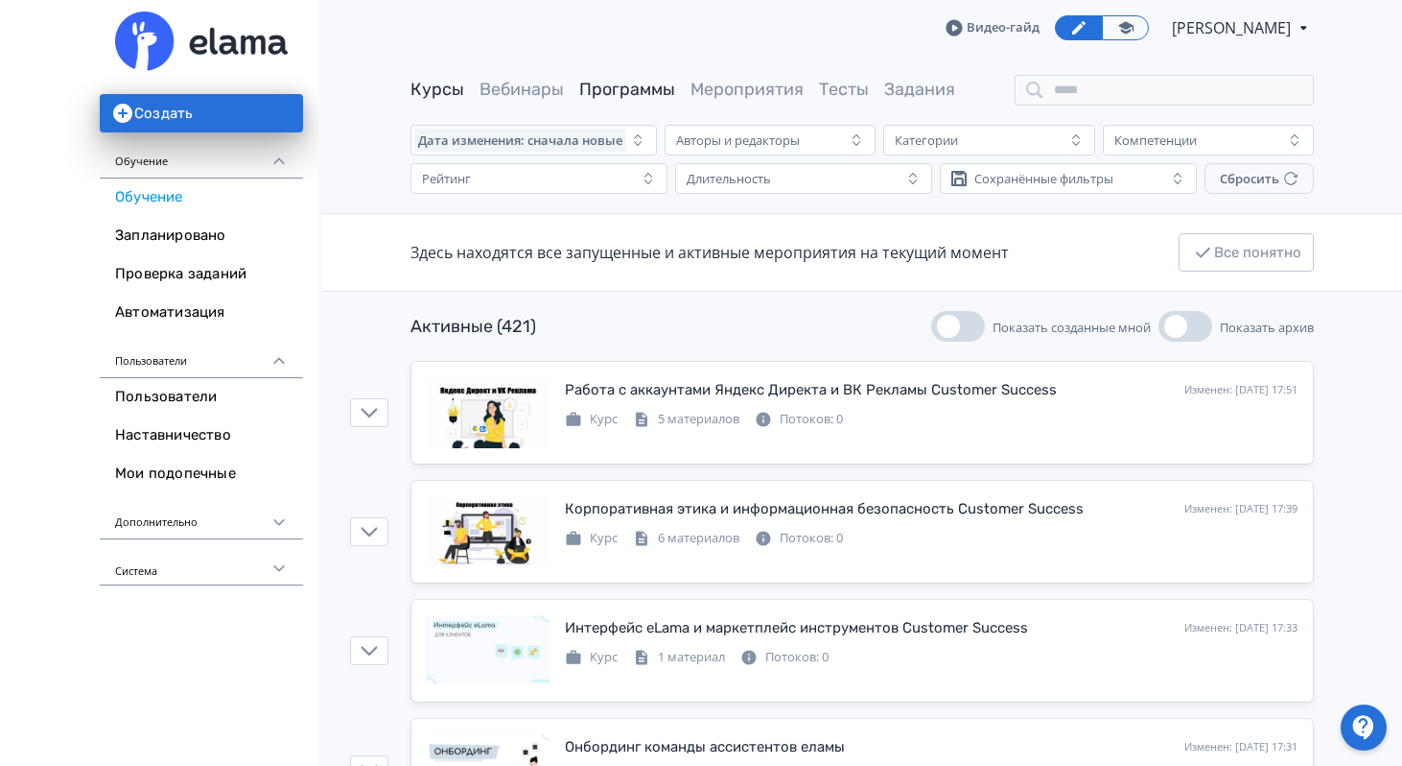
click at [639, 89] on link "Программы" at bounding box center [627, 89] width 96 height 21
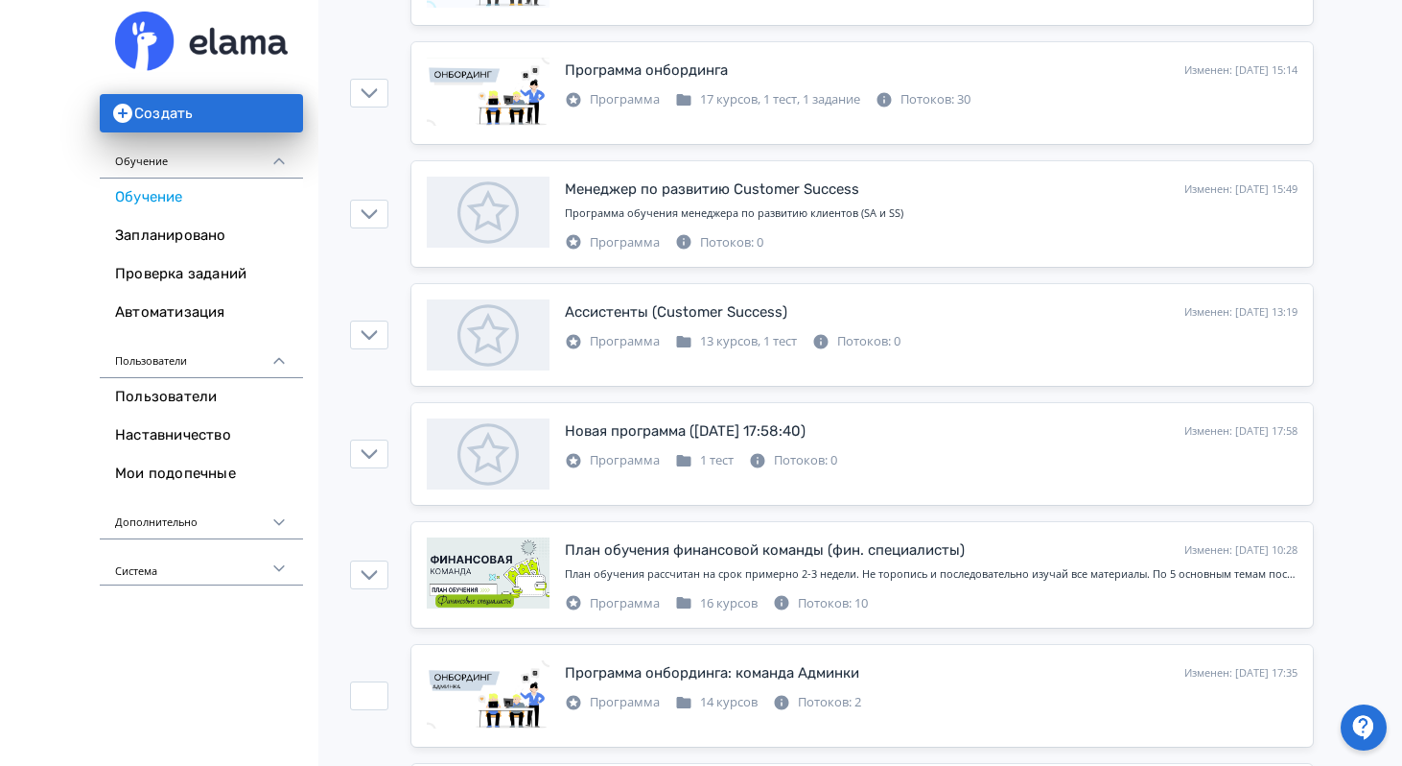
scroll to position [589, 0]
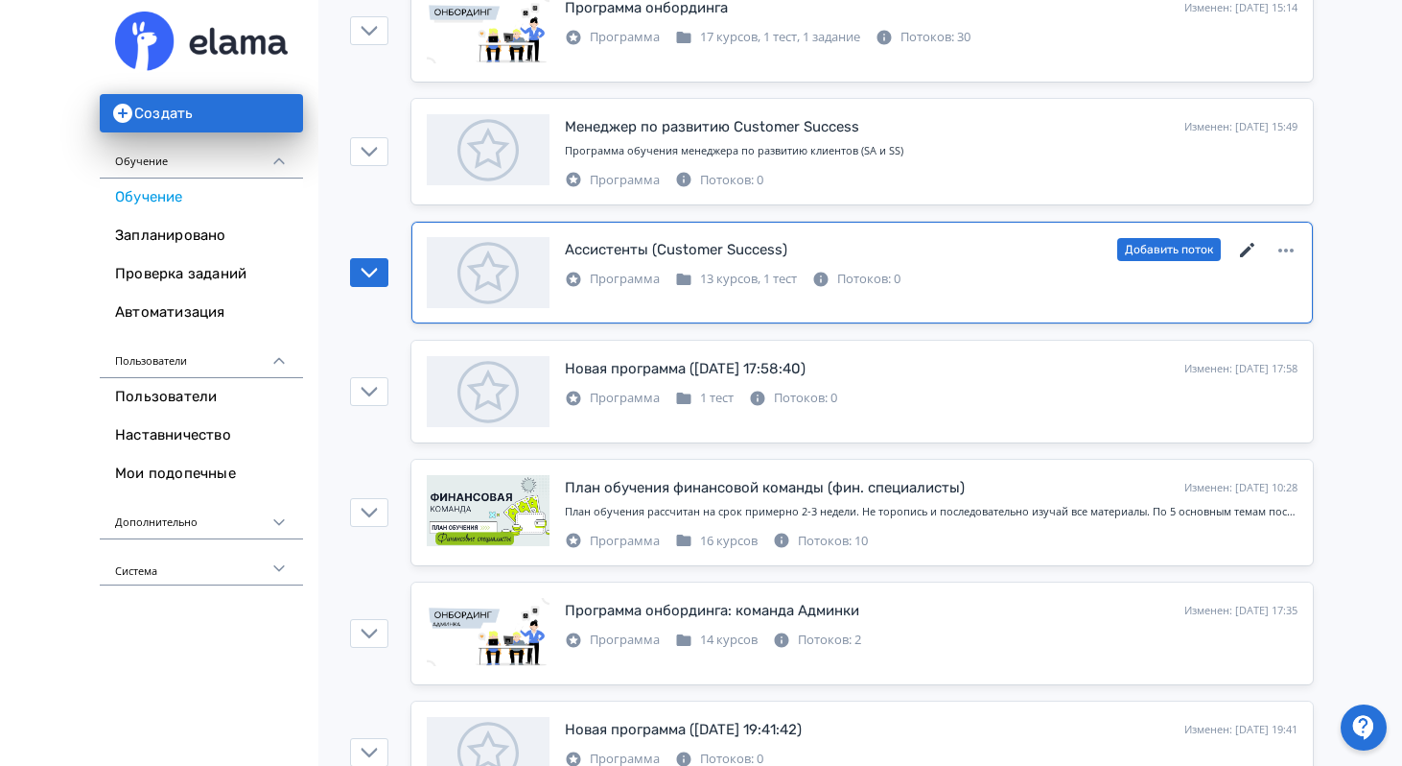
click at [1246, 251] on icon at bounding box center [1247, 250] width 14 height 14
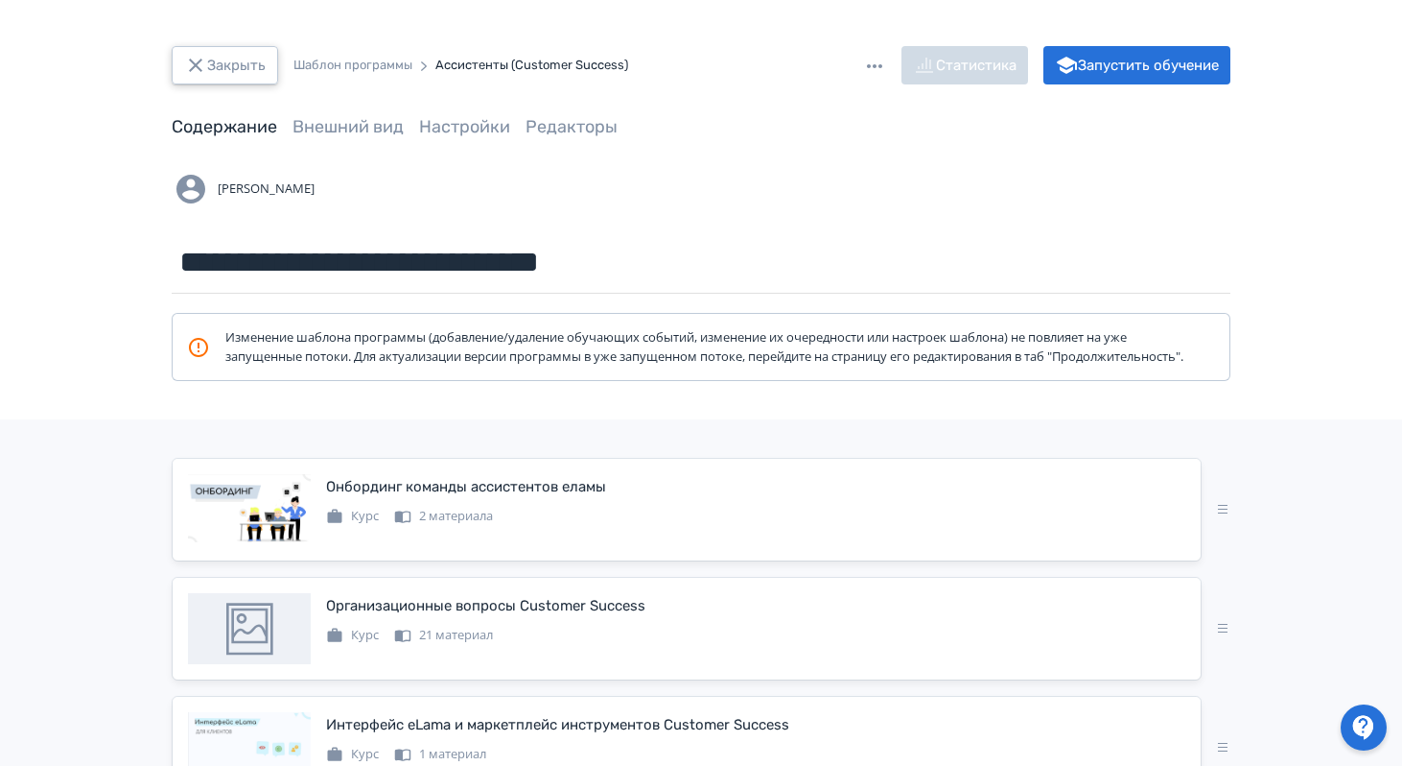
click at [210, 71] on button "Закрыть" at bounding box center [225, 65] width 106 height 38
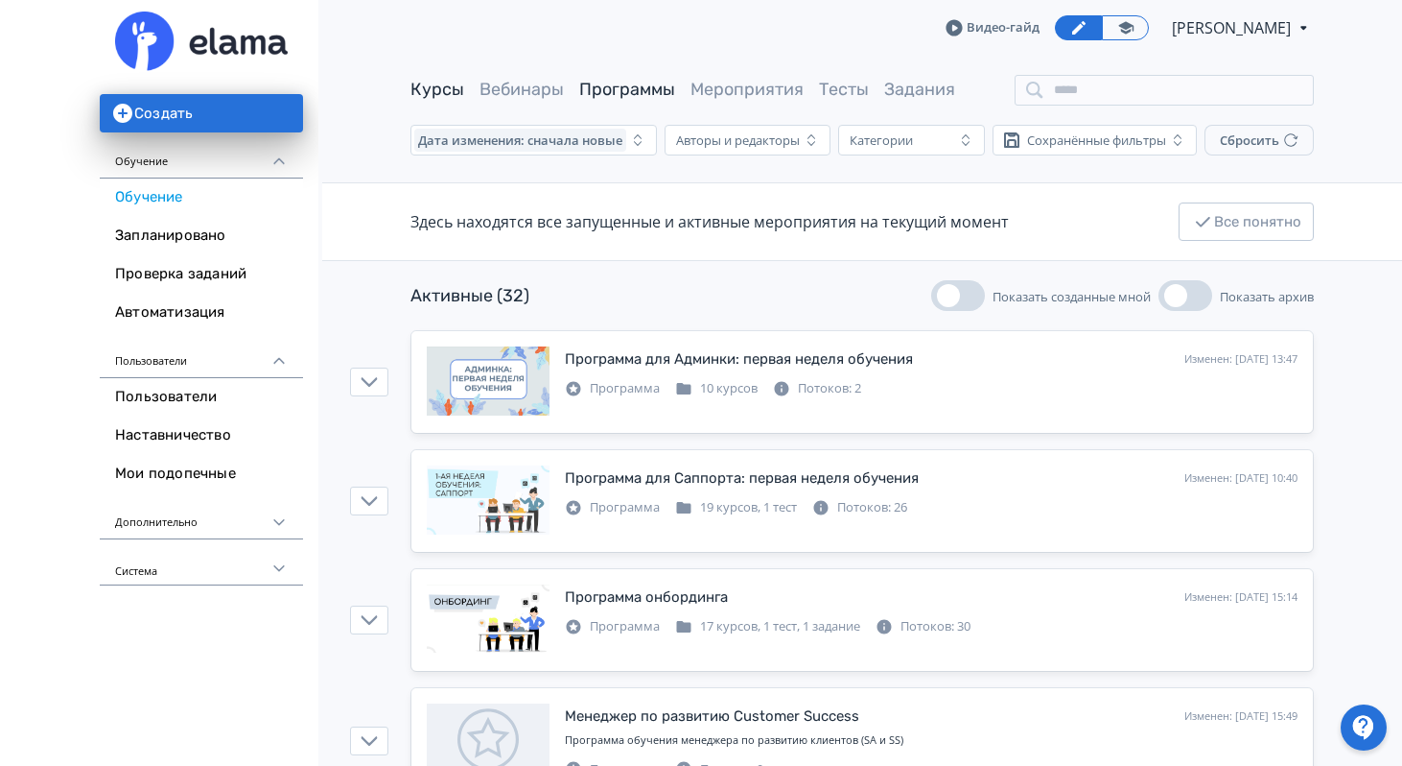
click at [433, 84] on link "Курсы" at bounding box center [438, 89] width 54 height 21
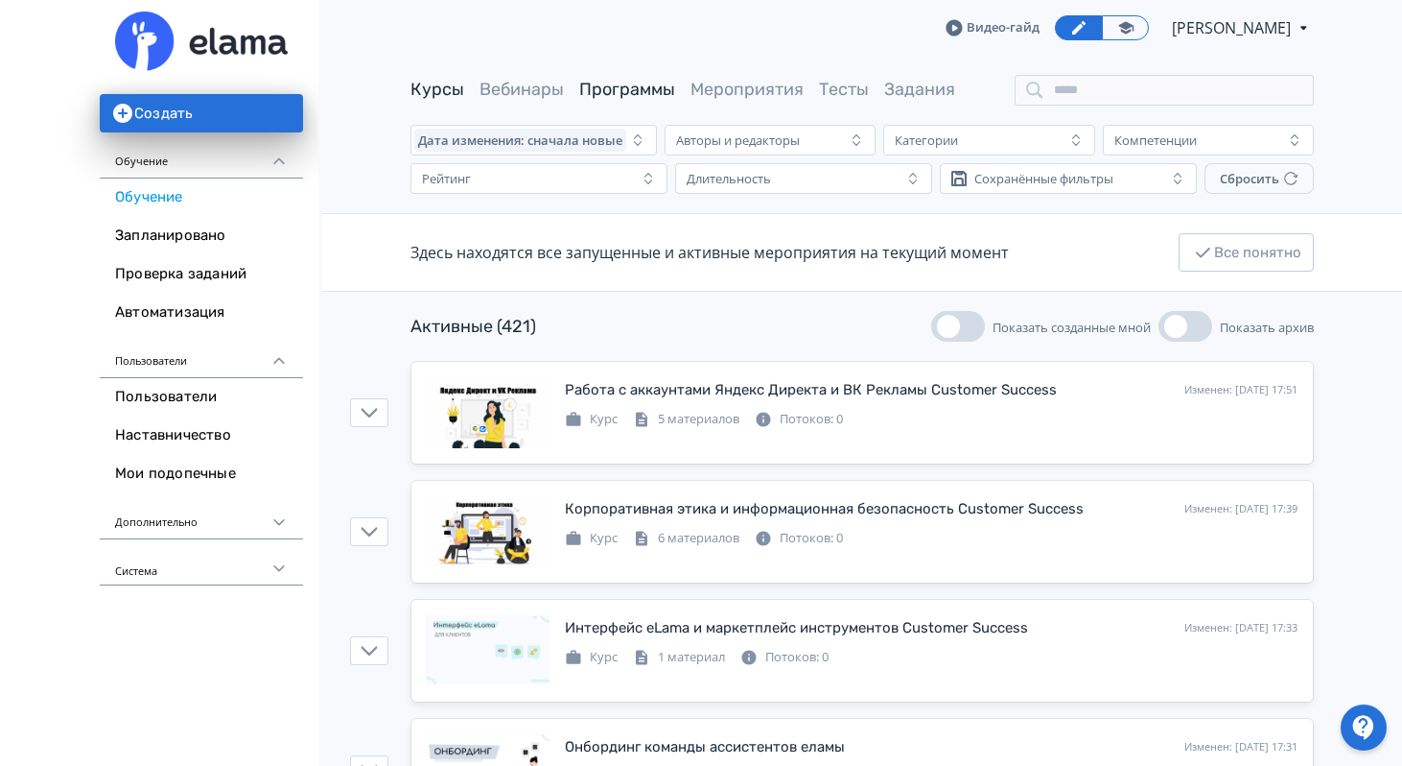
click at [644, 84] on link "Программы" at bounding box center [627, 89] width 96 height 21
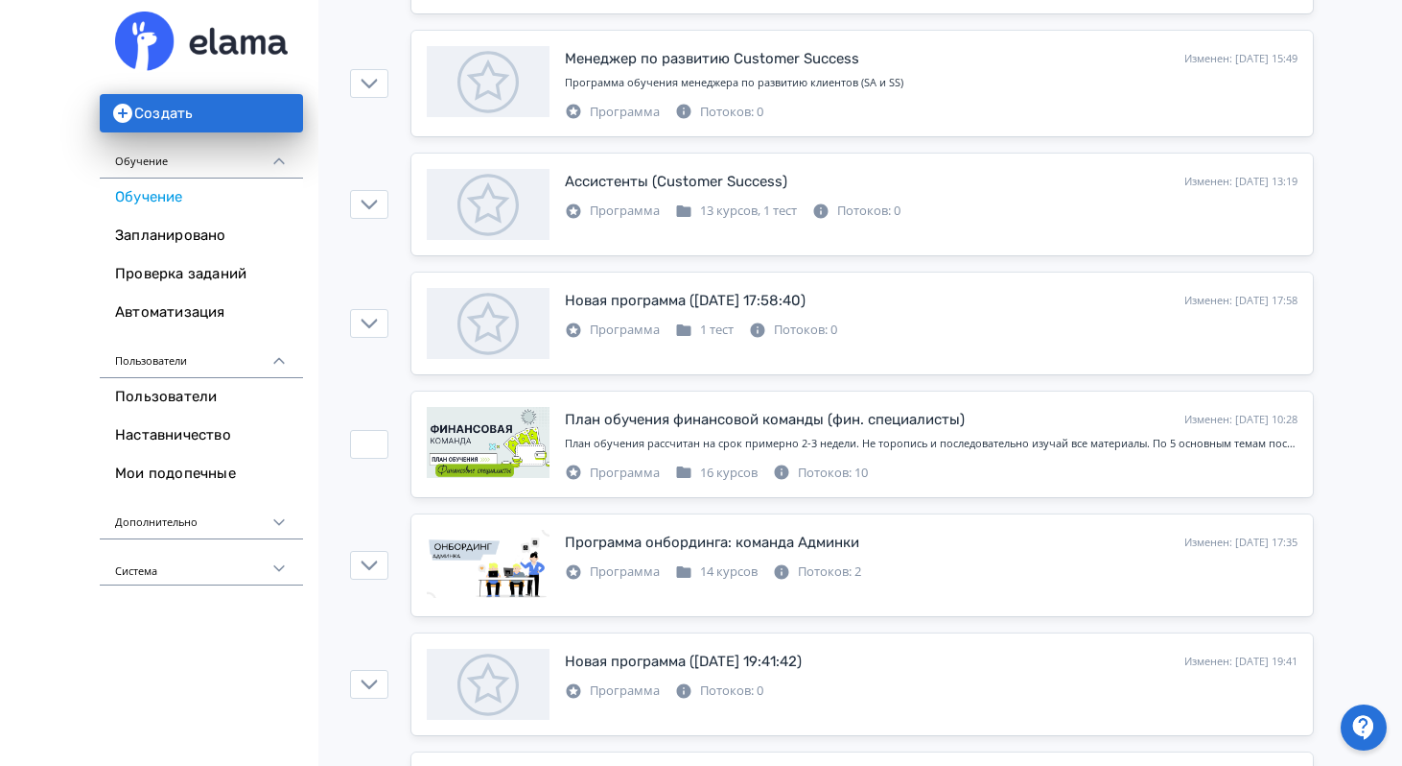
scroll to position [666, 0]
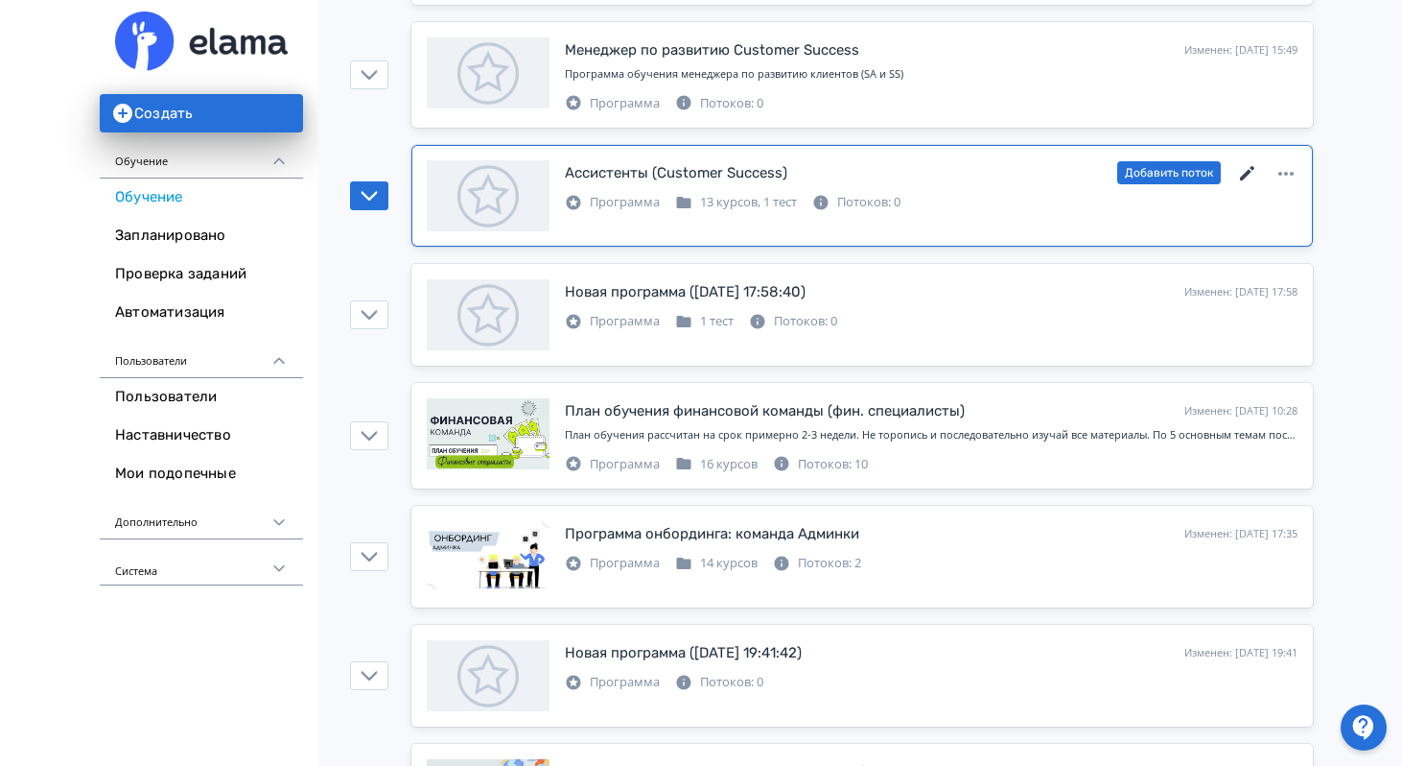
click at [1243, 174] on icon at bounding box center [1248, 173] width 23 height 23
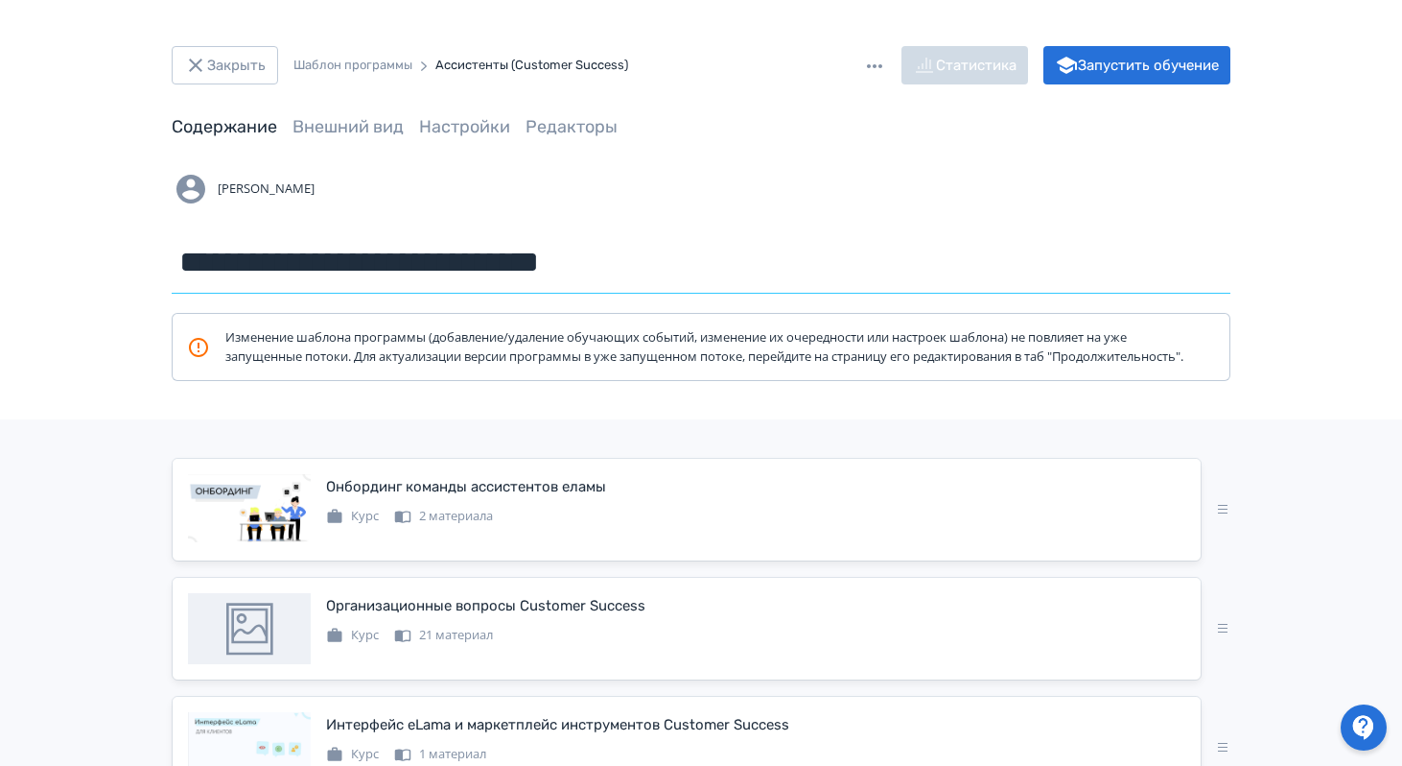
drag, startPoint x: 658, startPoint y: 266, endPoint x: 129, endPoint y: 242, distance: 530.1
click at [129, 242] on div "**********" at bounding box center [701, 275] width 1151 height 211
click at [243, 63] on button "Закрыть" at bounding box center [225, 65] width 106 height 38
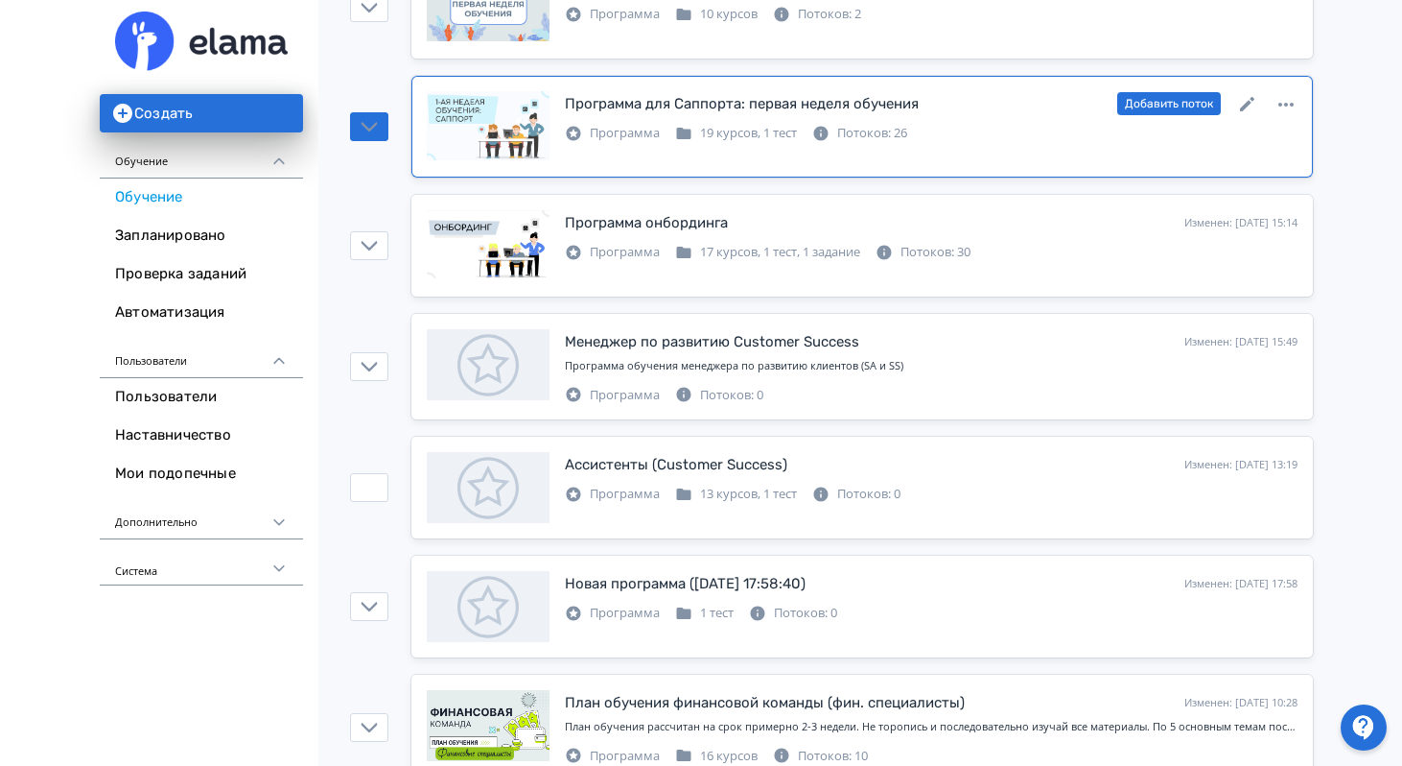
scroll to position [438, 0]
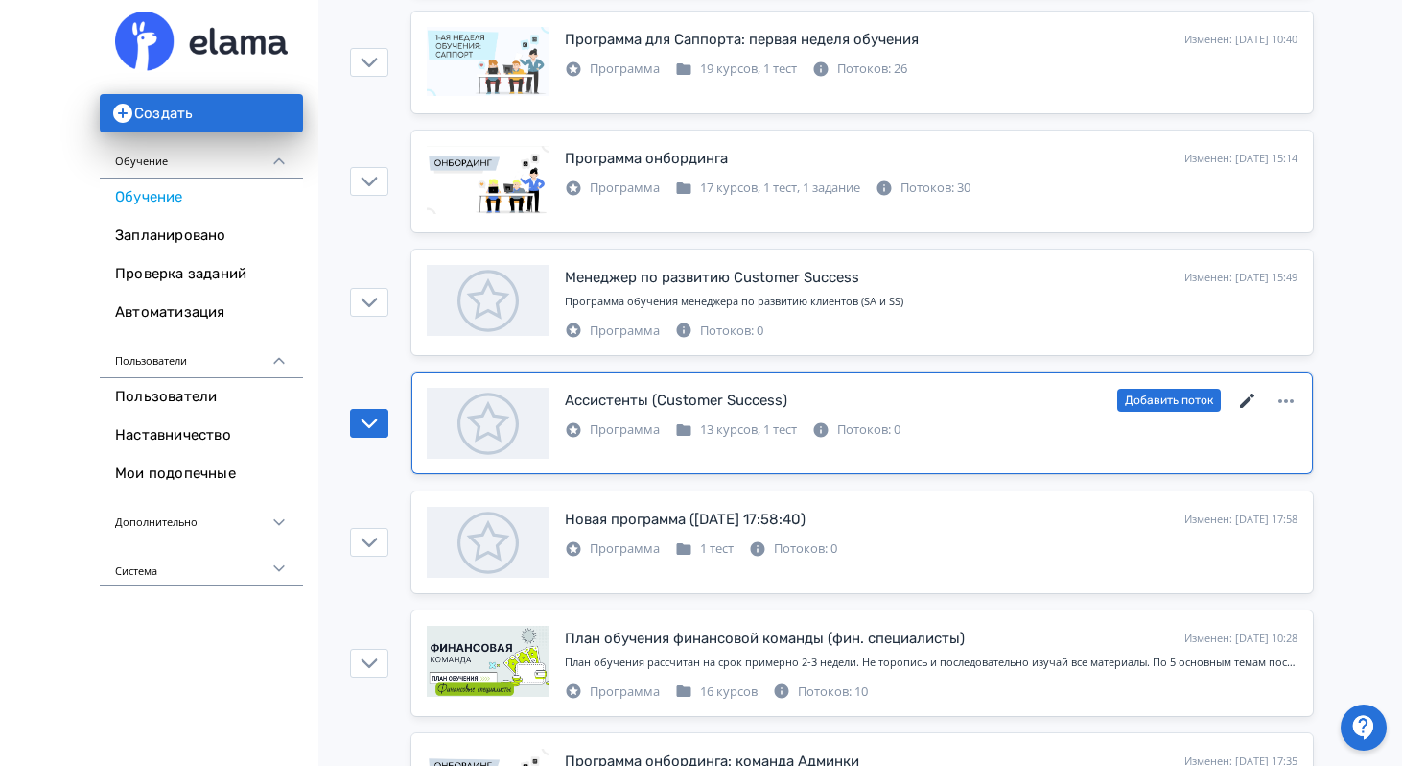
click at [1249, 400] on icon at bounding box center [1247, 400] width 14 height 14
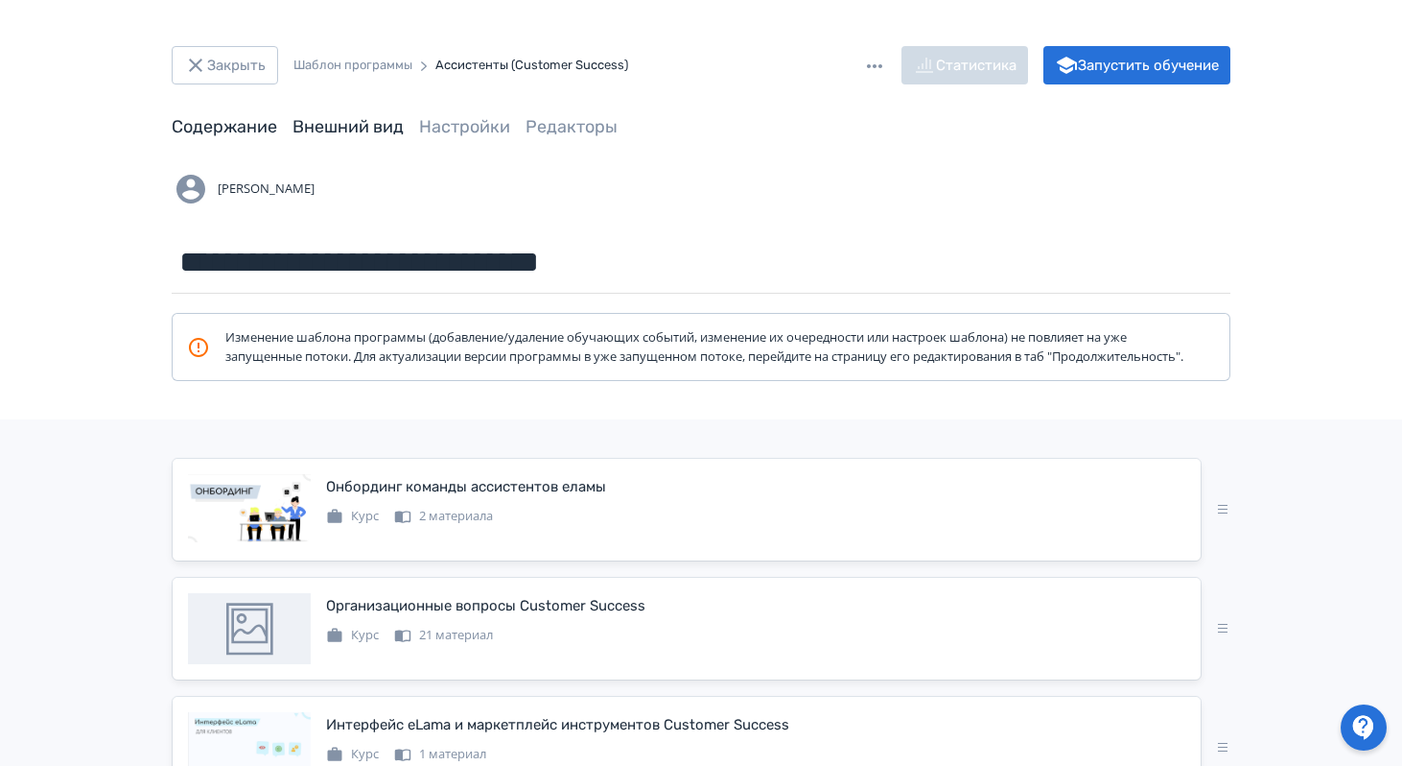
click at [360, 124] on link "Внешний вид" at bounding box center [348, 126] width 111 height 21
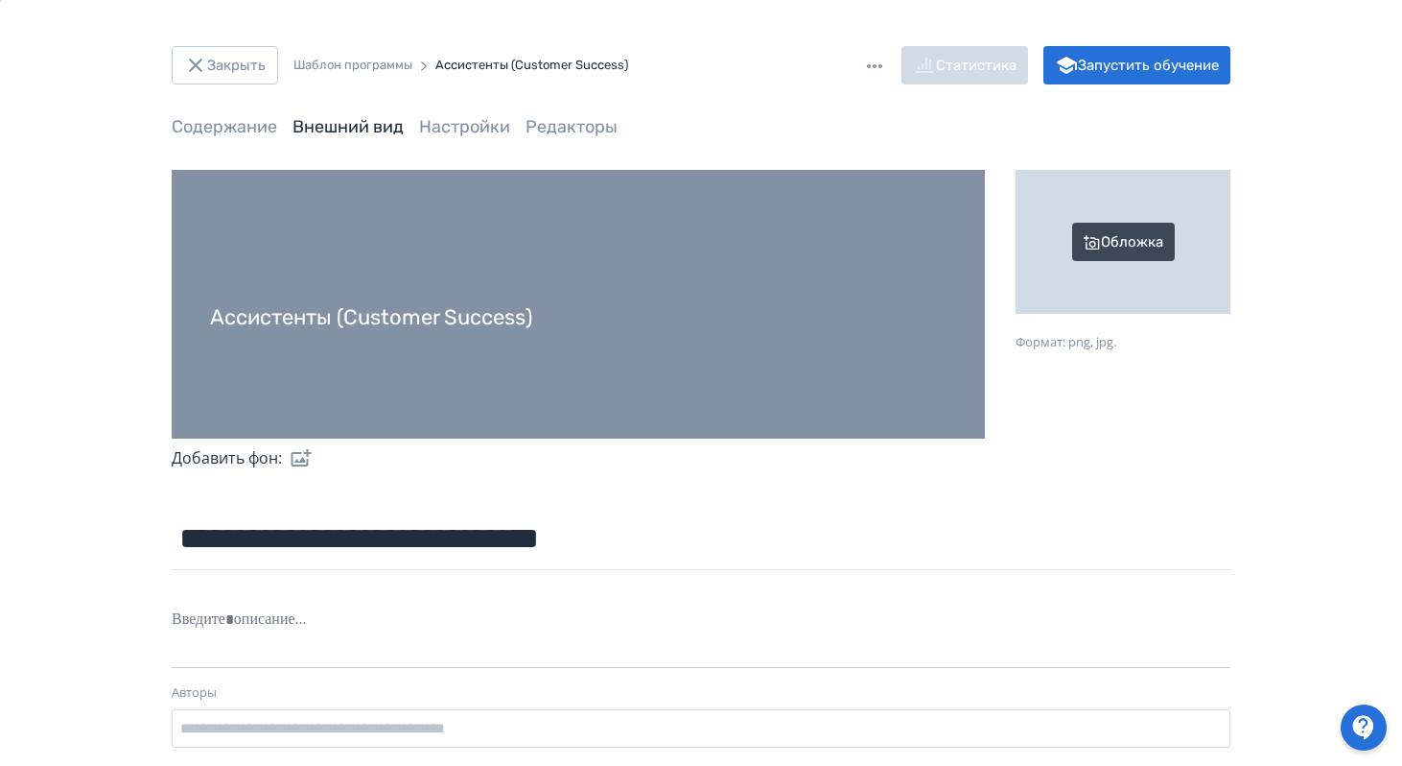
click at [1095, 234] on div "Обложка" at bounding box center [1123, 242] width 215 height 144
click at [0, 0] on input "Обложка Формат: png, jpg." at bounding box center [0, 0] width 0 height 0
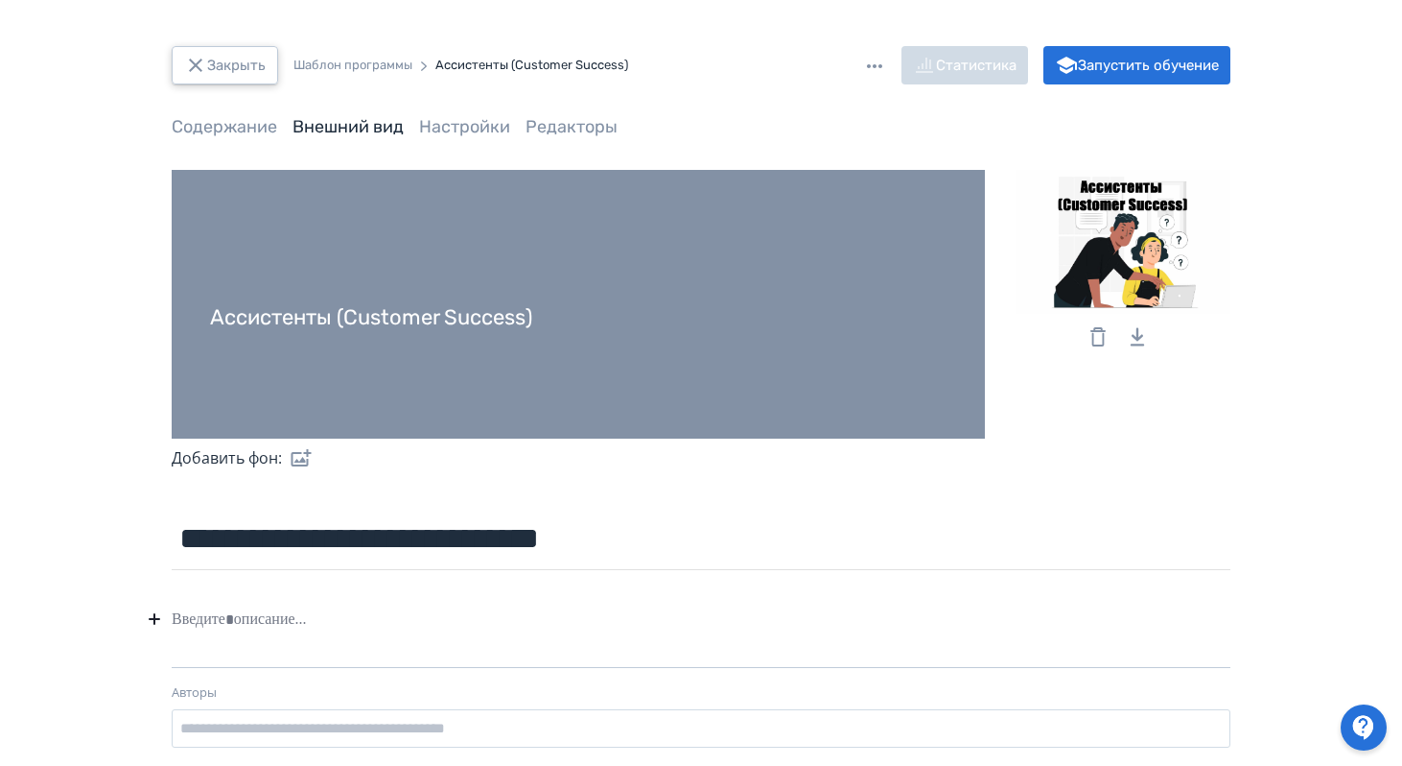
click at [230, 65] on button "Закрыть" at bounding box center [225, 65] width 106 height 38
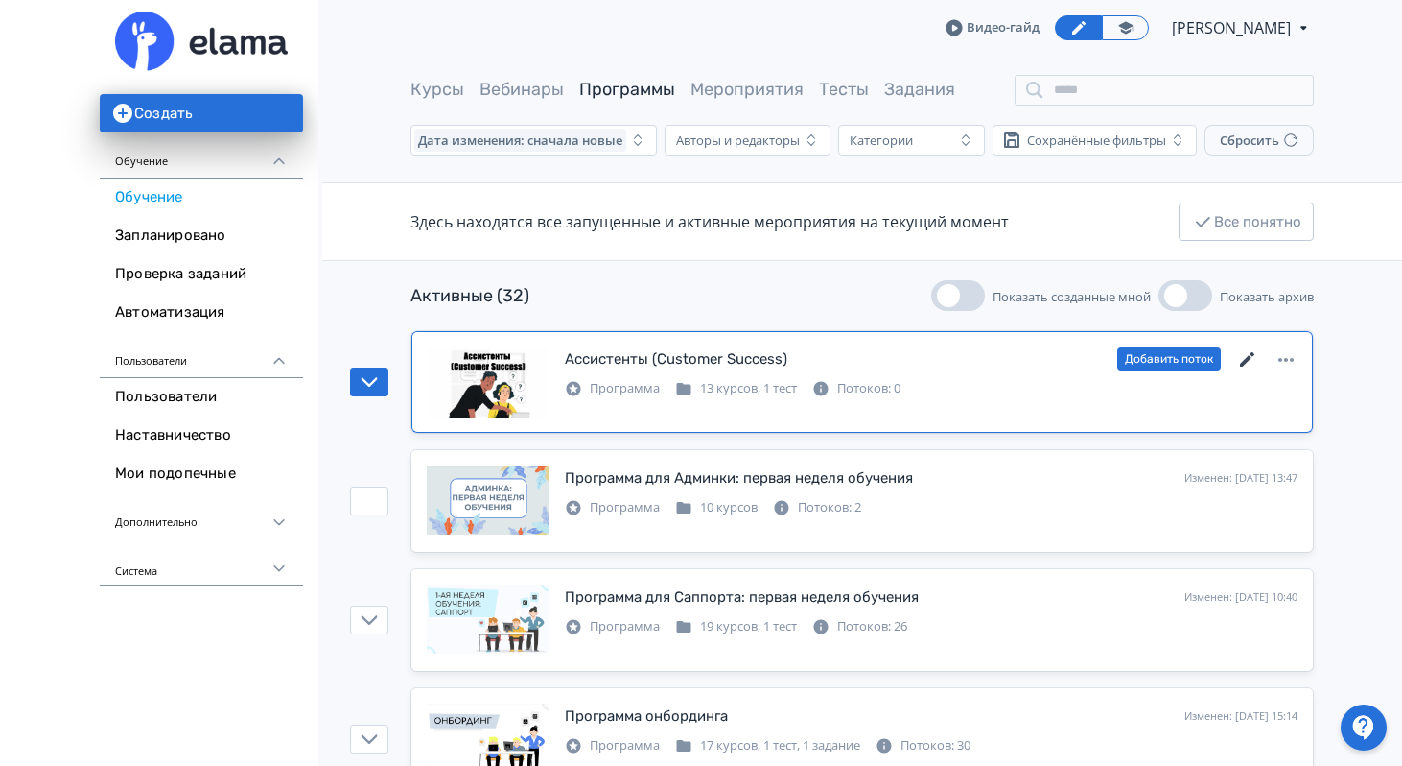
click at [1247, 364] on icon at bounding box center [1248, 359] width 23 height 23
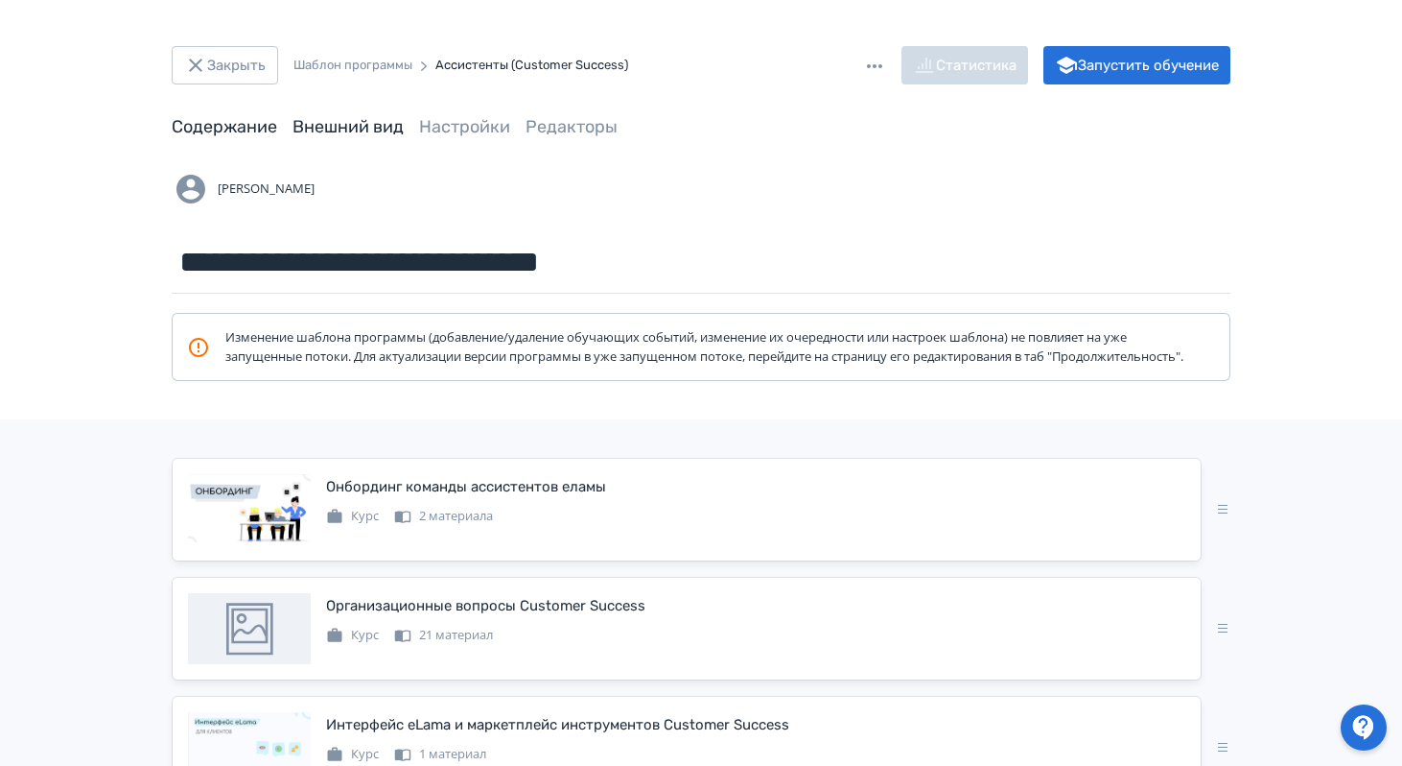
click at [380, 130] on link "Внешний вид" at bounding box center [348, 126] width 111 height 21
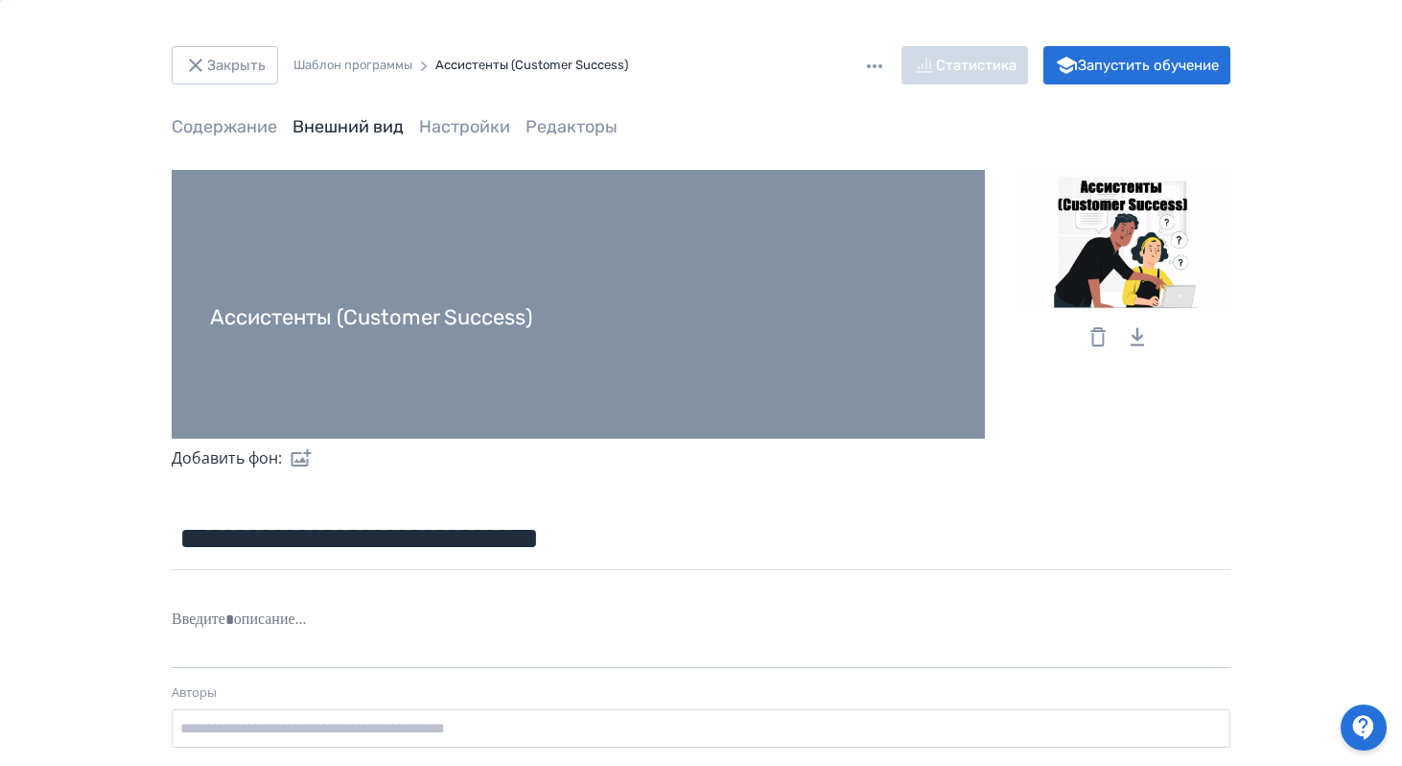
click at [1094, 336] on icon at bounding box center [1098, 336] width 23 height 23
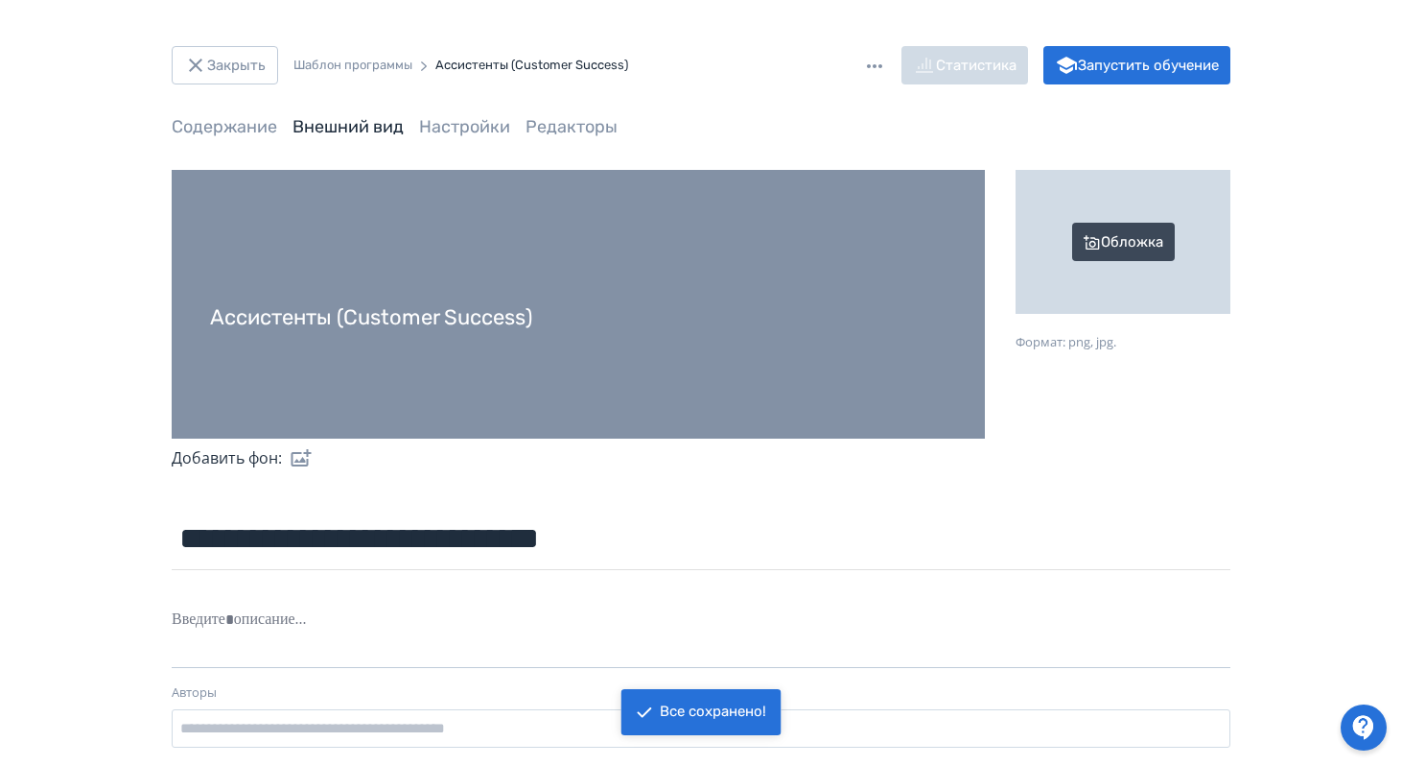
click at [1124, 240] on div "Обложка" at bounding box center [1123, 242] width 215 height 144
click at [0, 0] on input "Обложка Формат: png, jpg." at bounding box center [0, 0] width 0 height 0
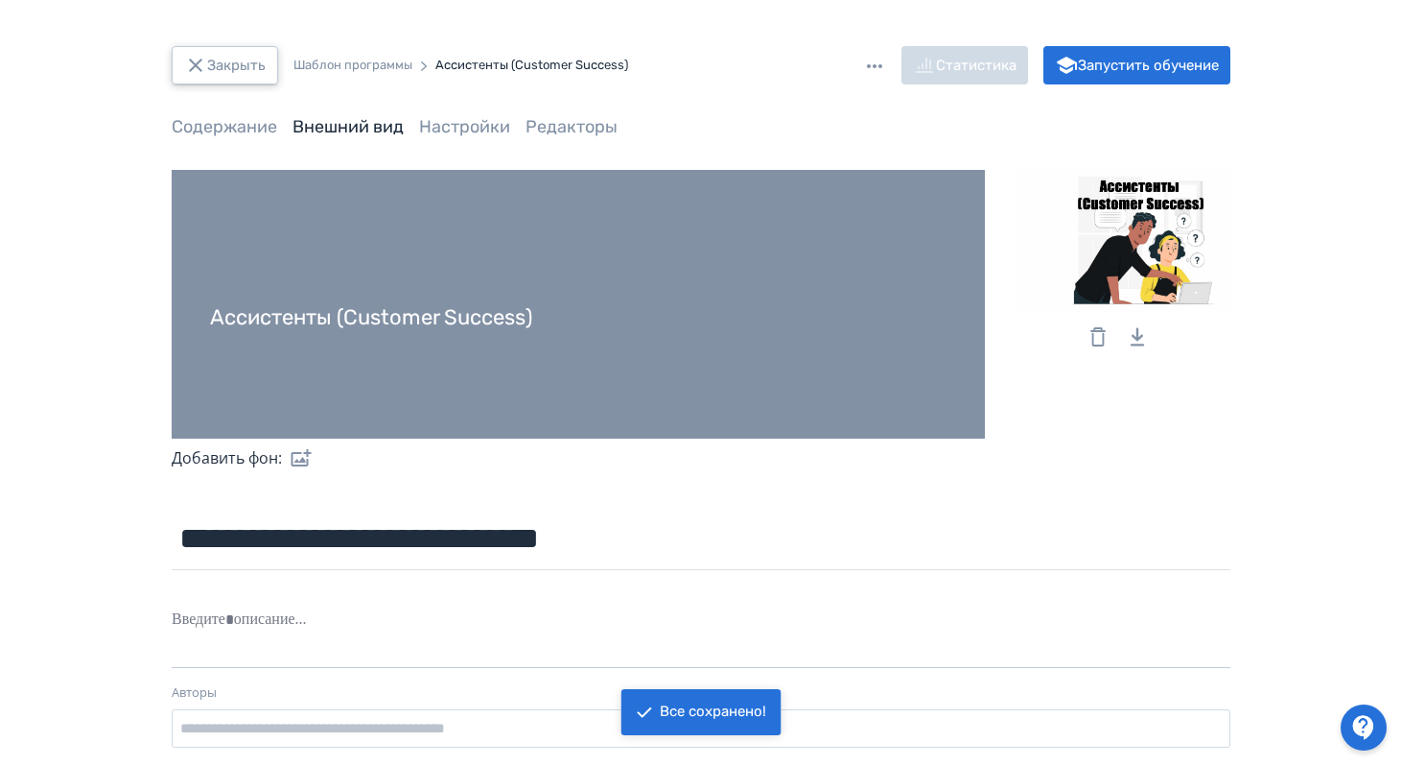
click at [229, 57] on button "Закрыть" at bounding box center [225, 65] width 106 height 38
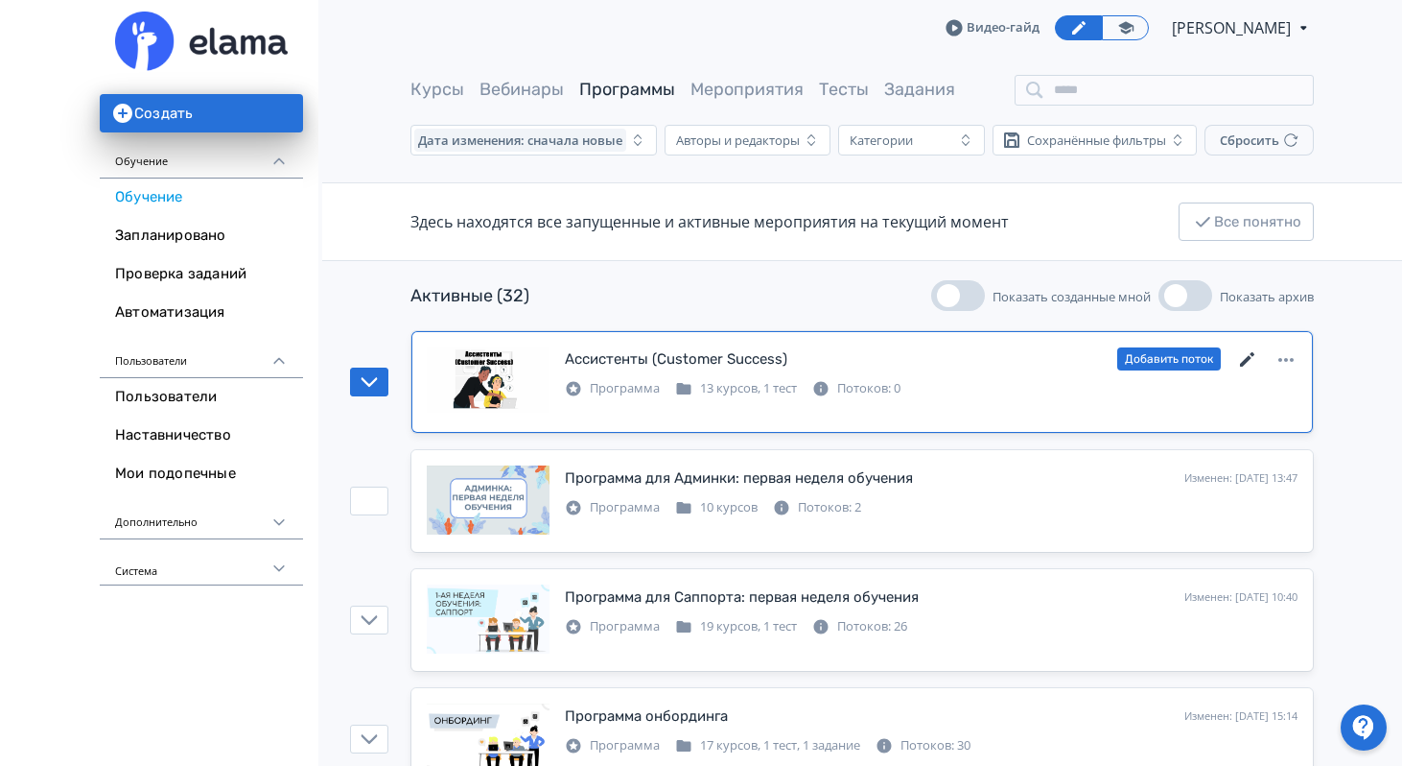
click at [1248, 366] on icon at bounding box center [1248, 359] width 23 height 23
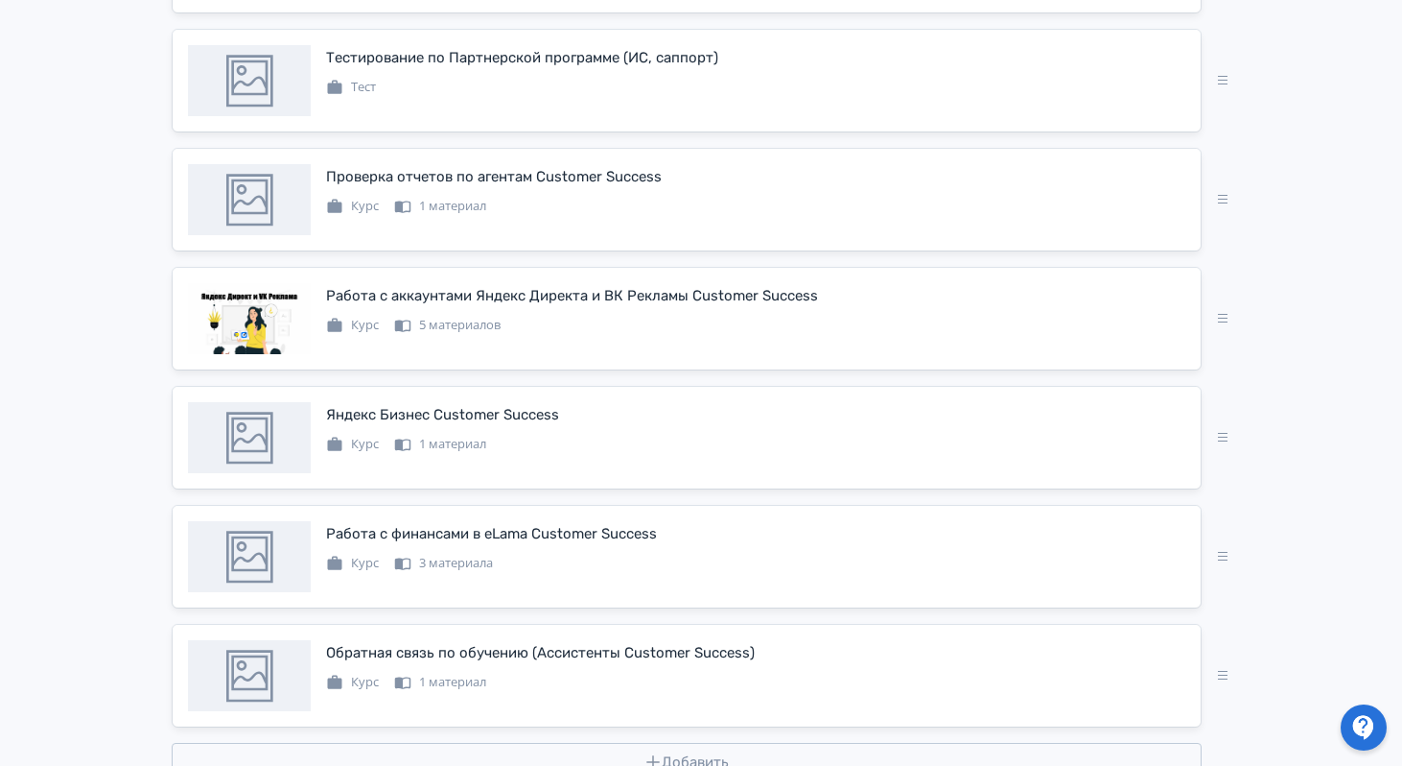
scroll to position [1386, 0]
